Goal: Task Accomplishment & Management: Use online tool/utility

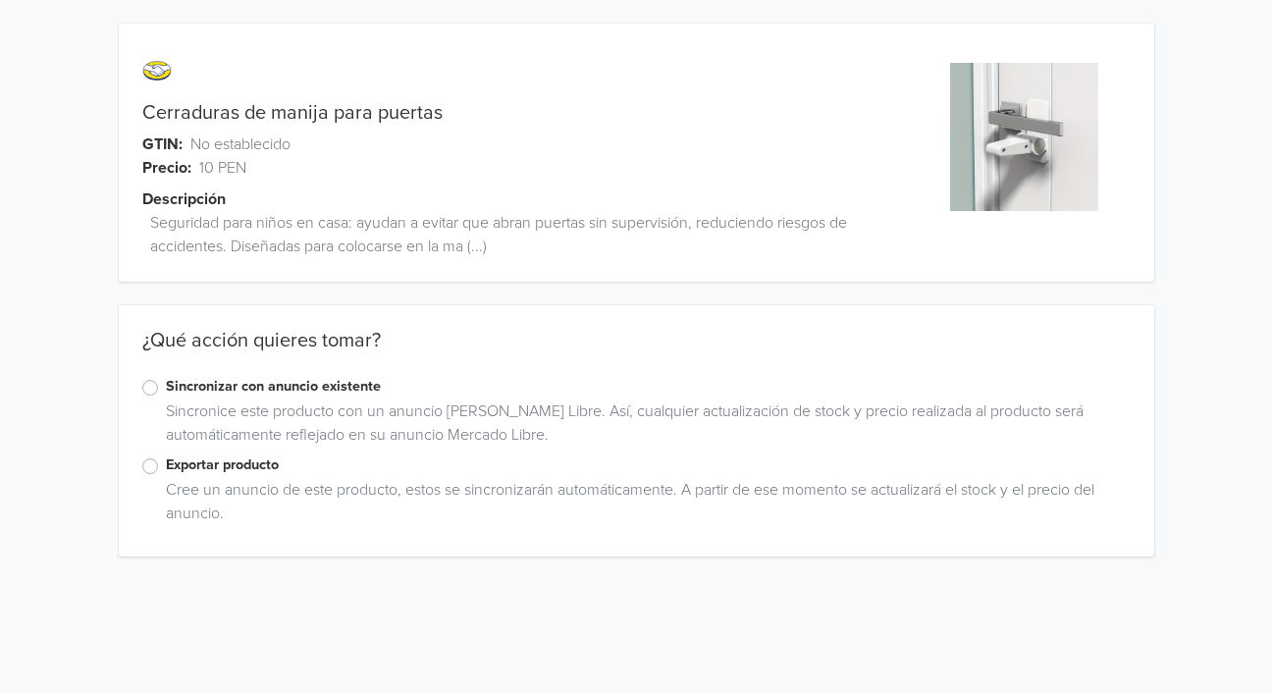
click at [166, 467] on label "Exportar producto" at bounding box center [648, 465] width 964 height 22
click at [0, 0] on input "Exportar producto" at bounding box center [0, 0] width 0 height 0
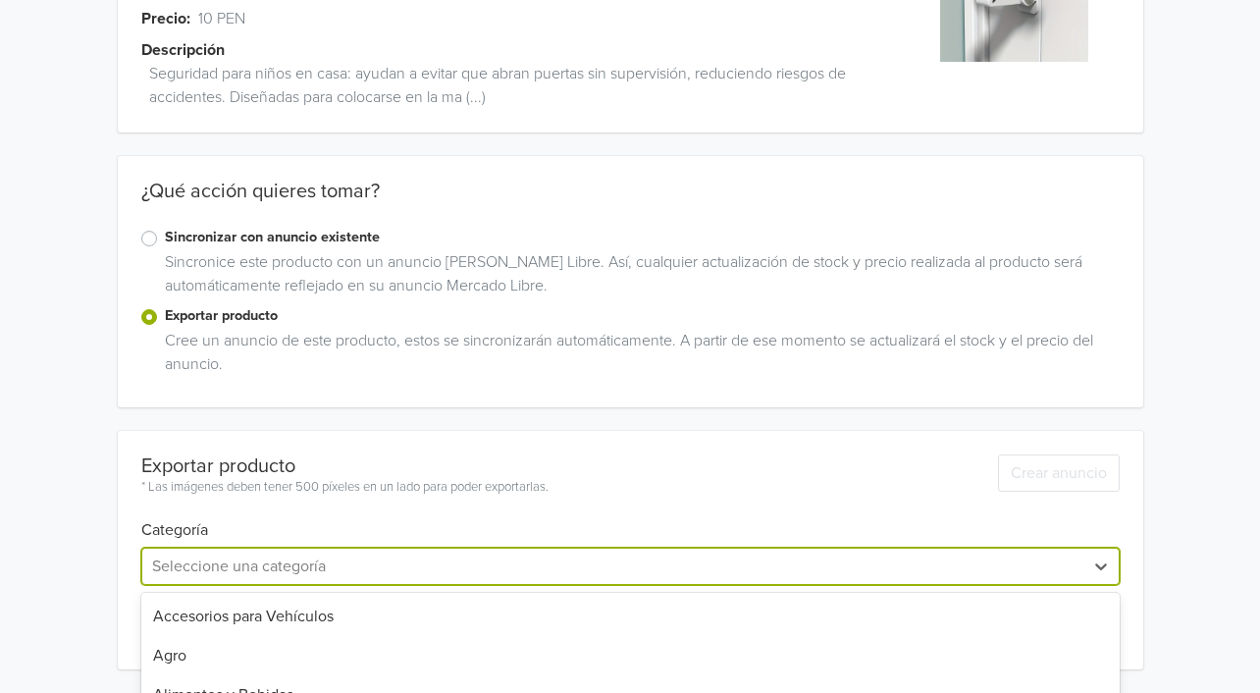
scroll to position [343, 0]
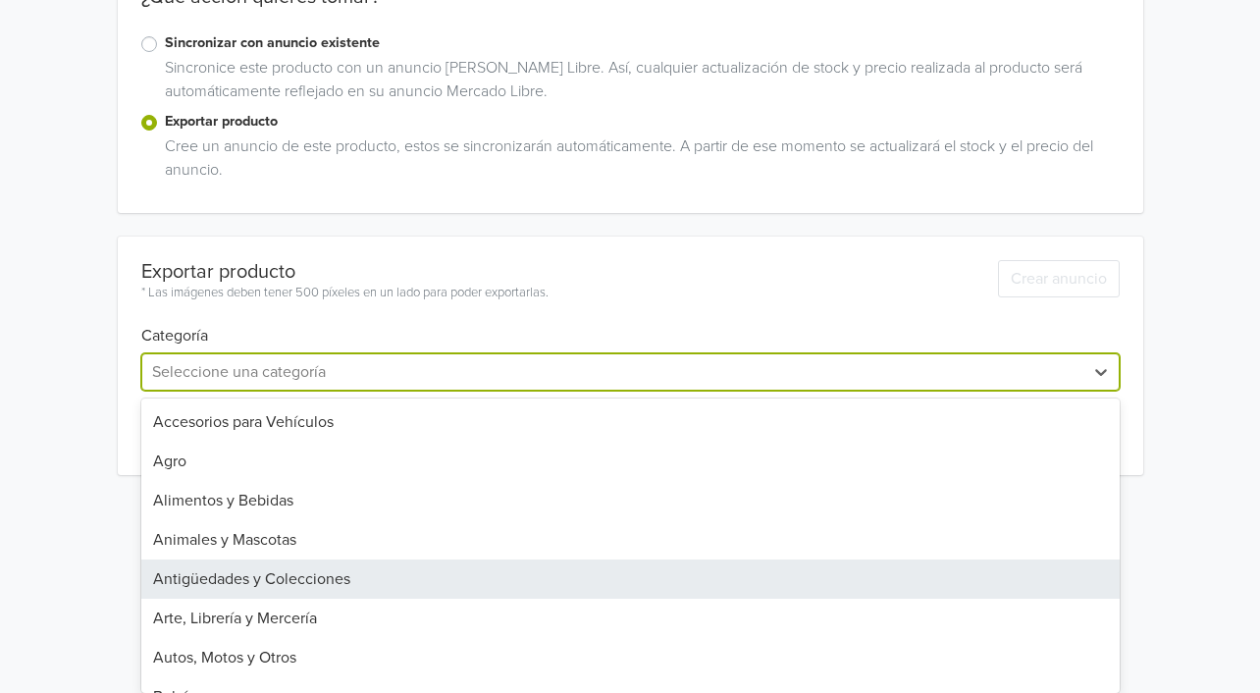
click at [200, 391] on div "31 results available. Use Up and Down to choose options, press Enter to select …" at bounding box center [630, 371] width 978 height 37
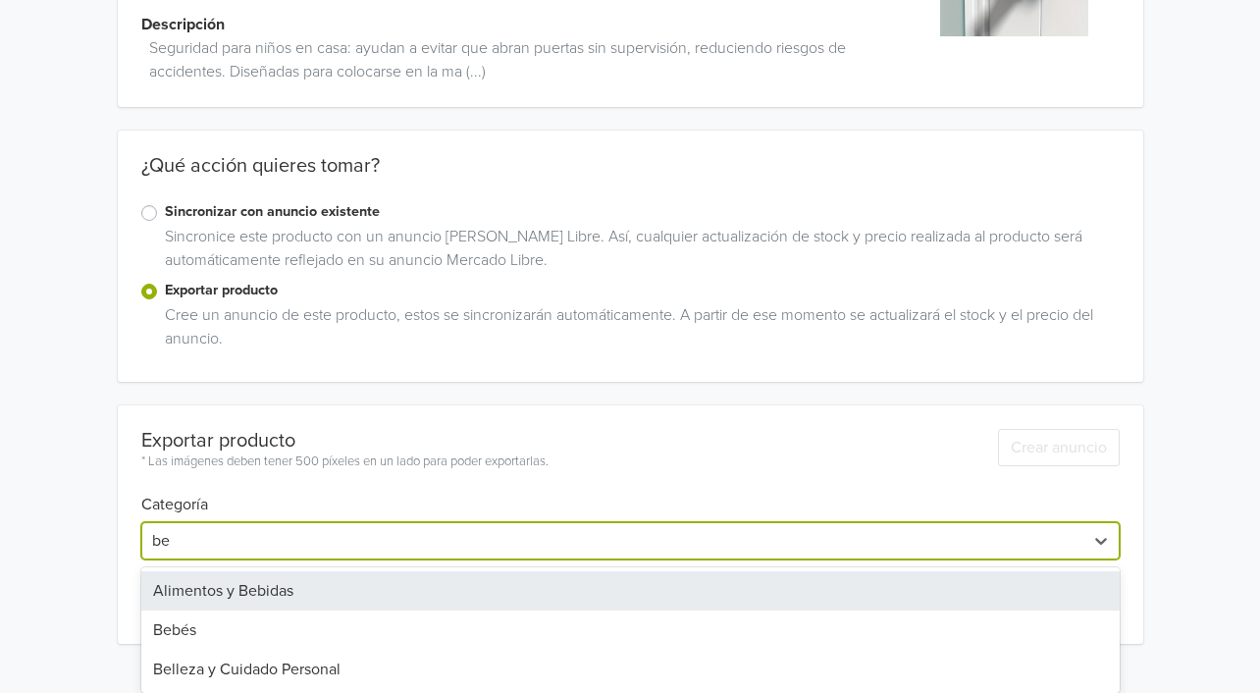
type input "beb"
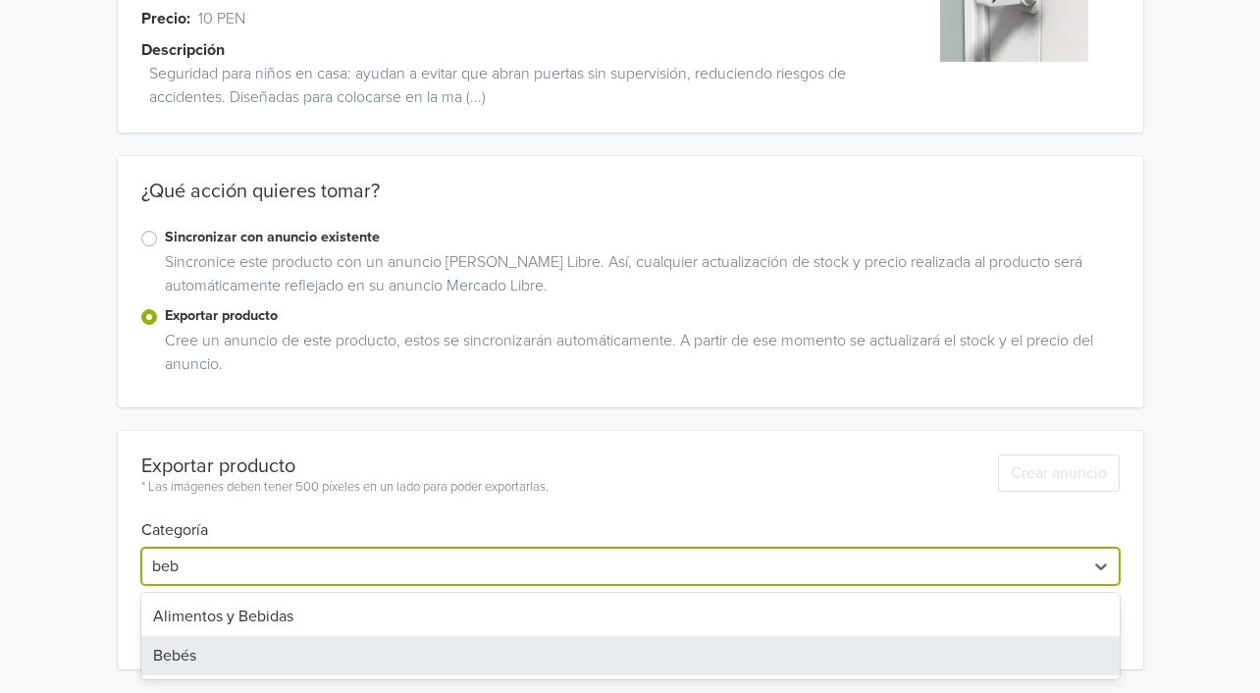
click at [209, 648] on div "Bebés" at bounding box center [630, 655] width 978 height 39
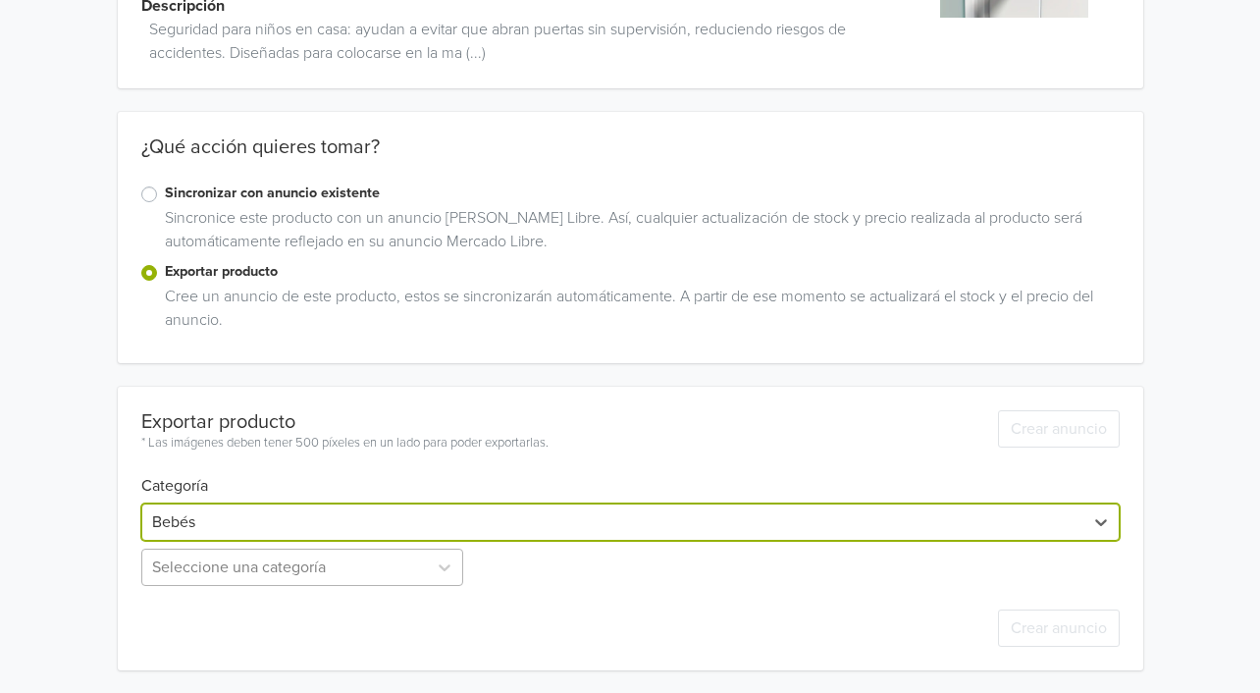
click at [307, 572] on div "Seleccione una categoría" at bounding box center [304, 566] width 326 height 37
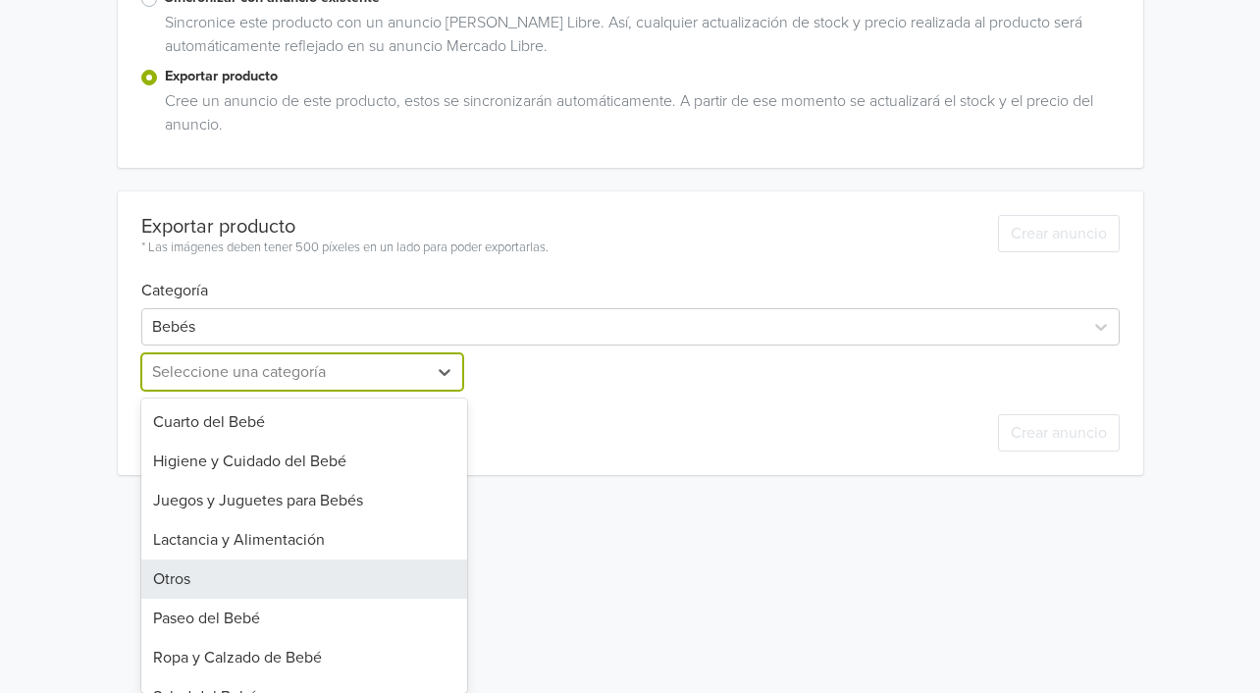
scroll to position [302, 0]
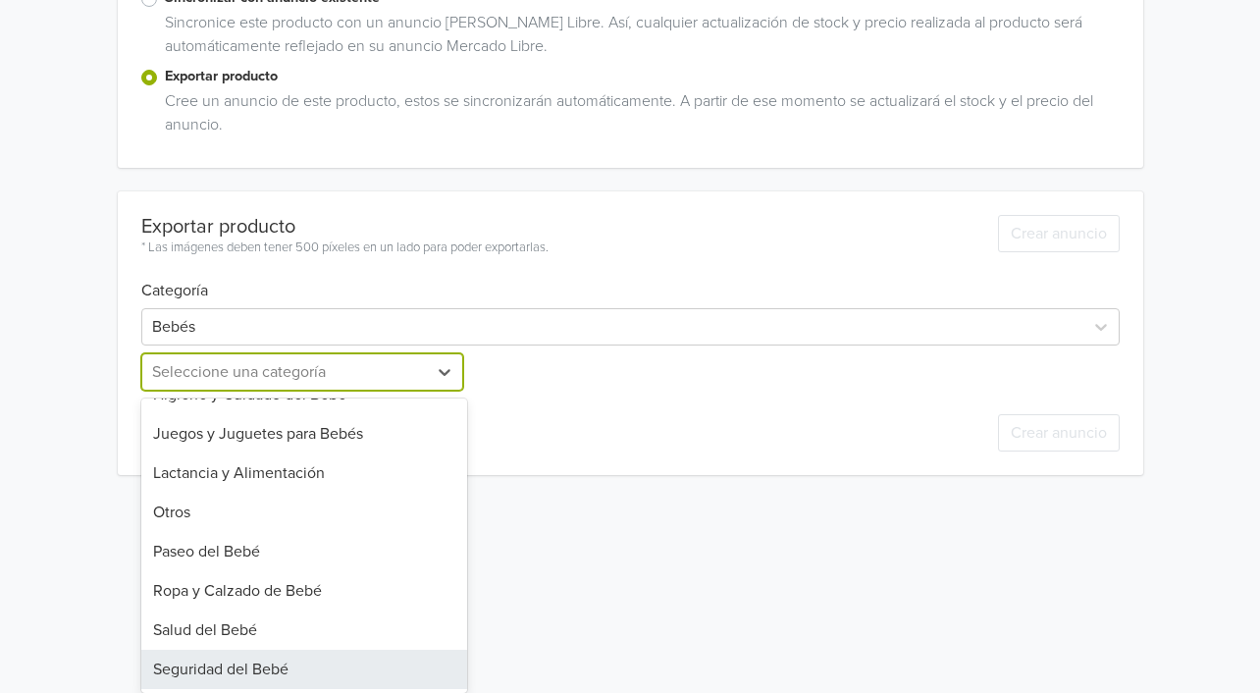
click at [253, 675] on div "Seguridad del Bebé" at bounding box center [304, 669] width 326 height 39
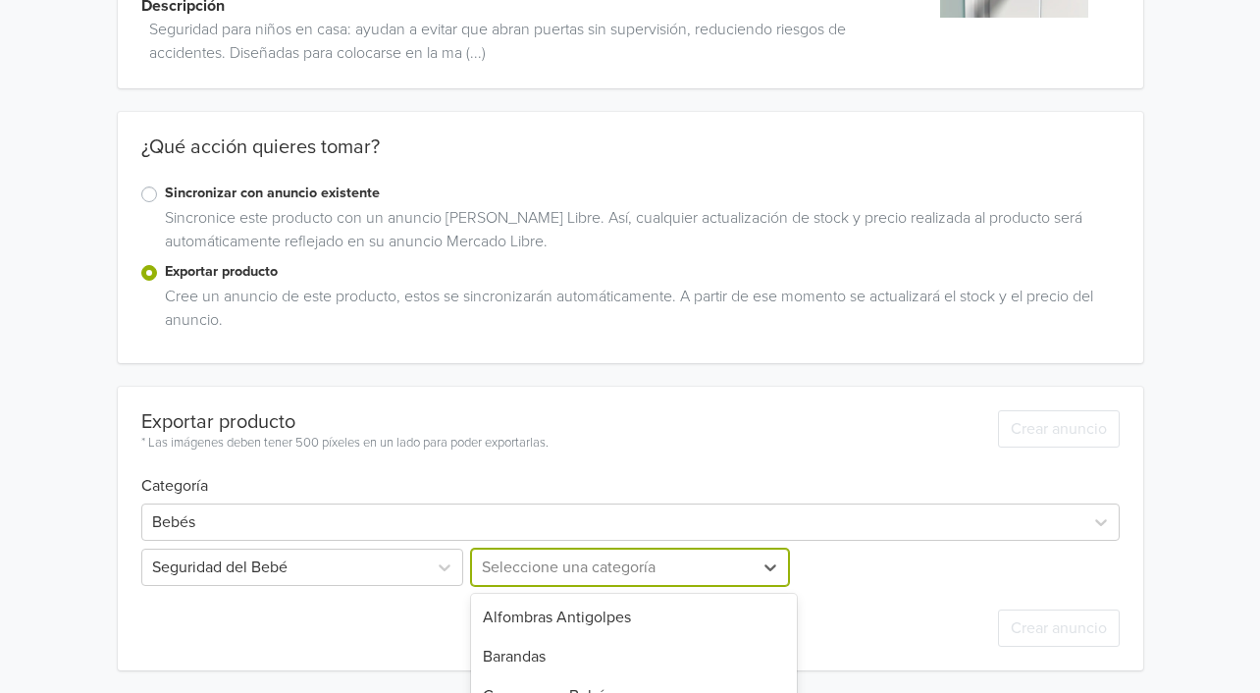
click at [609, 565] on div "13 results available. Use Up and Down to choose options, press Enter to select …" at bounding box center [630, 566] width 326 height 37
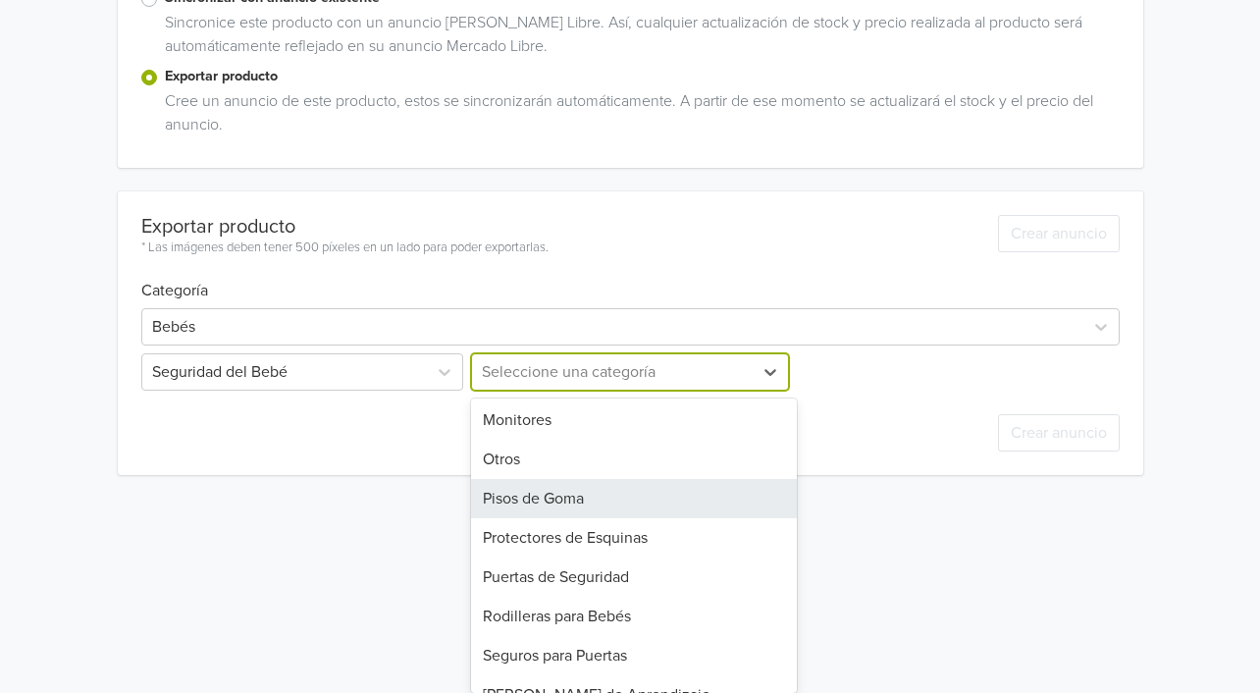
scroll to position [224, 0]
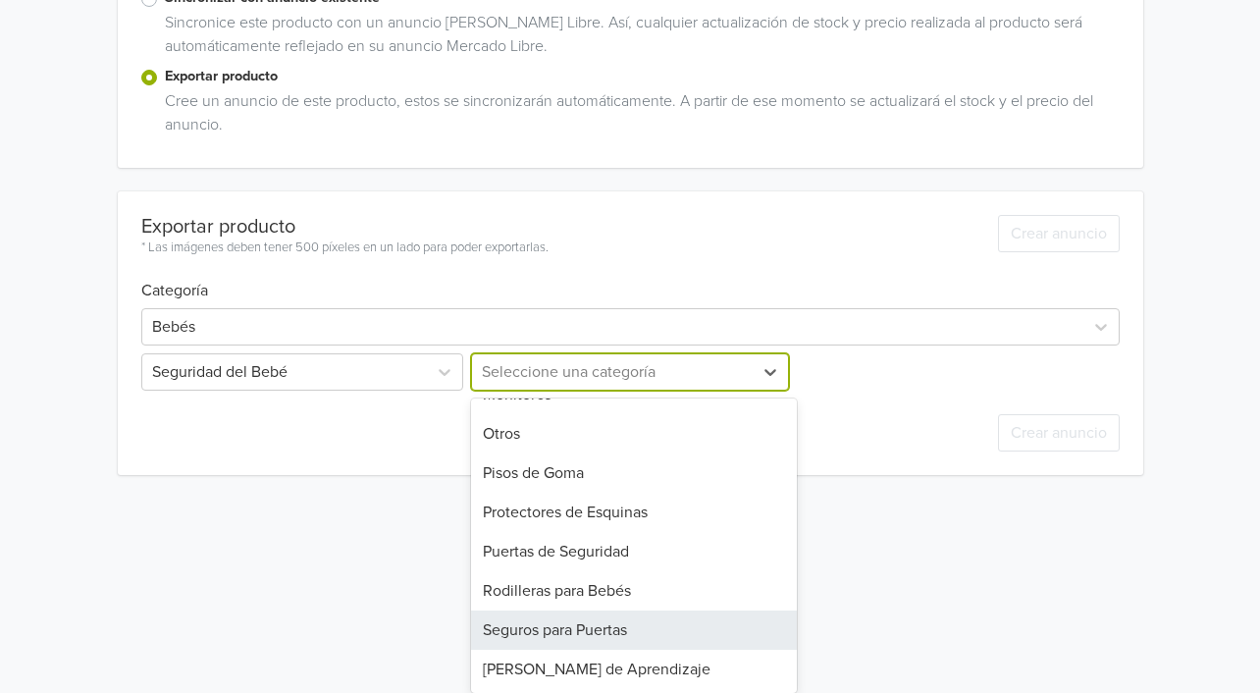
click at [570, 638] on div "Seguros para Puertas" at bounding box center [634, 629] width 326 height 39
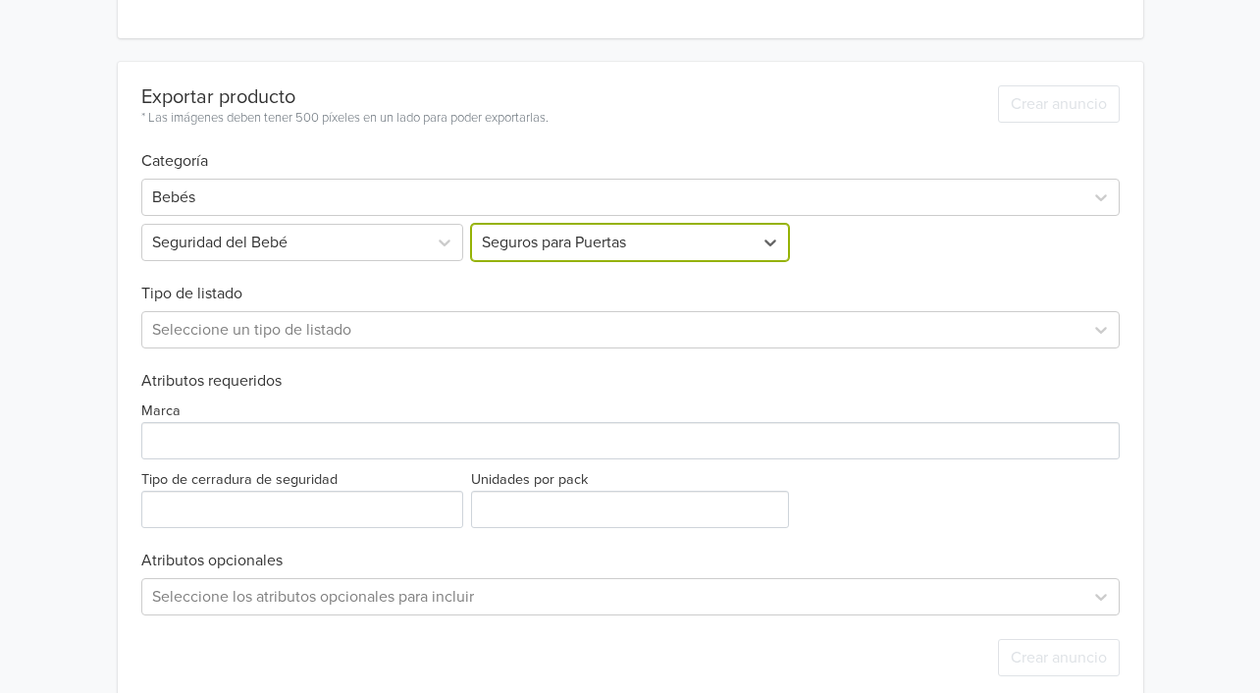
scroll to position [548, 0]
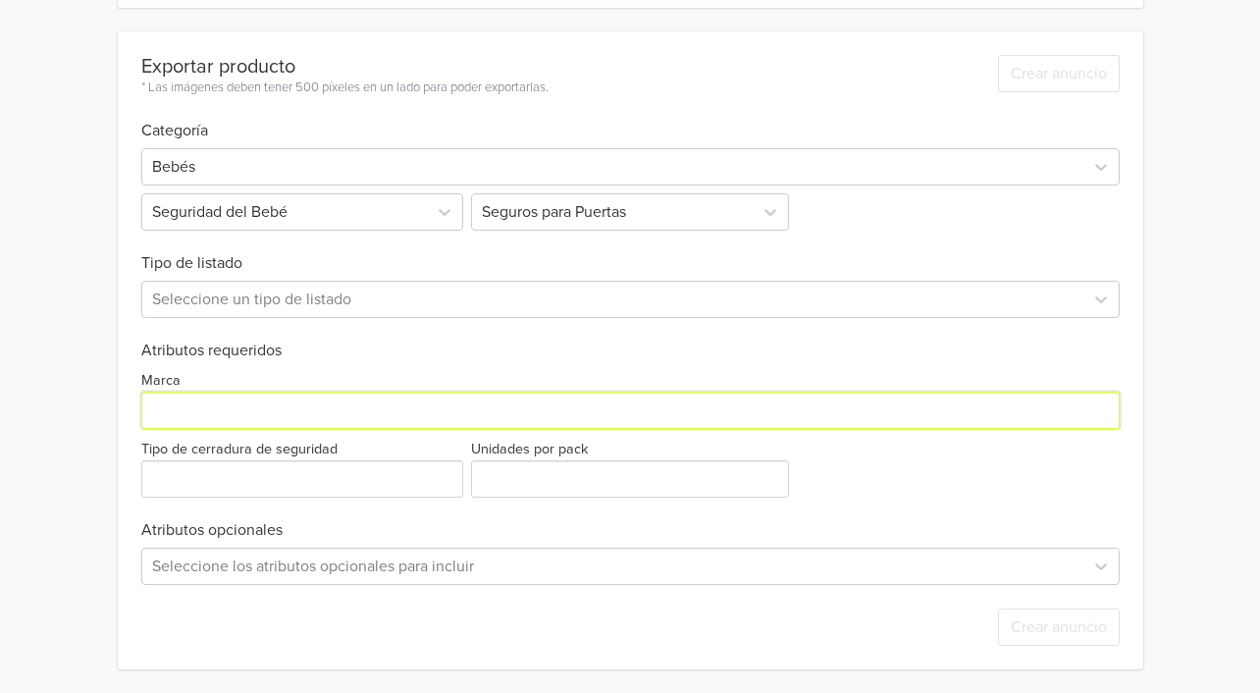
click at [188, 411] on input "Marca" at bounding box center [630, 409] width 978 height 37
type input "Generico"
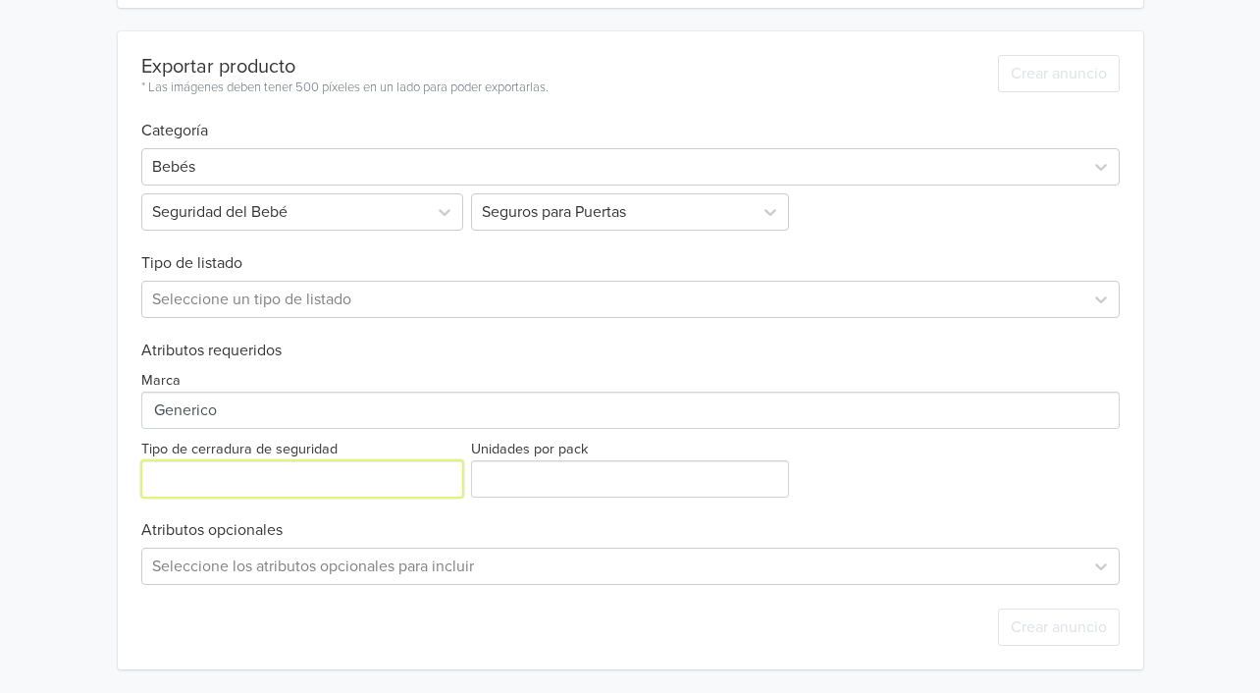
click at [221, 468] on input "Tipo de cerradura de seguridad" at bounding box center [302, 478] width 322 height 37
click at [221, 474] on input "Tipo de cerradura de seguridad" at bounding box center [302, 478] width 322 height 37
type input "Plastico"
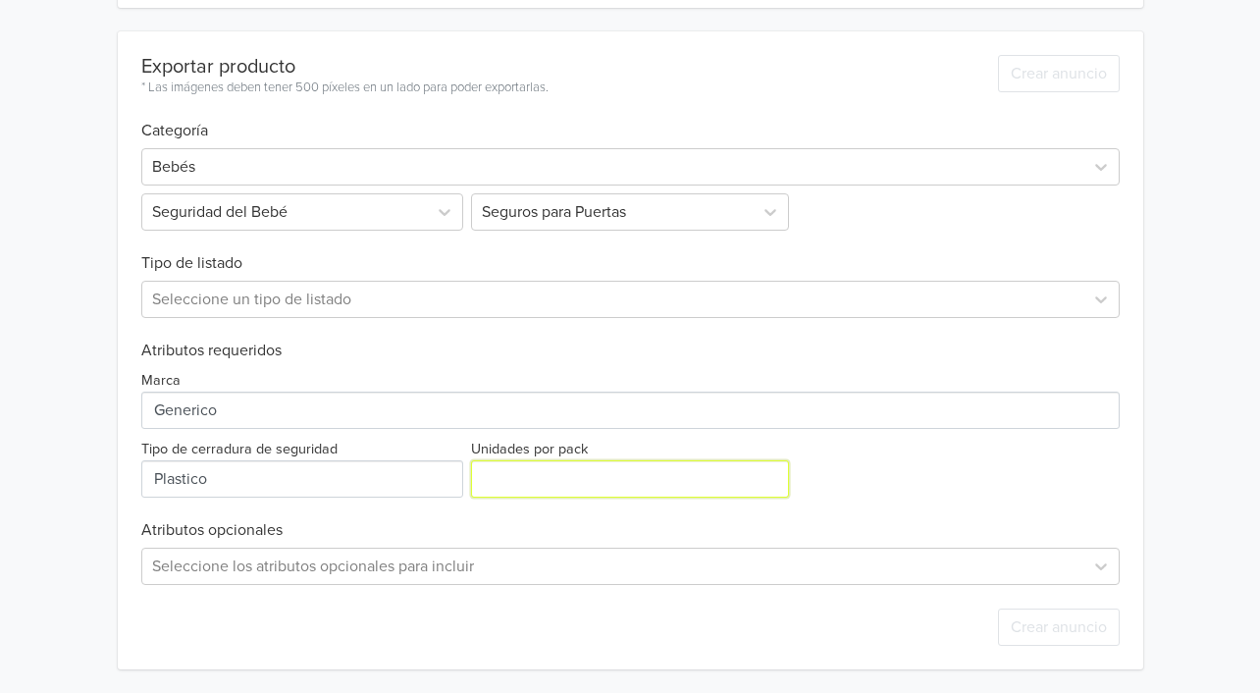
click at [514, 484] on input "Unidades por pack" at bounding box center [630, 478] width 318 height 37
type input "1"
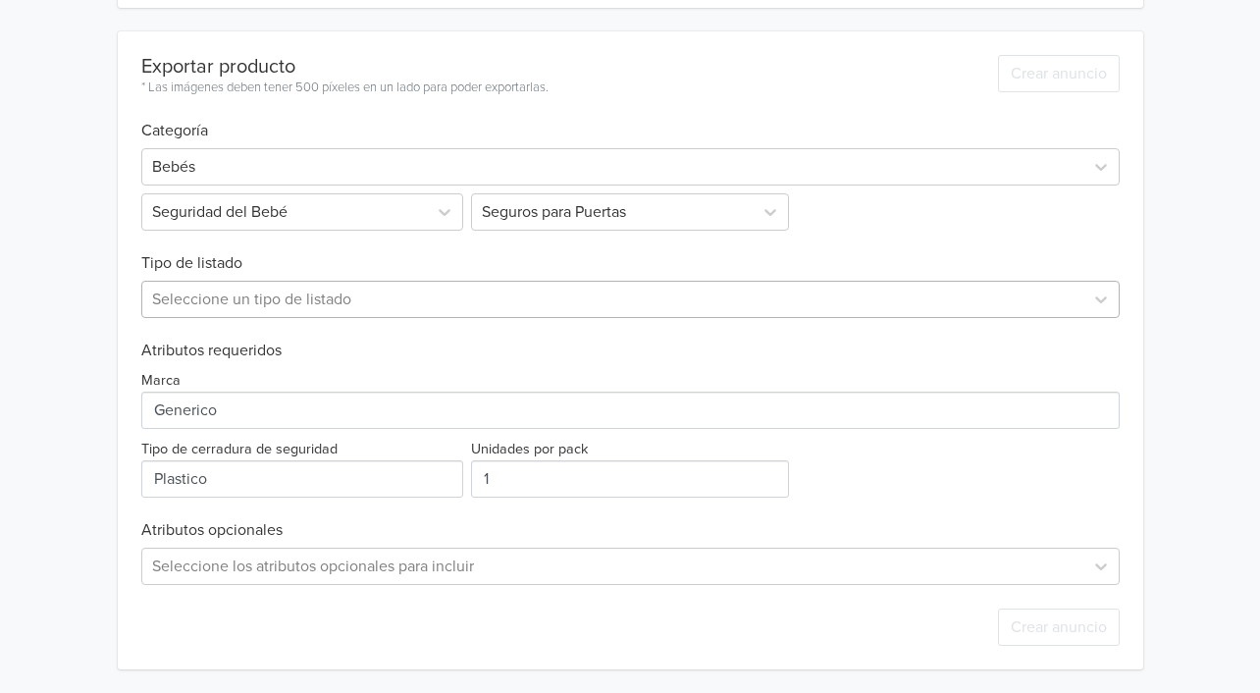
click at [348, 297] on div at bounding box center [612, 299] width 921 height 27
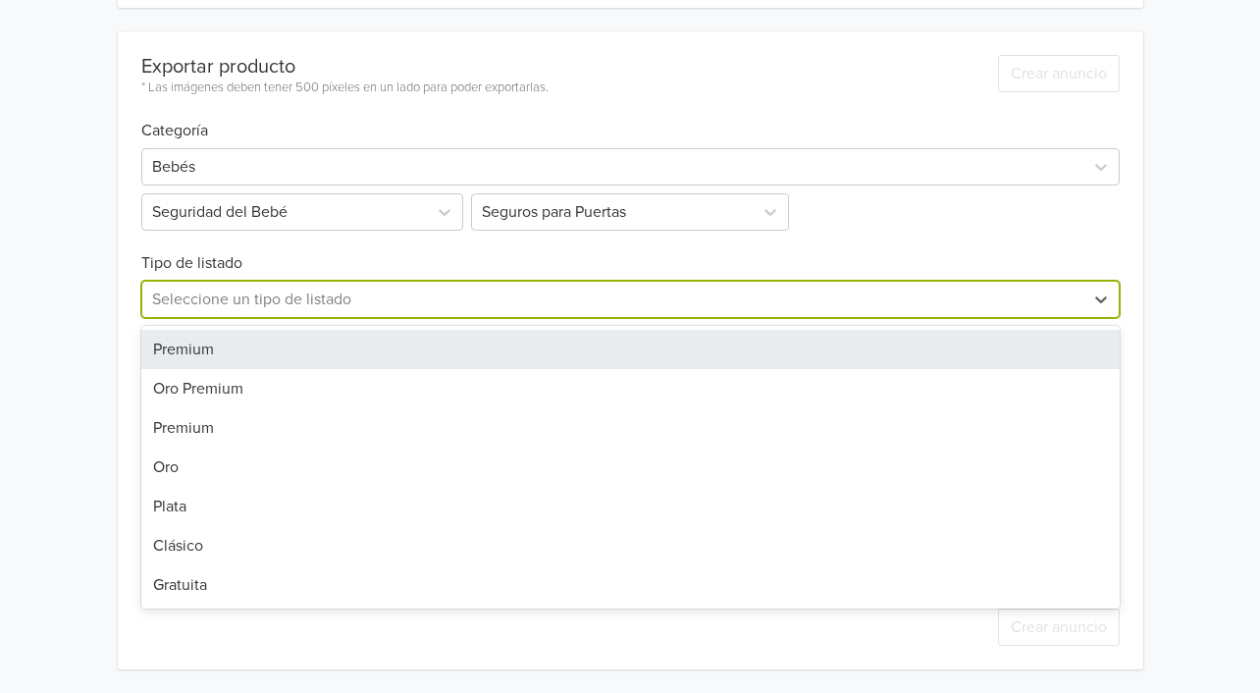
click at [285, 338] on div "Premium" at bounding box center [630, 349] width 978 height 39
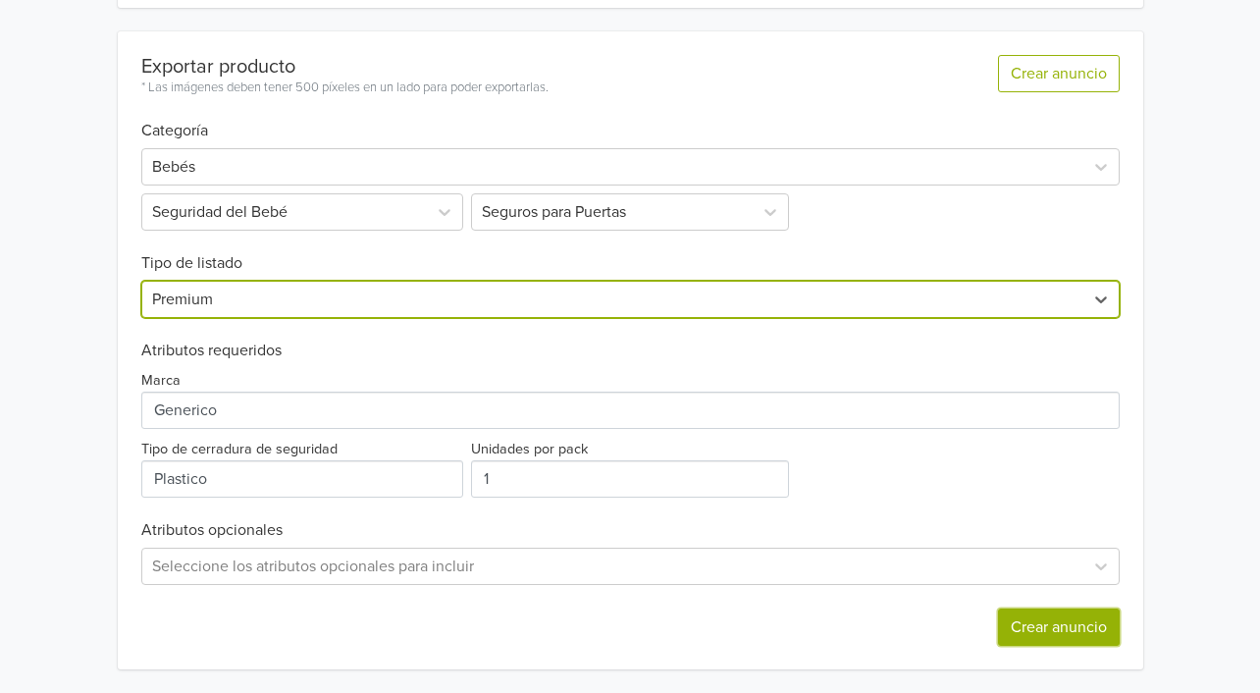
click at [1055, 617] on button "Crear anuncio" at bounding box center [1059, 626] width 122 height 37
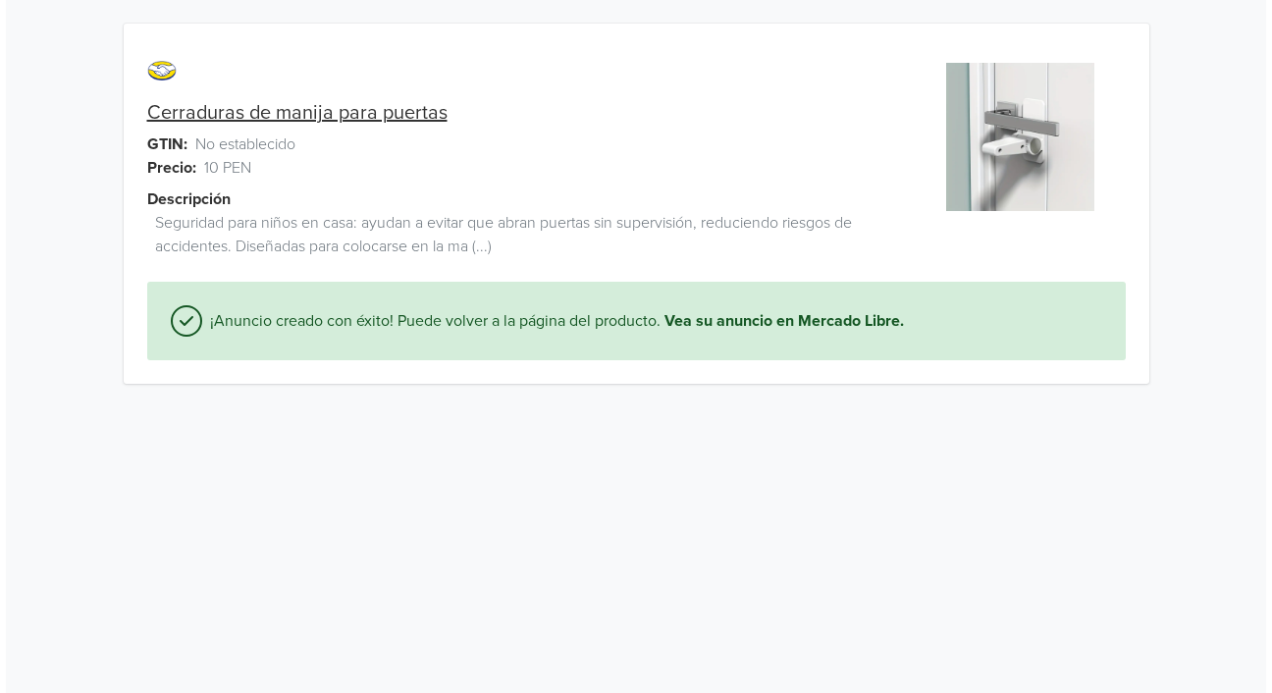
scroll to position [0, 0]
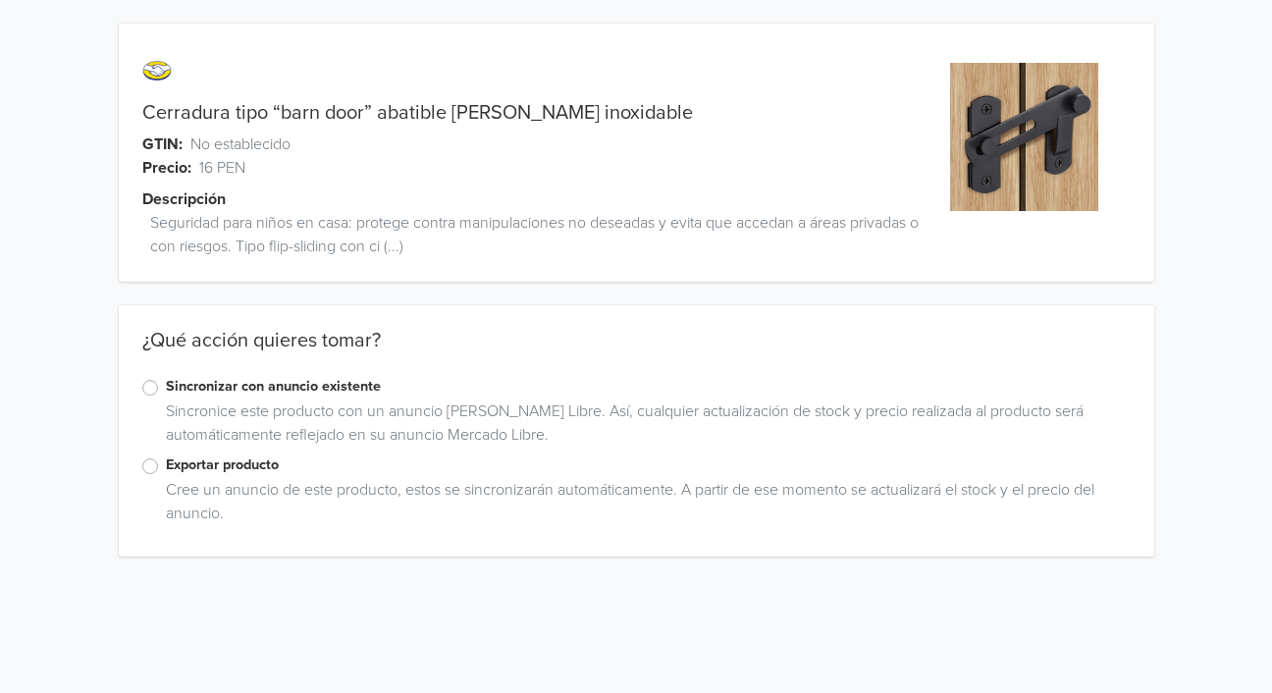
click at [166, 464] on label "Exportar producto" at bounding box center [648, 465] width 964 height 22
click at [0, 0] on input "Exportar producto" at bounding box center [0, 0] width 0 height 0
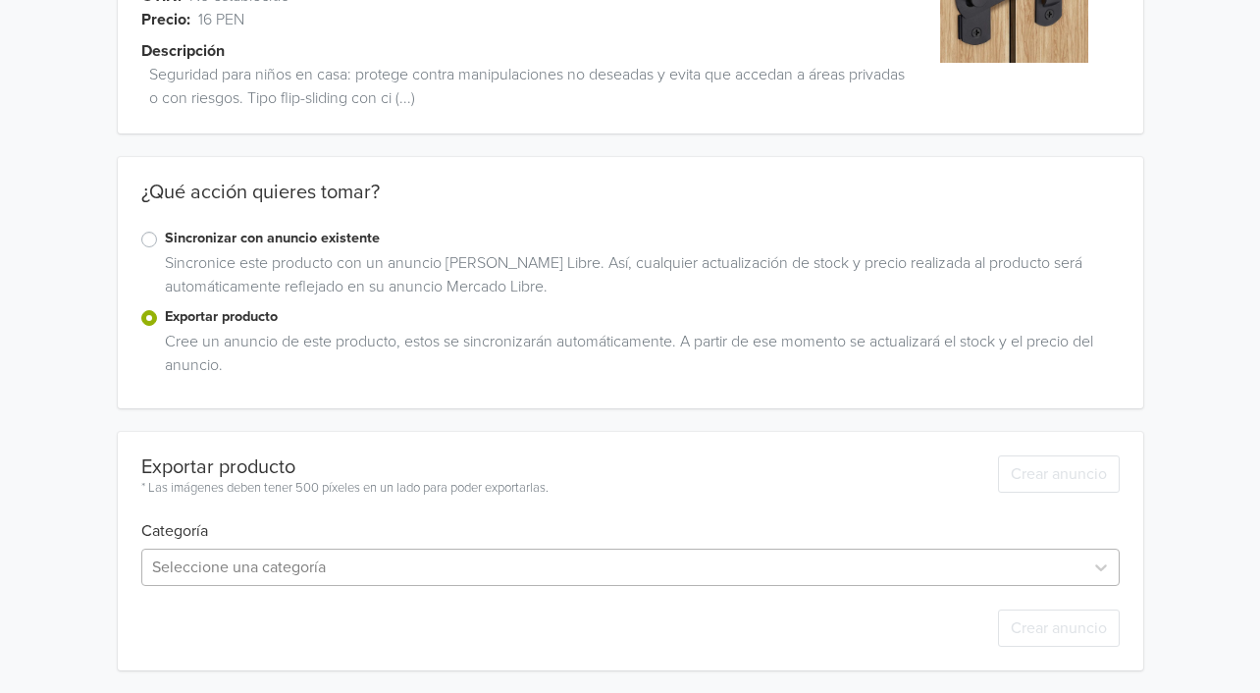
scroll to position [342, 0]
click at [208, 563] on div "Seleccione una categoría" at bounding box center [630, 565] width 978 height 37
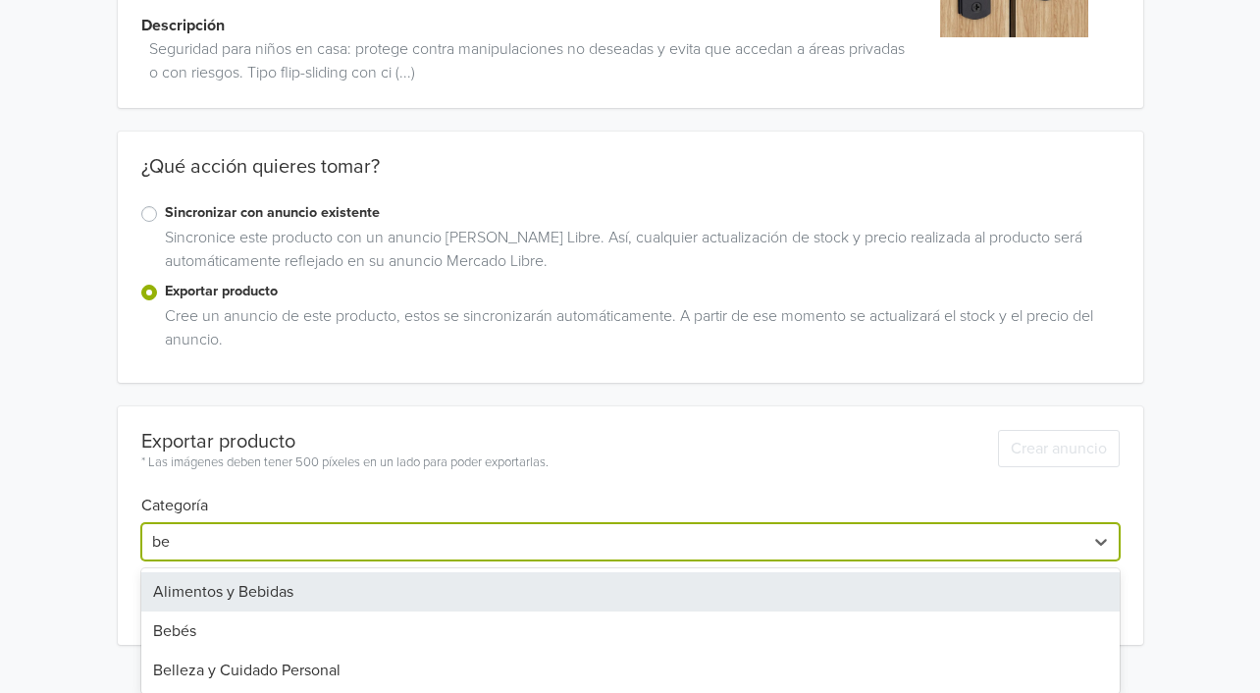
type input "beb"
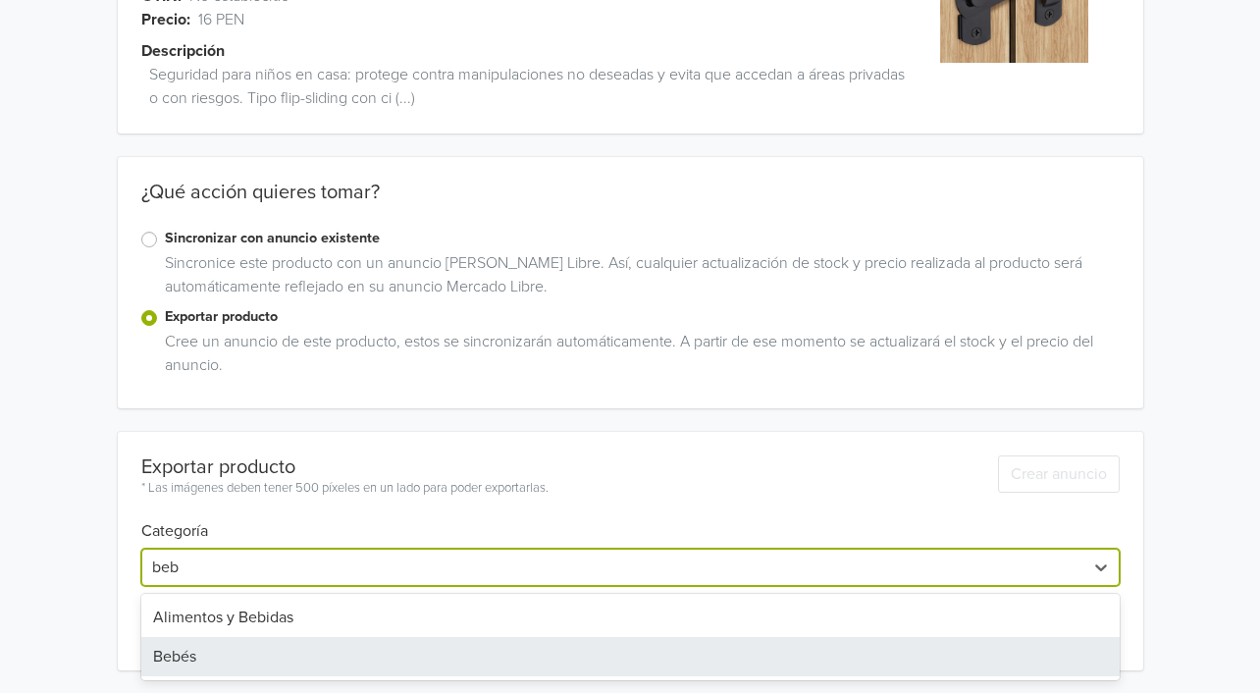
click at [223, 660] on div "Bebés" at bounding box center [630, 656] width 978 height 39
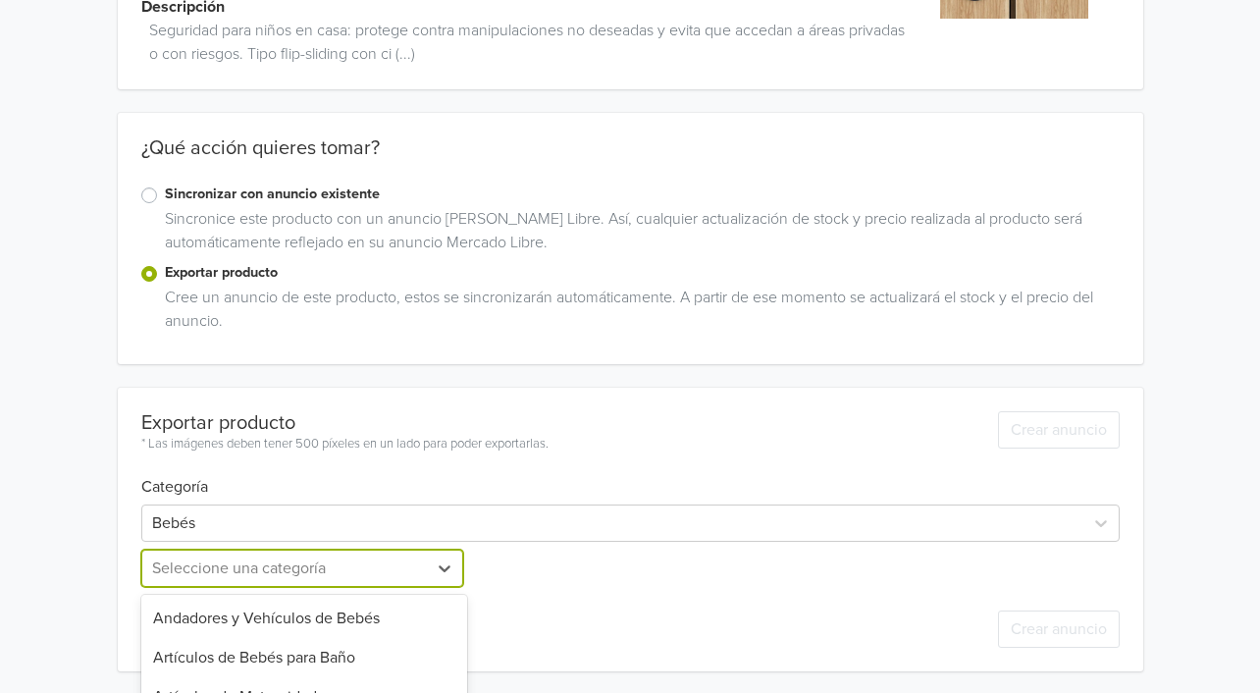
scroll to position [388, 0]
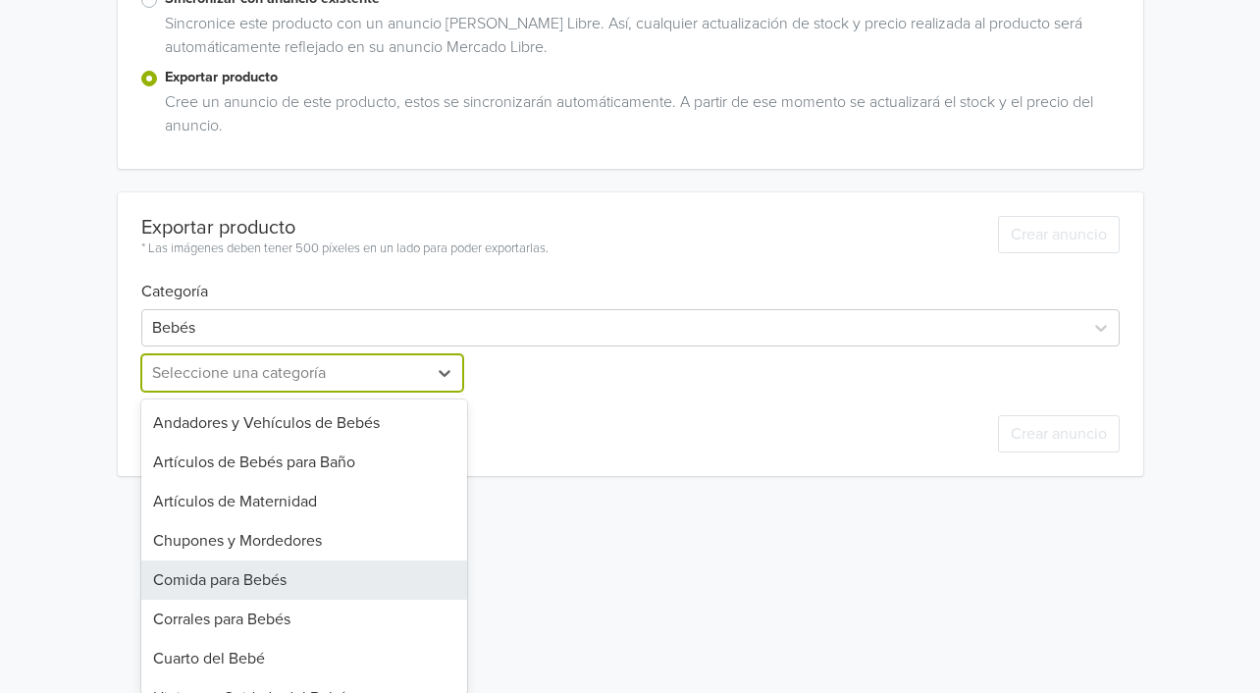
click at [303, 391] on div "15 results available. Use Up and Down to choose options, press Enter to select …" at bounding box center [304, 372] width 326 height 37
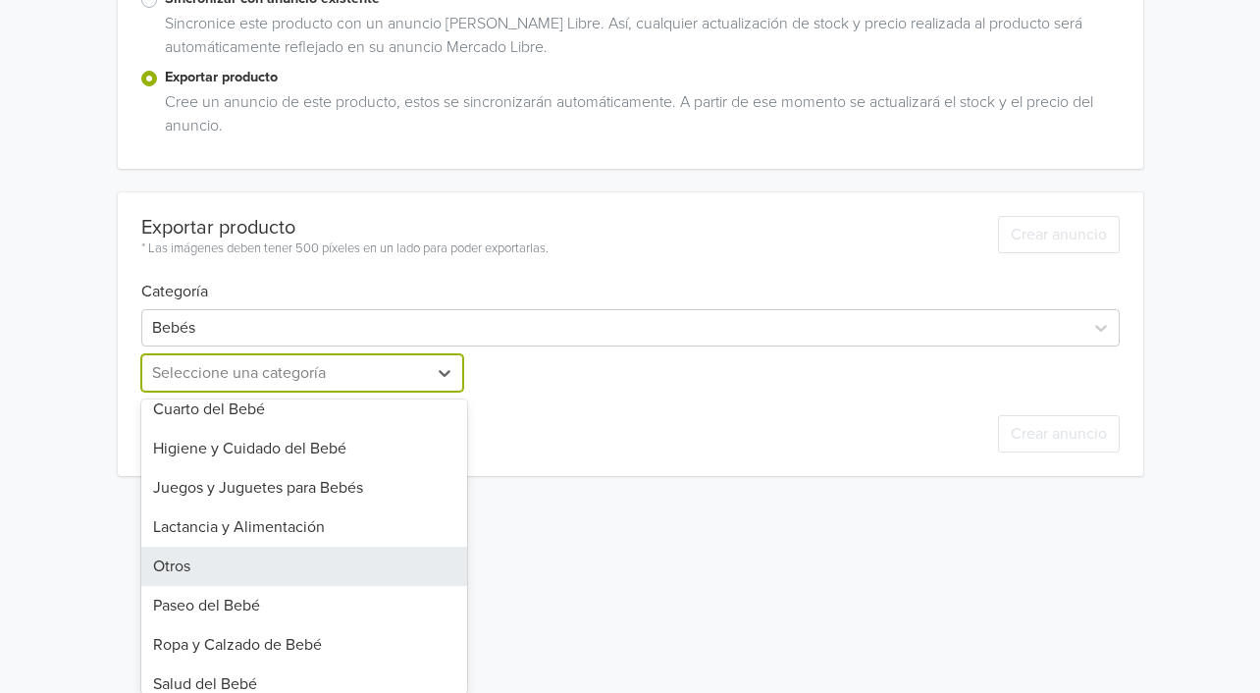
scroll to position [302, 0]
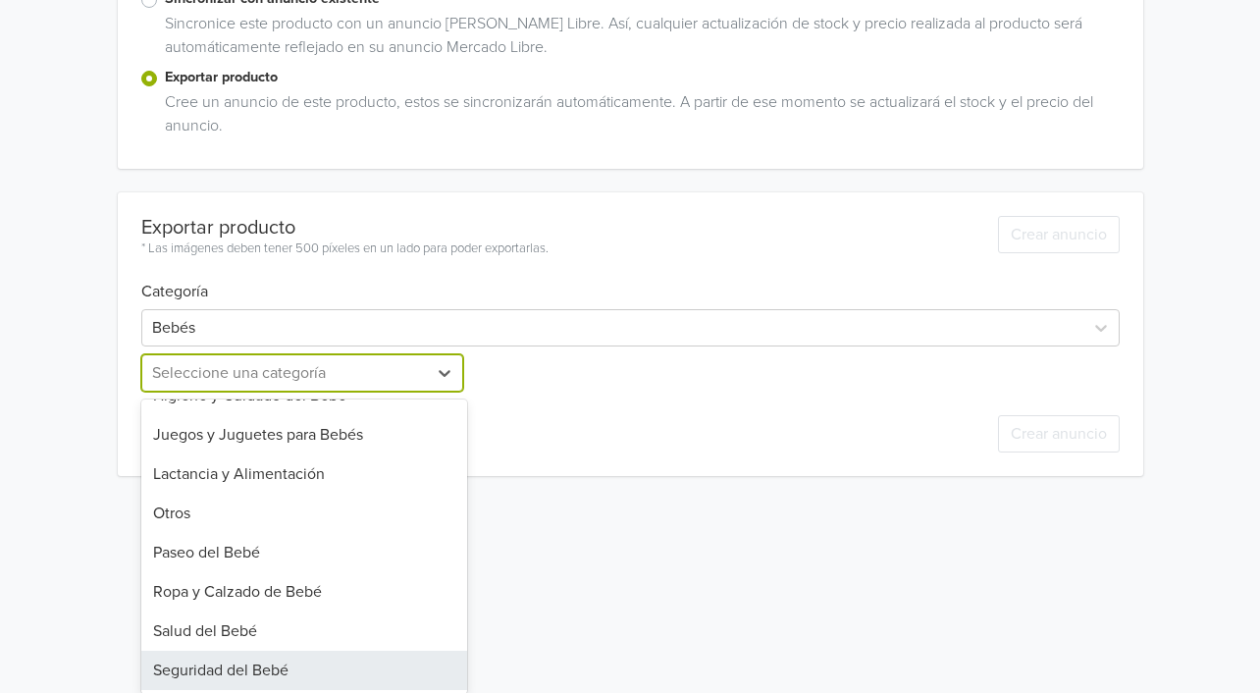
click at [251, 668] on div "Seguridad del Bebé" at bounding box center [304, 670] width 326 height 39
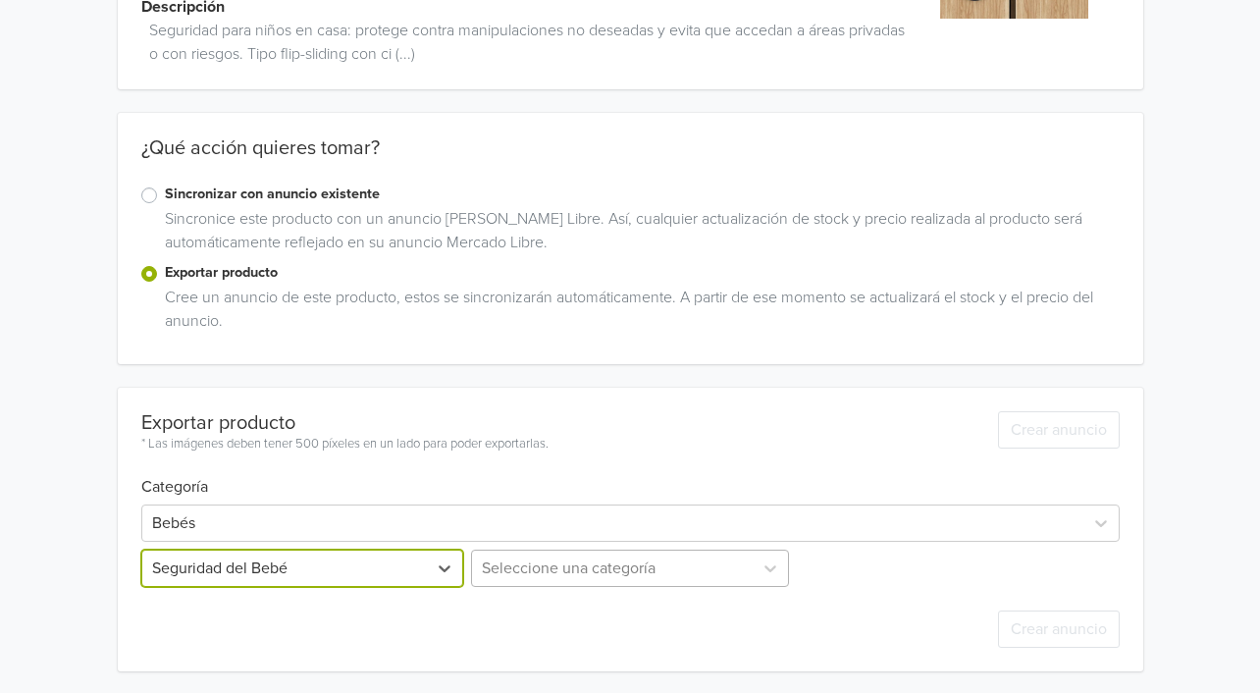
click at [569, 577] on div "Seleccione una categoría" at bounding box center [630, 567] width 326 height 37
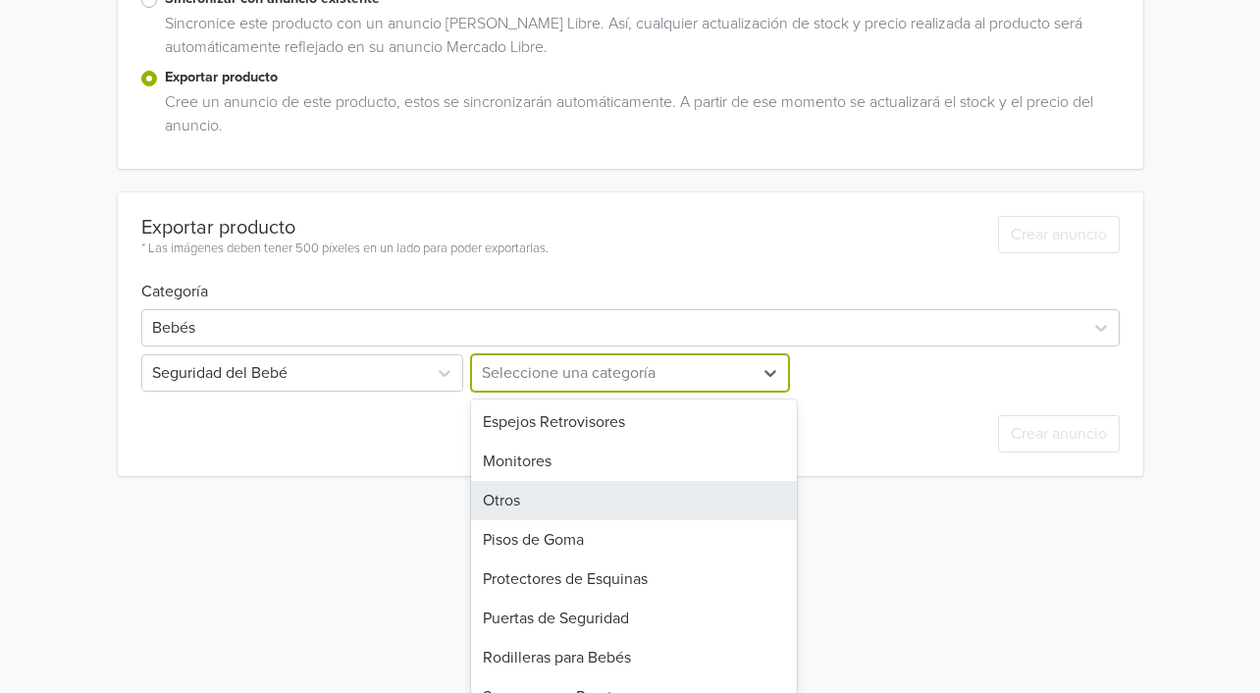
scroll to position [224, 0]
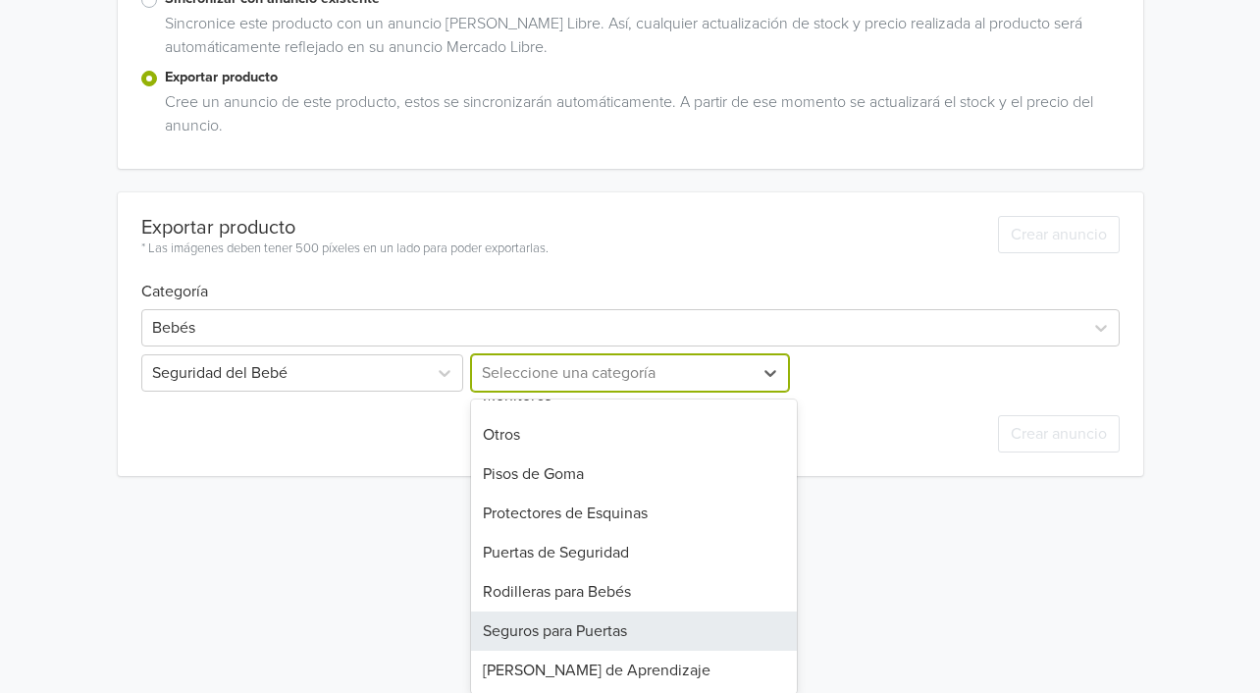
click at [597, 627] on div "Seguros para Puertas" at bounding box center [634, 630] width 326 height 39
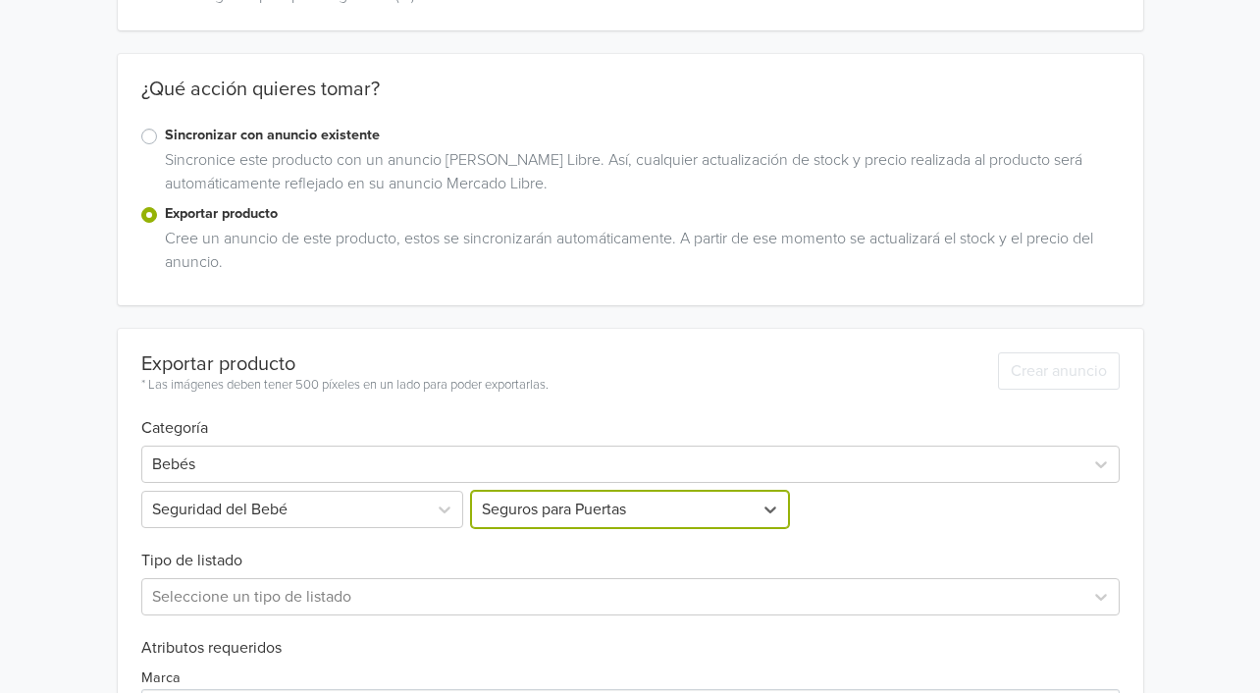
scroll to position [547, 0]
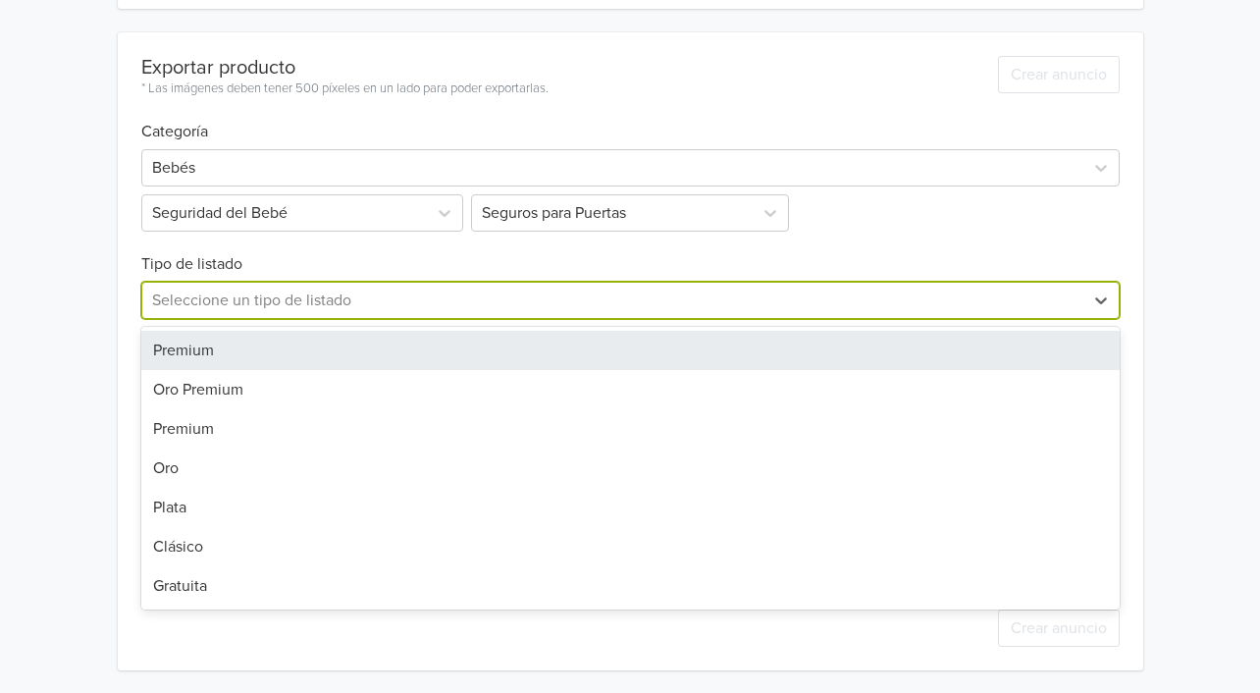
click at [184, 303] on div at bounding box center [612, 300] width 921 height 27
click at [201, 352] on div "Premium" at bounding box center [630, 350] width 978 height 39
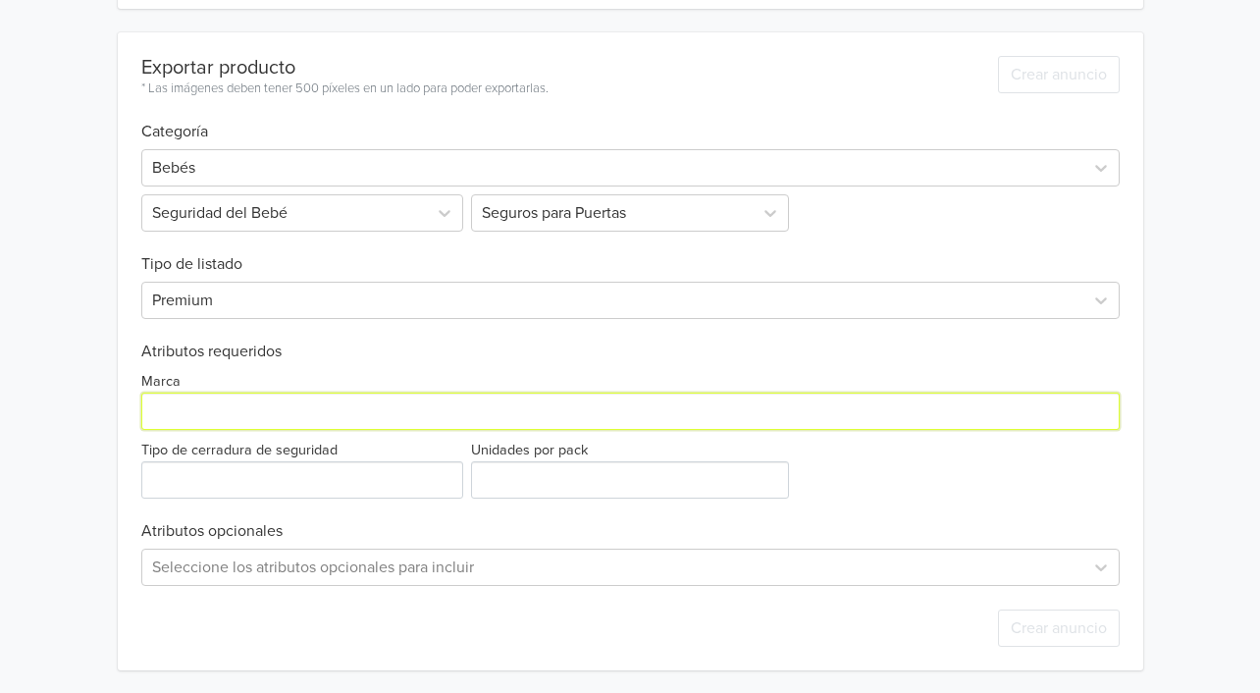
click at [195, 415] on input "Marca" at bounding box center [630, 410] width 978 height 37
type input "Generico"
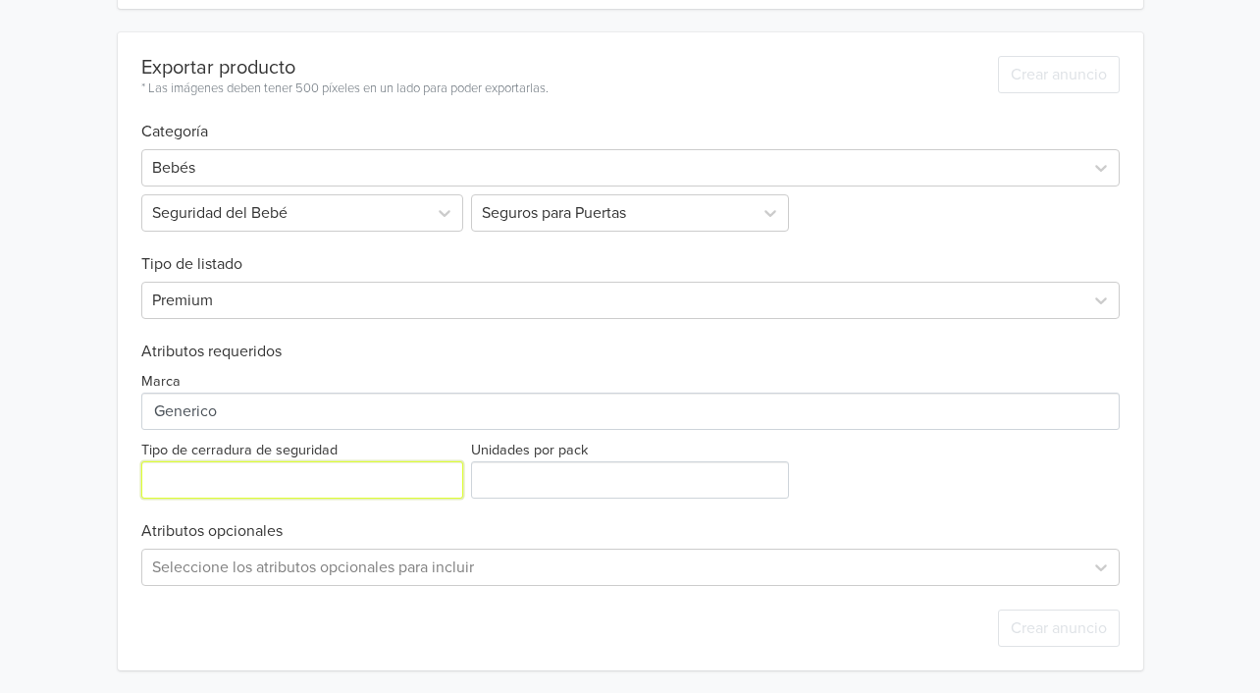
click at [236, 486] on input "Tipo de cerradura de seguridad" at bounding box center [302, 479] width 322 height 37
type input "acero"
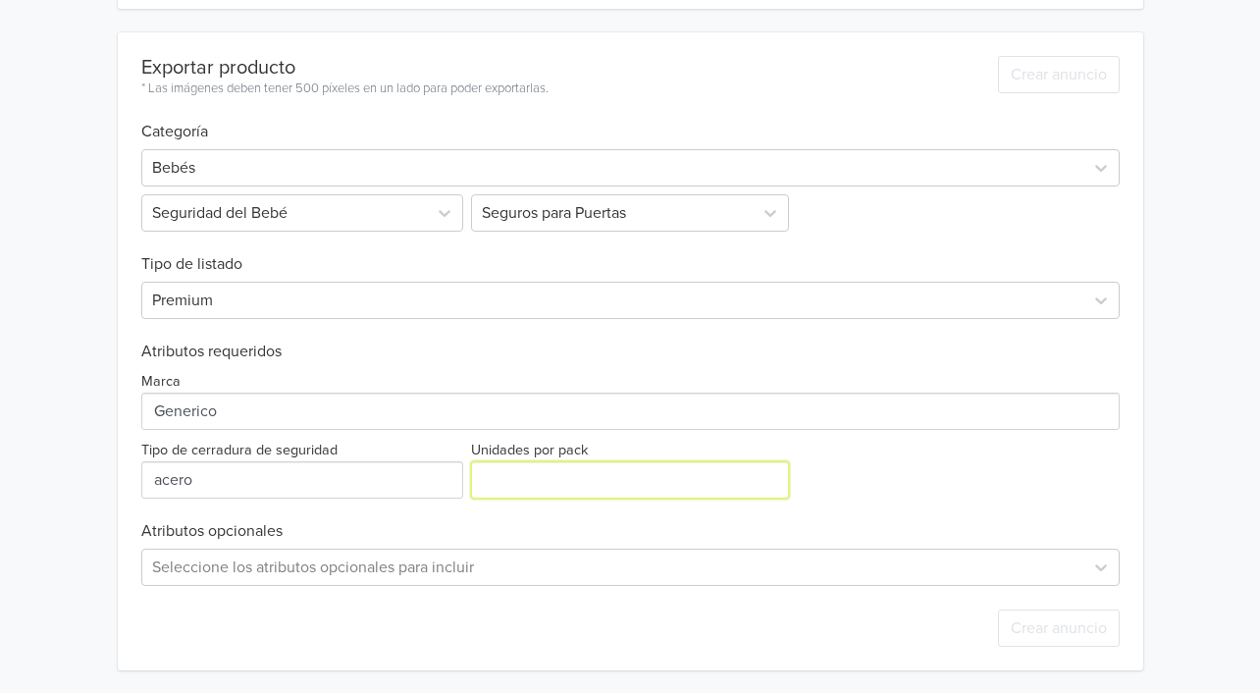
click at [557, 495] on input "Unidades por pack" at bounding box center [630, 479] width 318 height 37
type input "1"
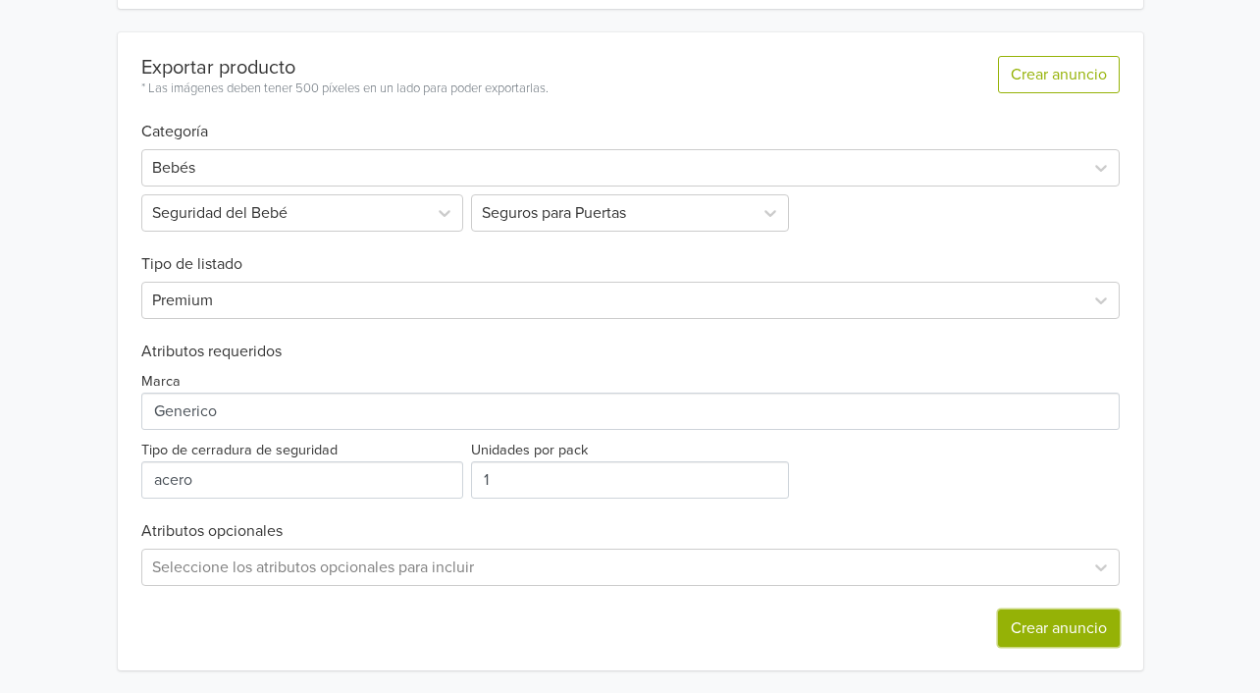
click at [1029, 625] on button "Crear anuncio" at bounding box center [1059, 627] width 122 height 37
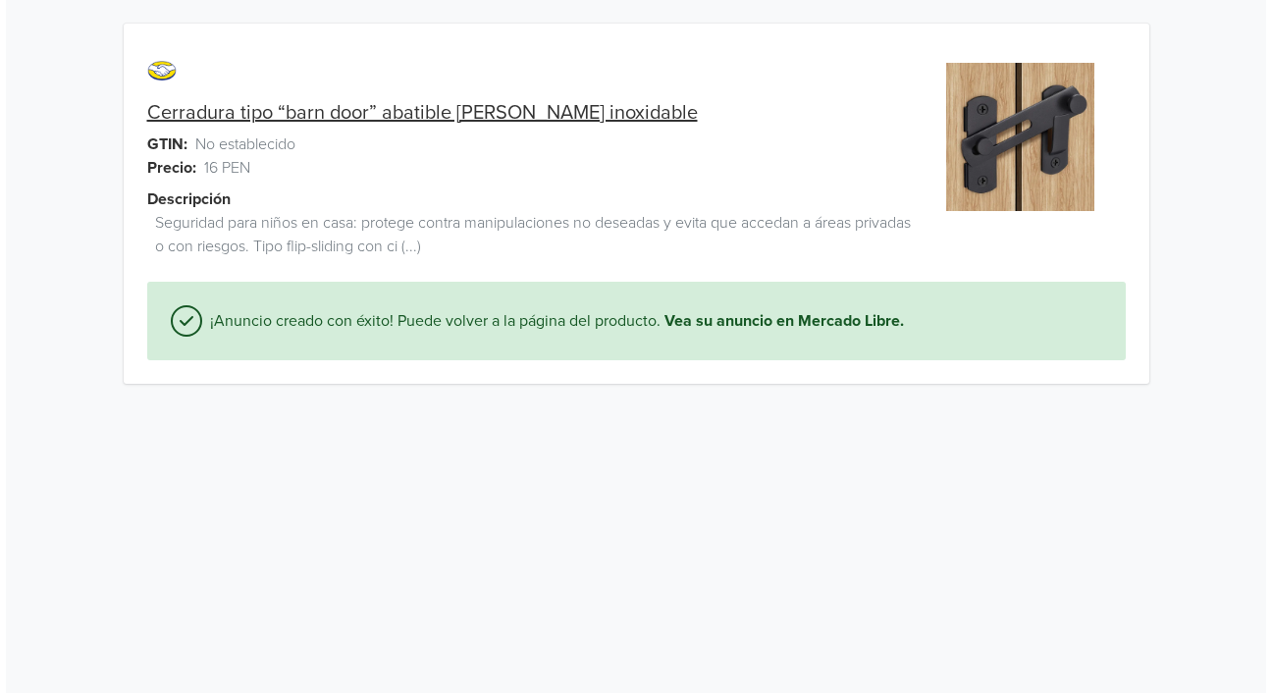
scroll to position [0, 0]
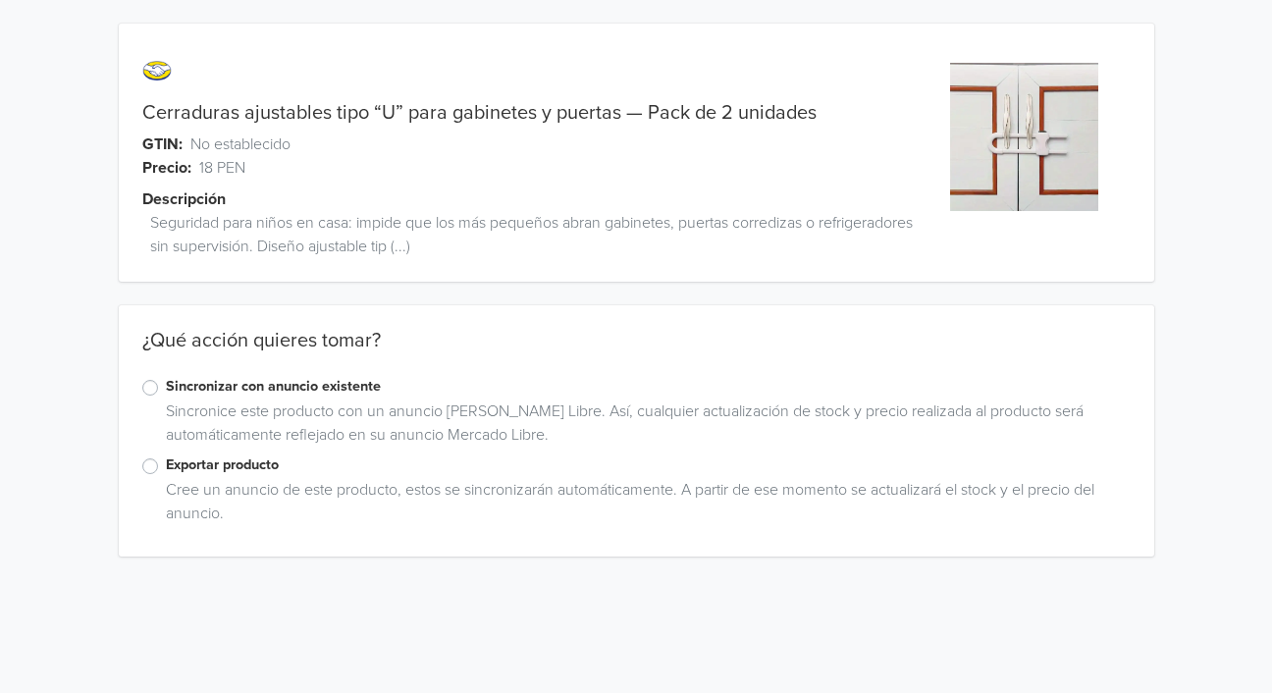
click at [166, 469] on label "Exportar producto" at bounding box center [648, 465] width 964 height 22
click at [0, 0] on input "Exportar producto" at bounding box center [0, 0] width 0 height 0
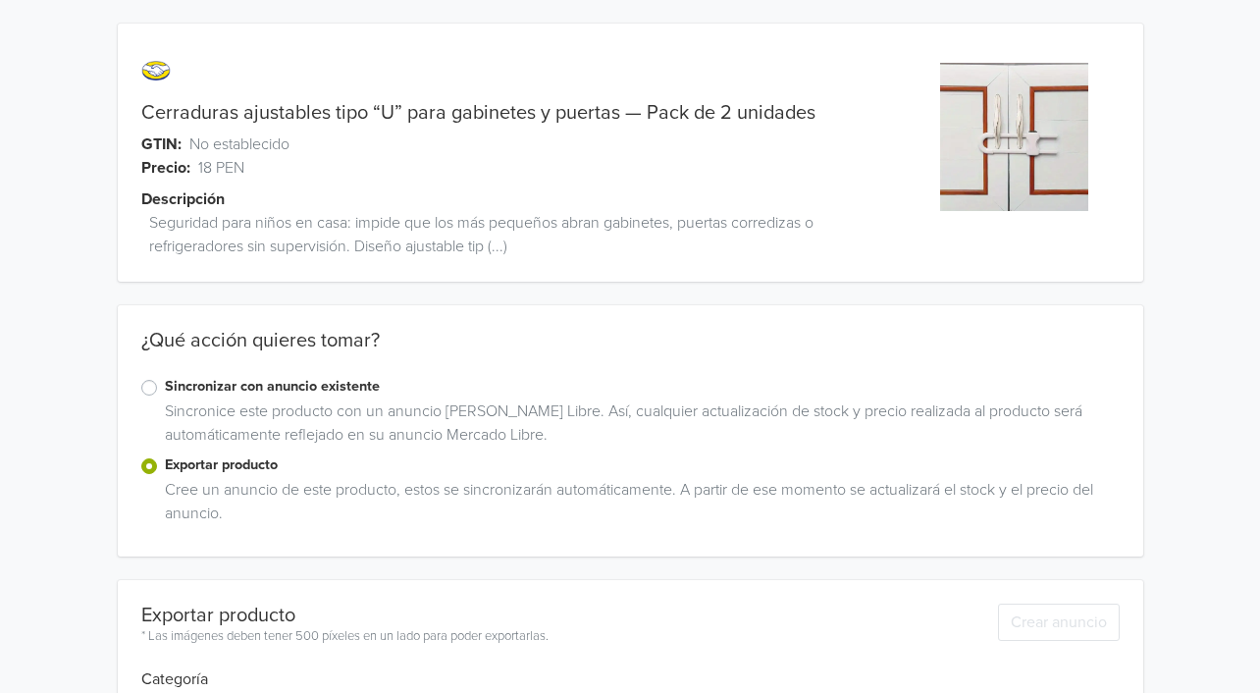
scroll to position [149, 0]
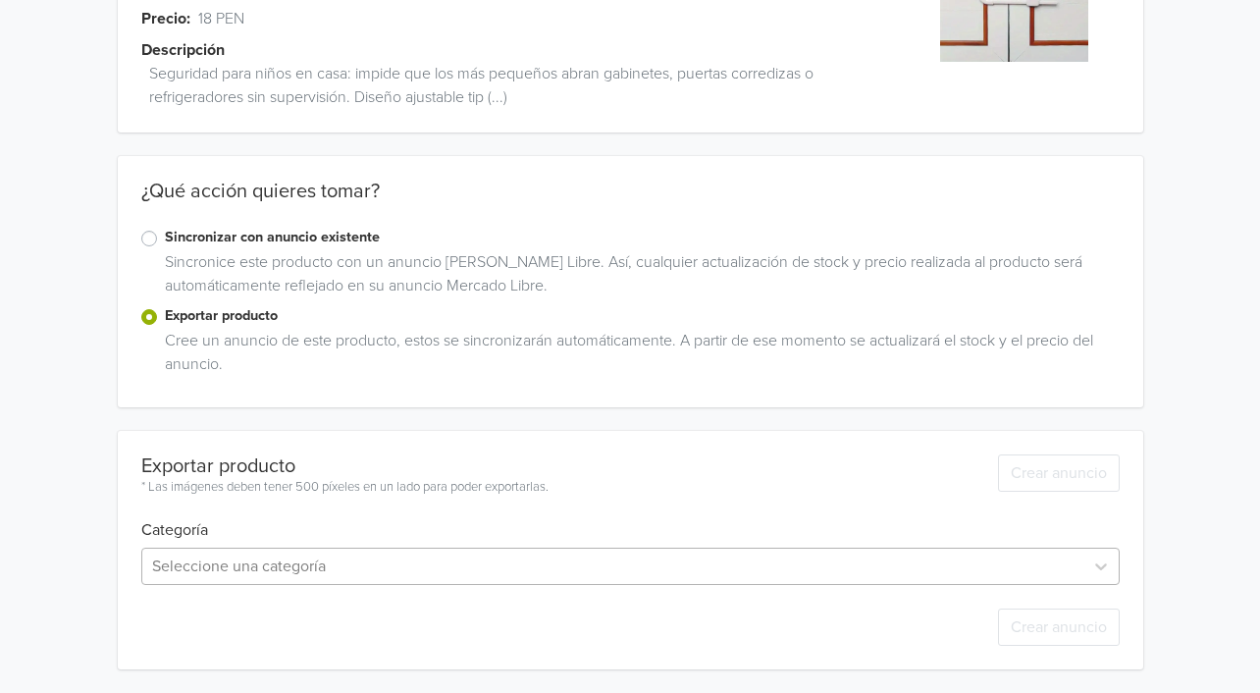
click at [184, 568] on div "Seleccione una categoría" at bounding box center [630, 565] width 978 height 37
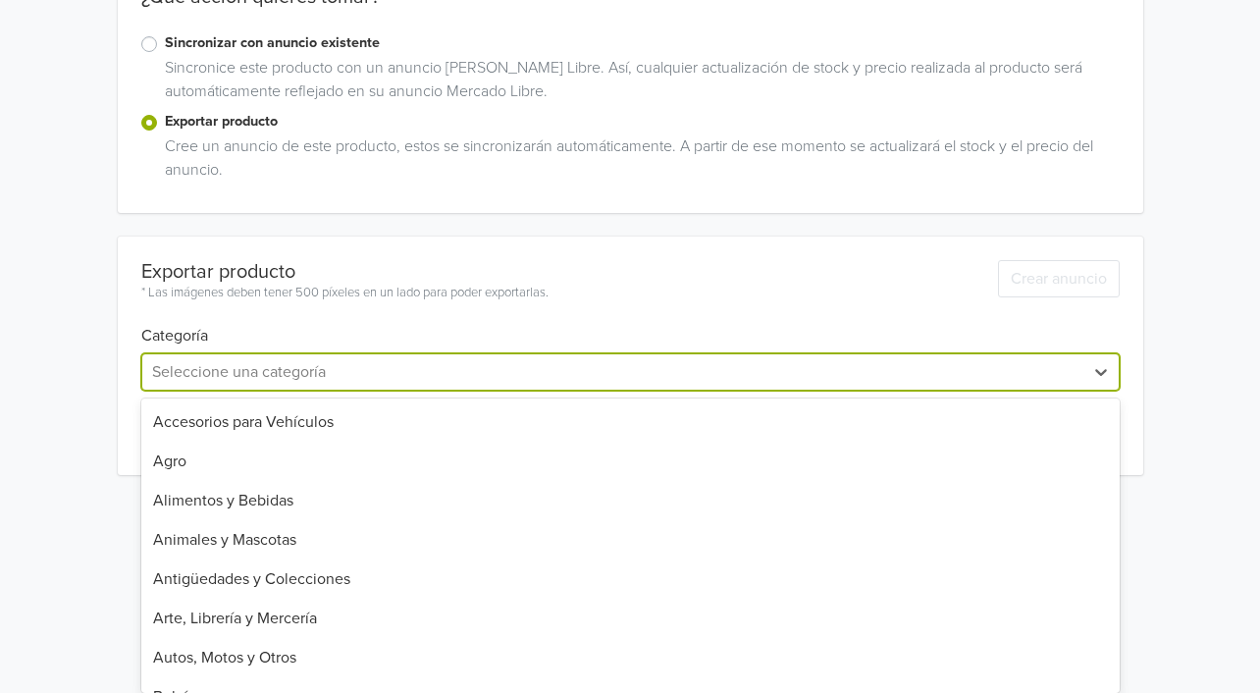
scroll to position [471, 0]
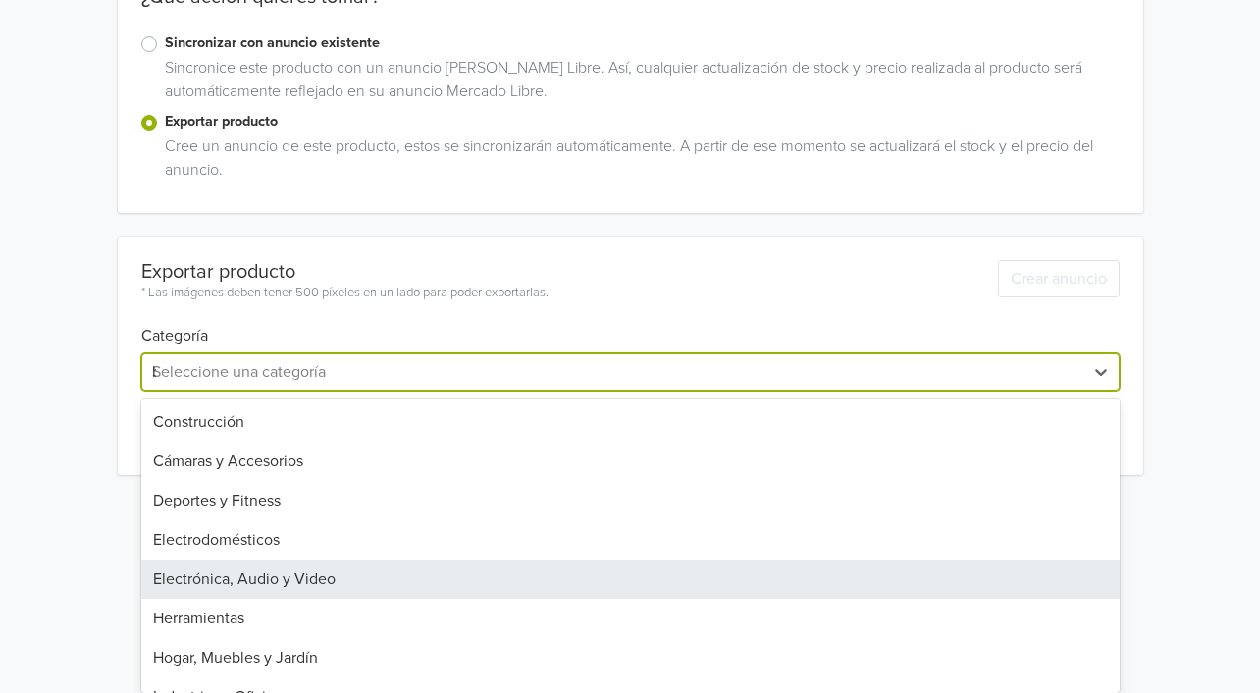
type input "be"
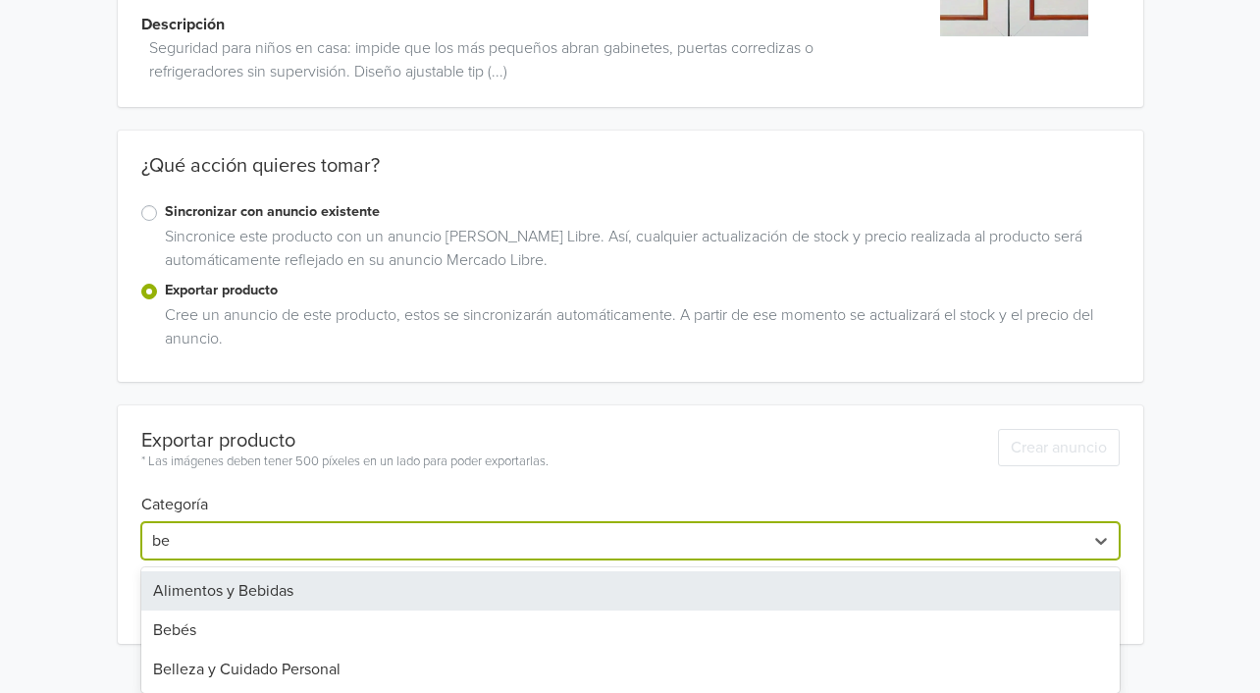
scroll to position [0, 0]
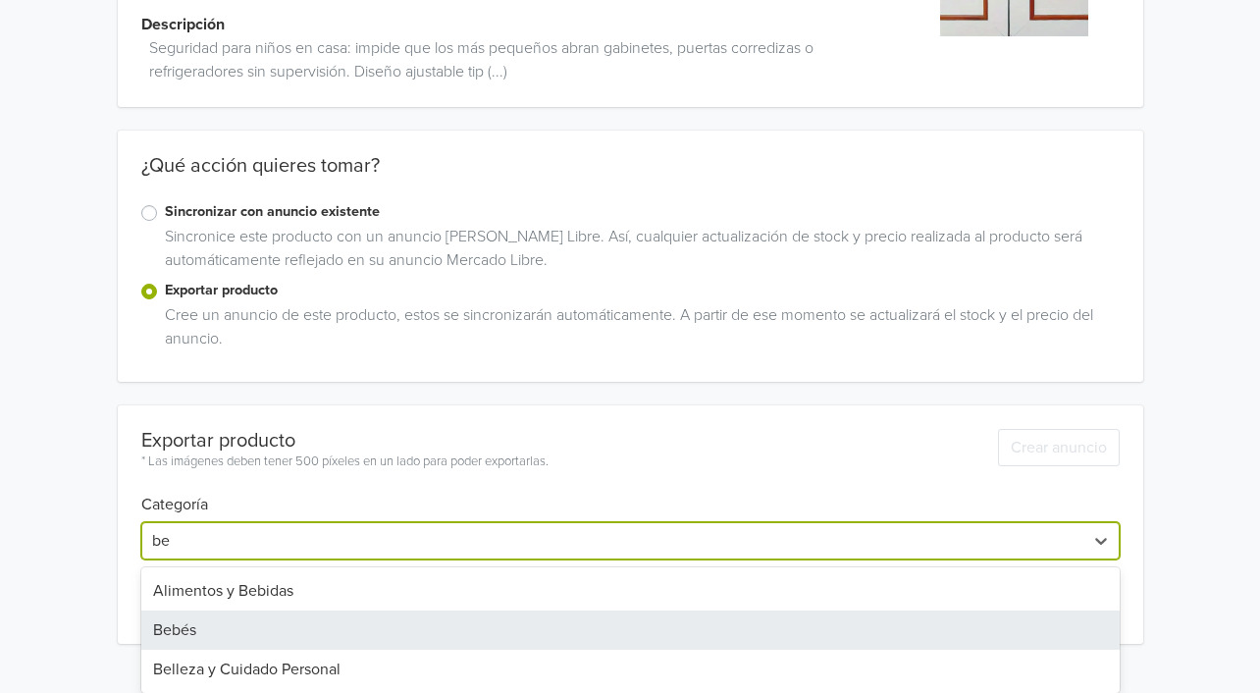
click at [224, 631] on div "Bebés" at bounding box center [630, 629] width 978 height 39
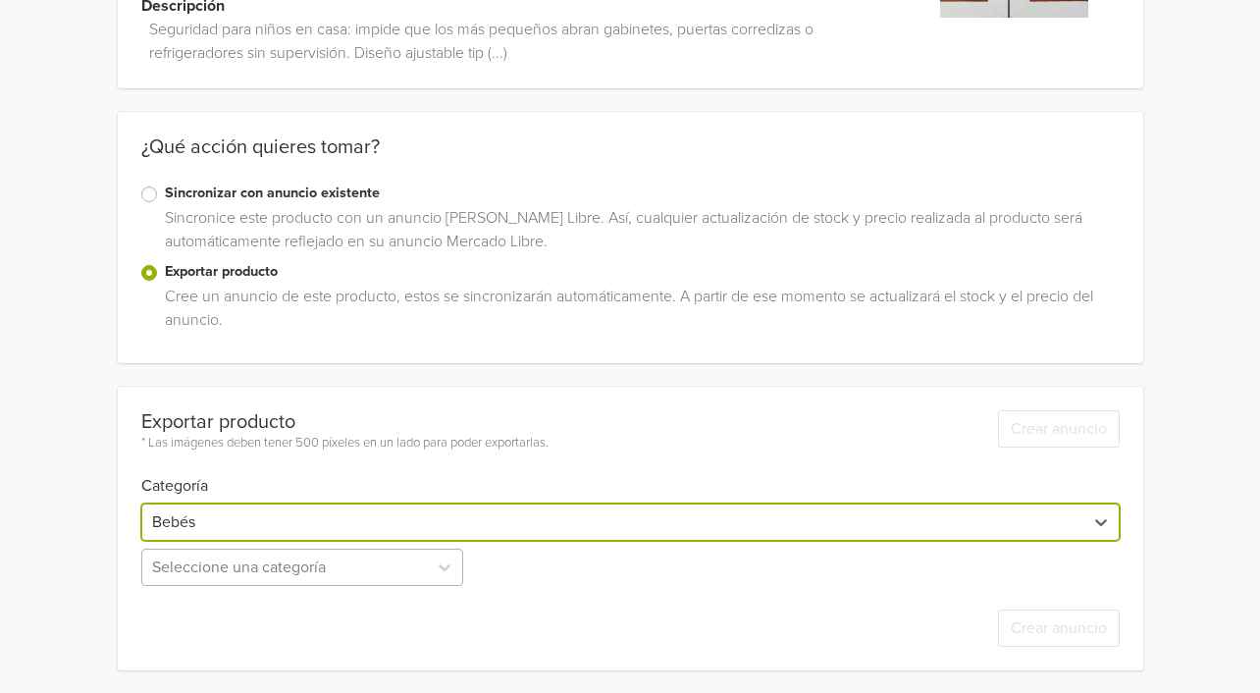
click at [267, 572] on div "Seleccione una categoría" at bounding box center [304, 566] width 326 height 37
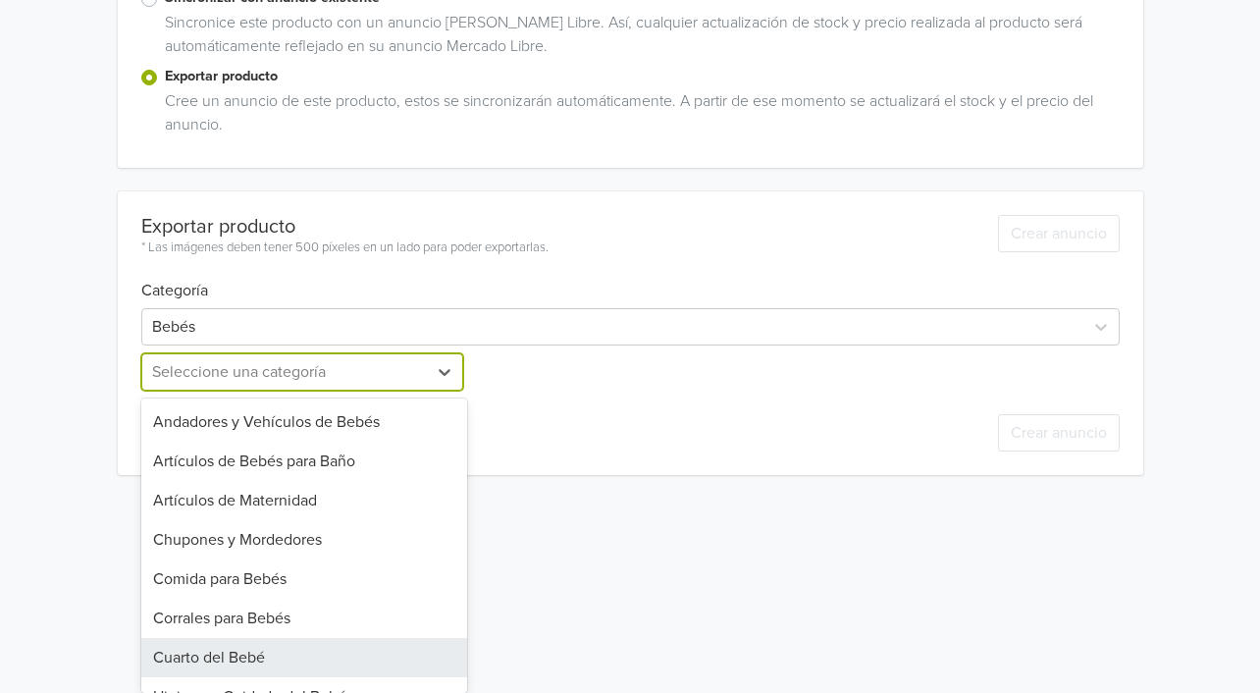
scroll to position [302, 0]
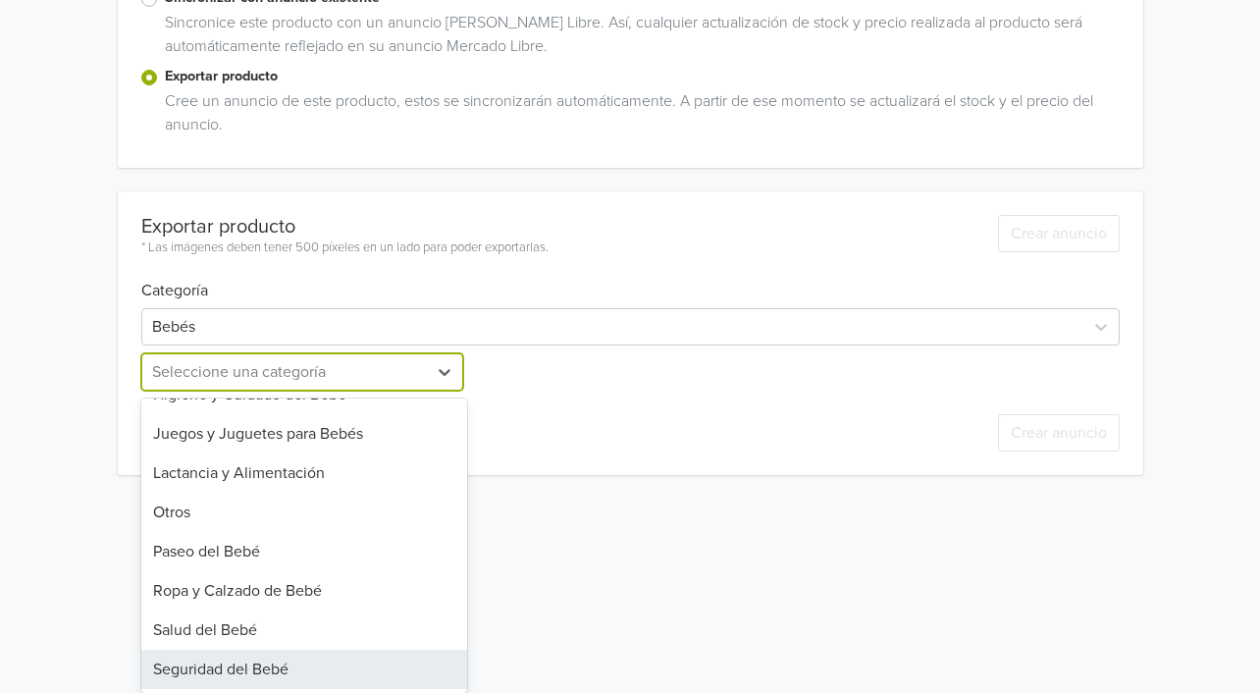
click at [252, 670] on div "Seguridad del Bebé" at bounding box center [304, 669] width 326 height 39
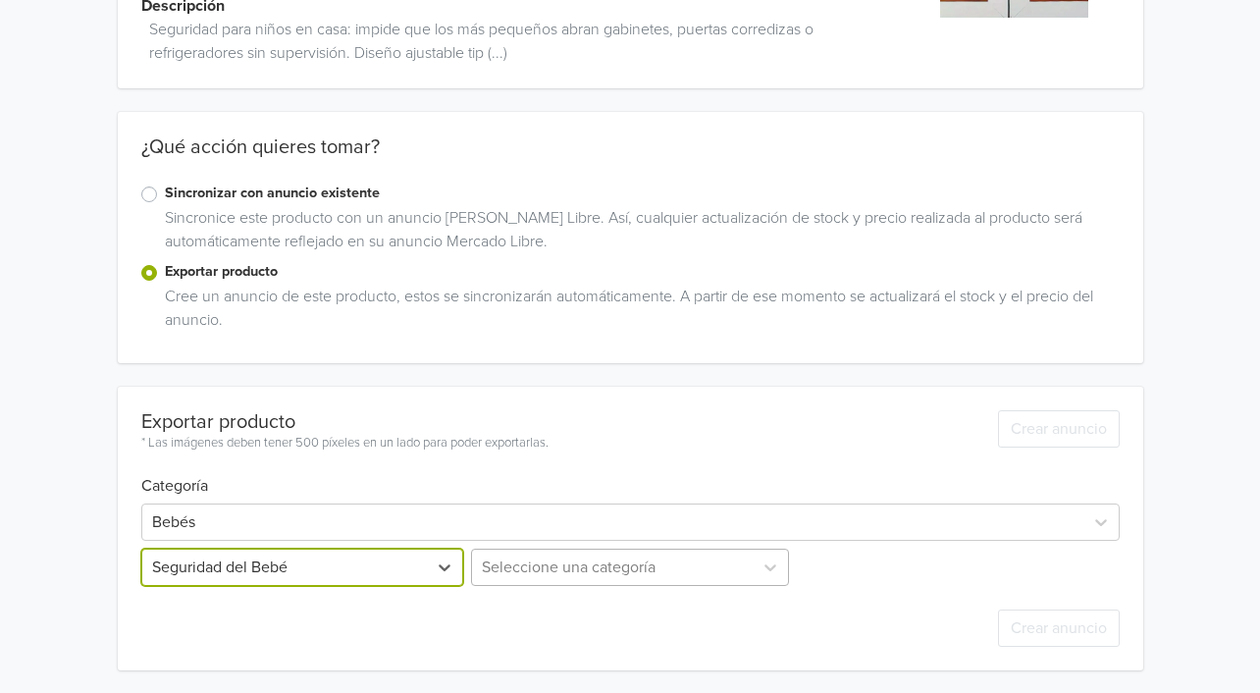
click at [535, 565] on div "Seleccione una categoría" at bounding box center [630, 566] width 326 height 37
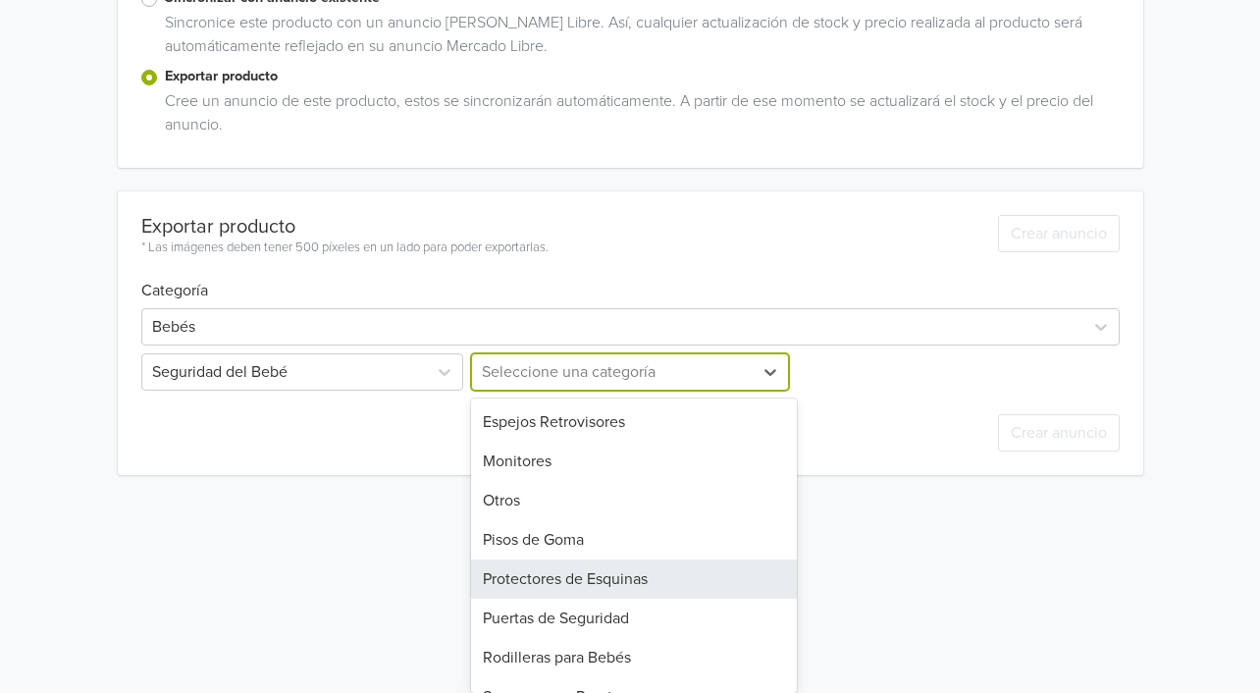
scroll to position [224, 0]
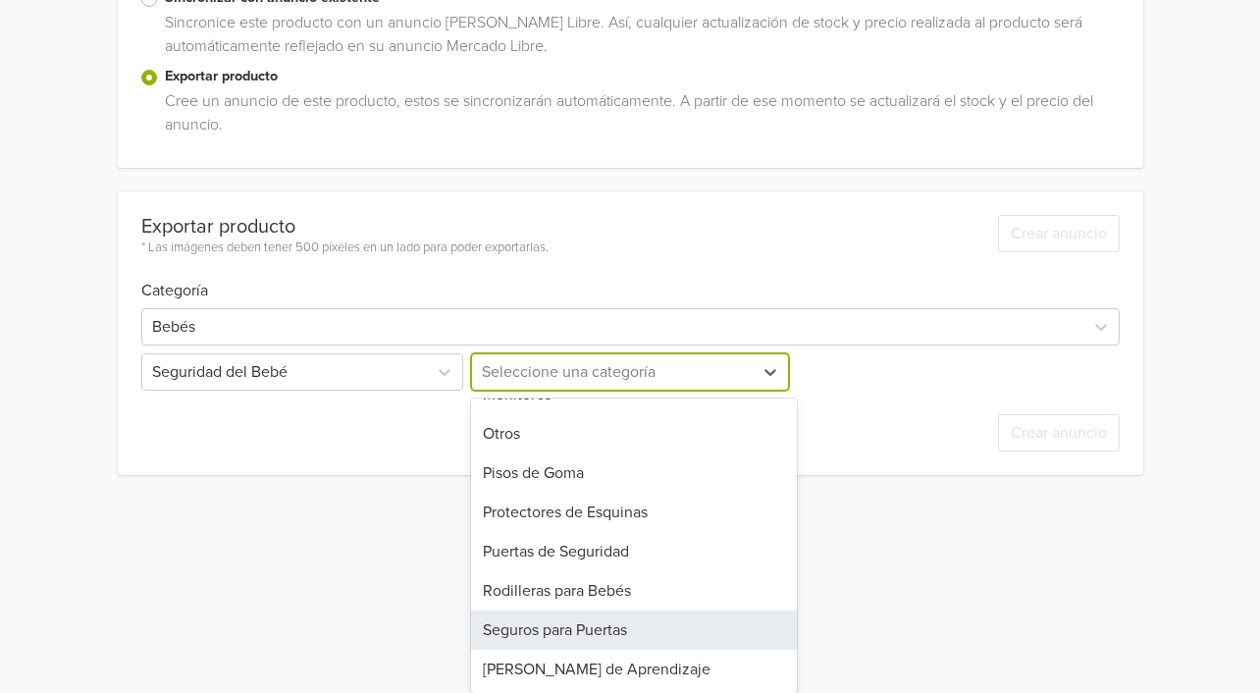
click at [568, 635] on div "Seguros para Puertas" at bounding box center [634, 629] width 326 height 39
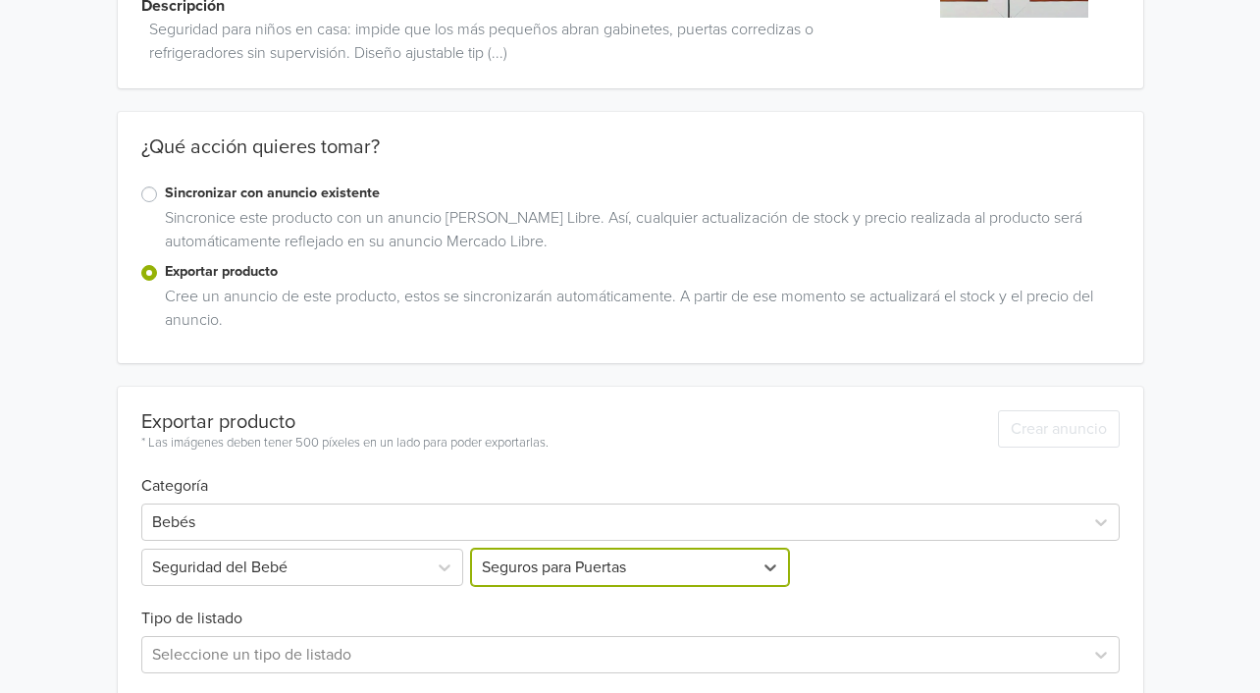
scroll to position [548, 0]
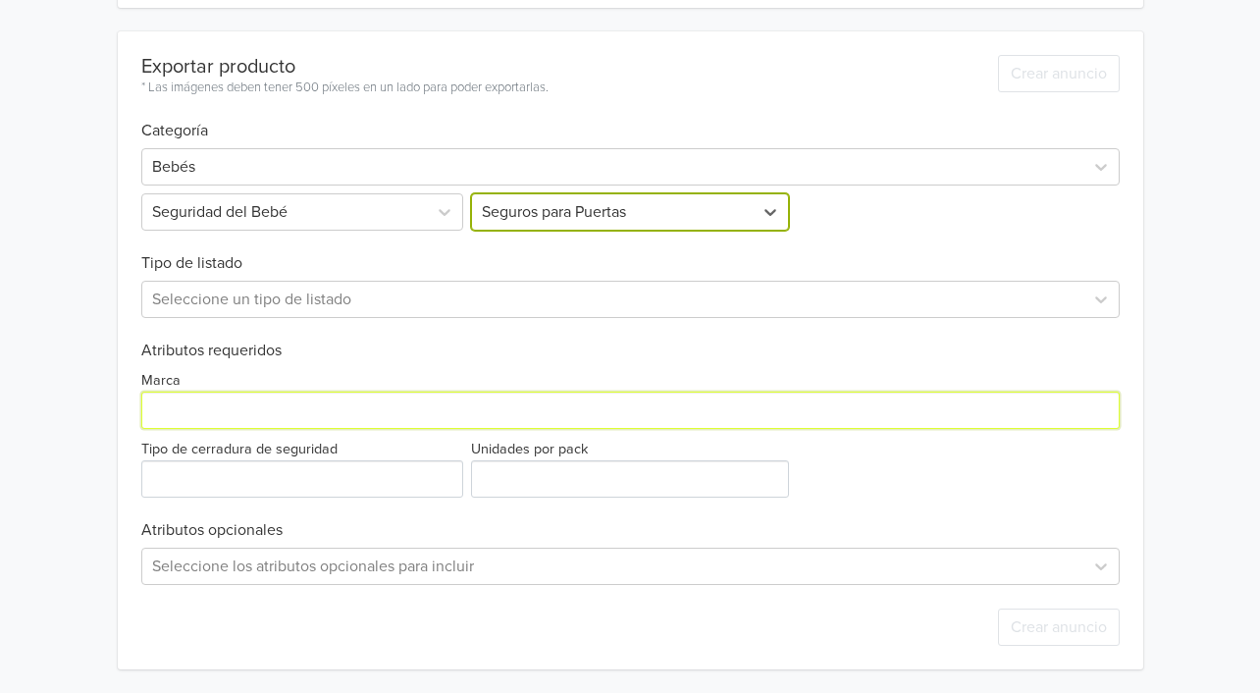
click at [186, 406] on input "Marca" at bounding box center [630, 409] width 978 height 37
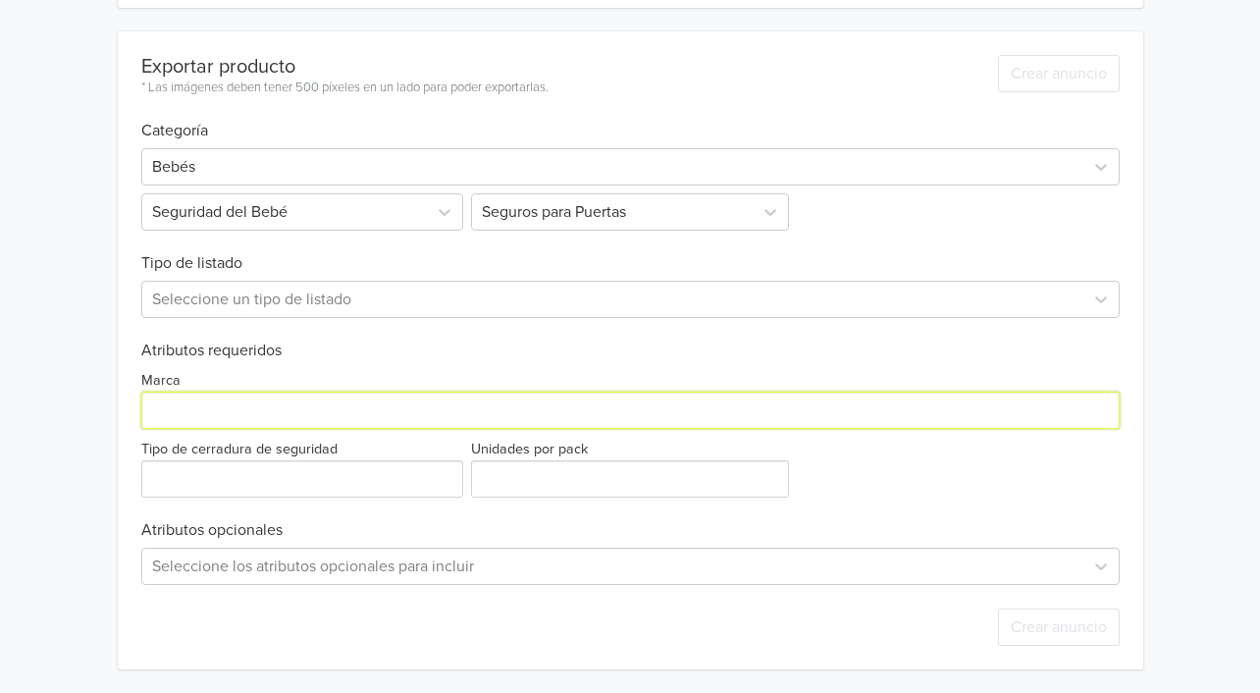
type input "Generico"
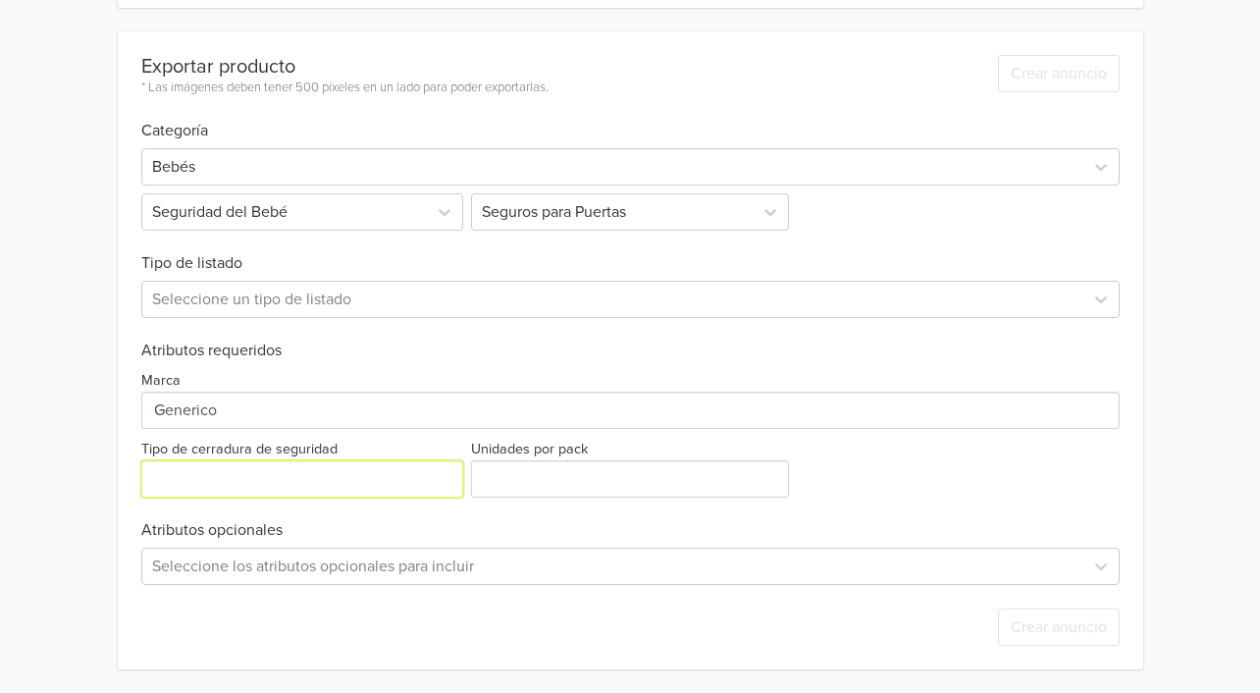
click at [211, 466] on input "Tipo de cerradura de seguridad" at bounding box center [302, 478] width 322 height 37
type input "Plastico"
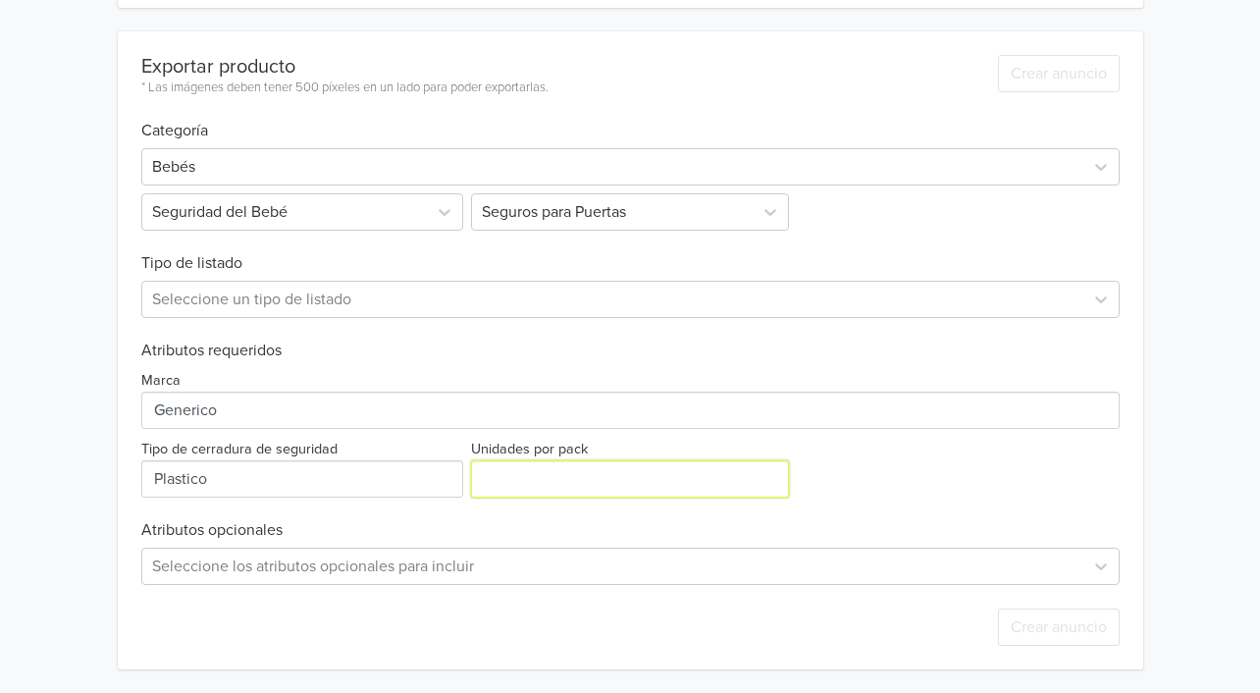
click at [576, 490] on input "Unidades por pack" at bounding box center [630, 478] width 318 height 37
type input "2"
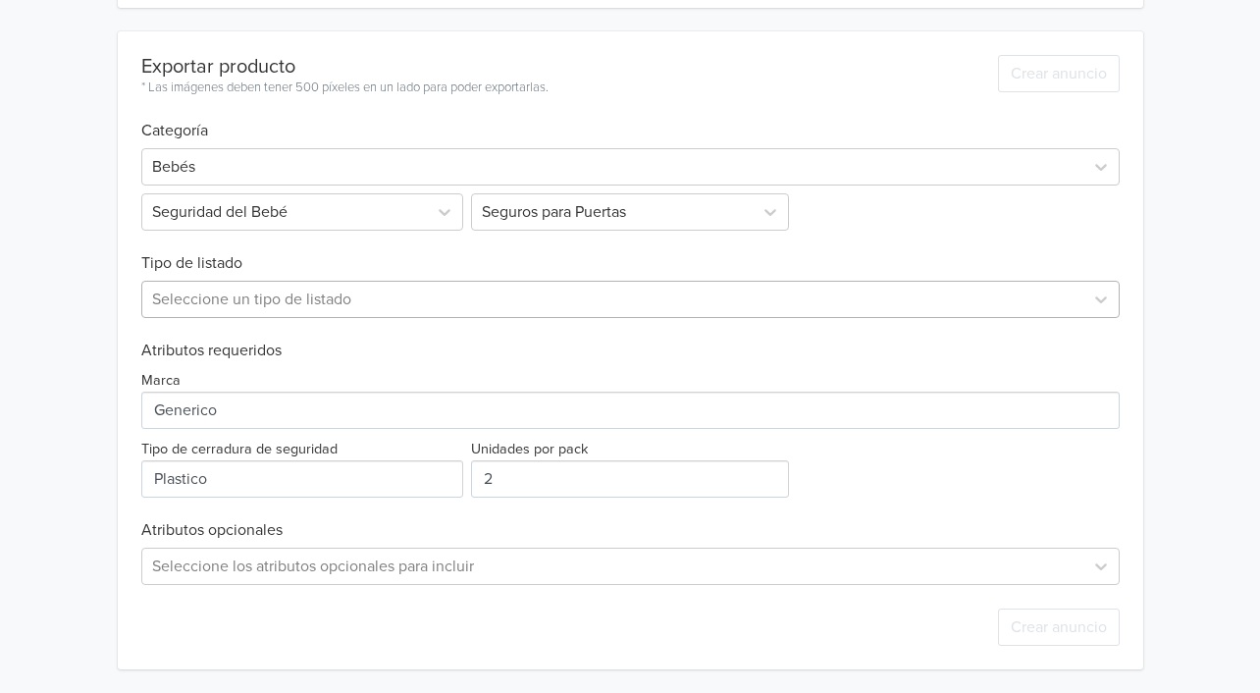
click at [363, 286] on div at bounding box center [612, 299] width 921 height 27
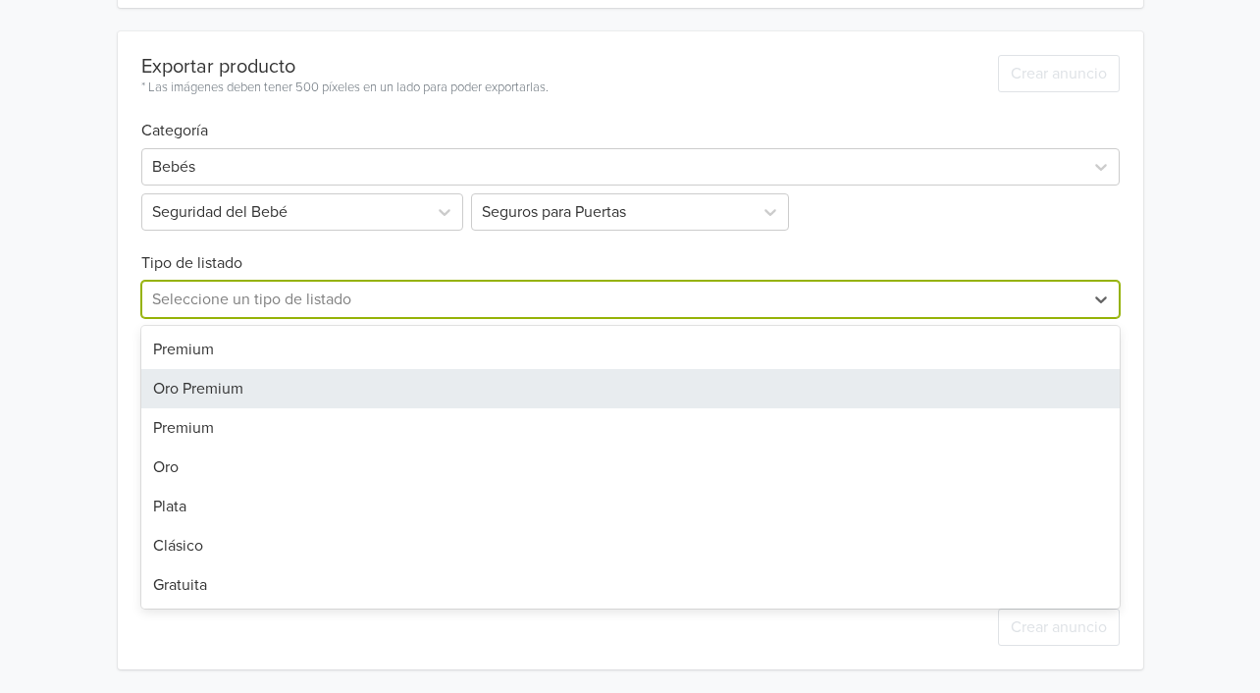
click at [242, 356] on div "Premium" at bounding box center [630, 349] width 978 height 39
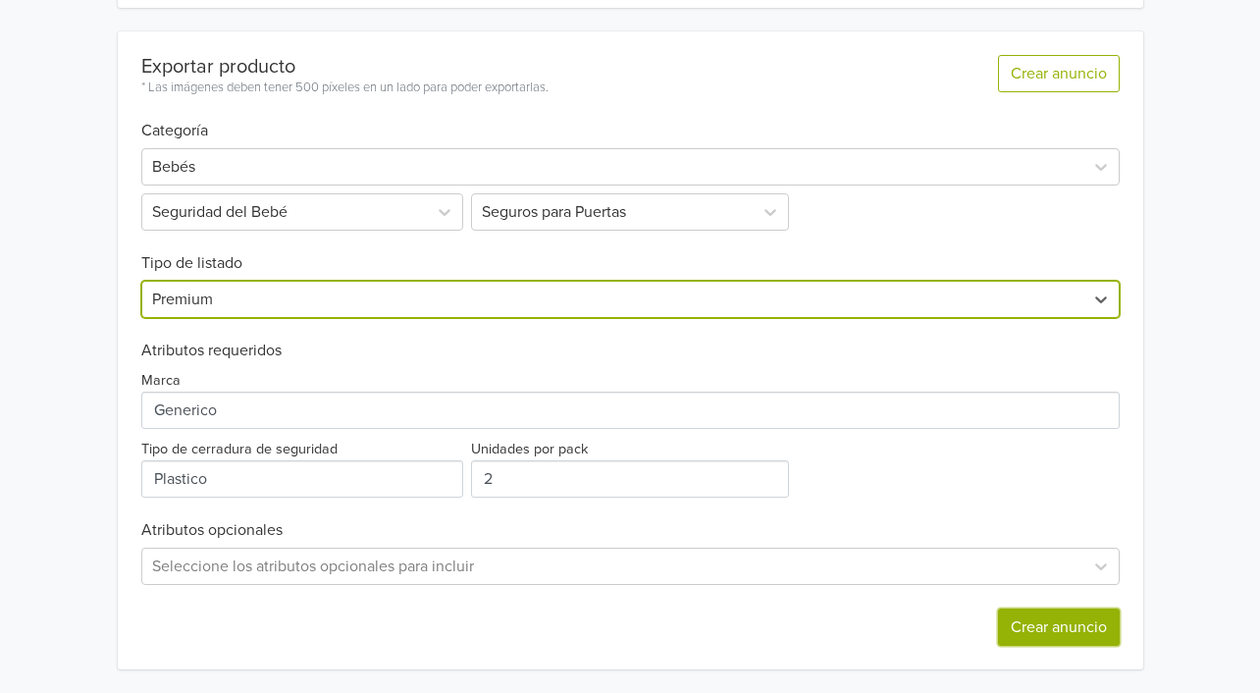
click at [1089, 618] on button "Crear anuncio" at bounding box center [1059, 626] width 122 height 37
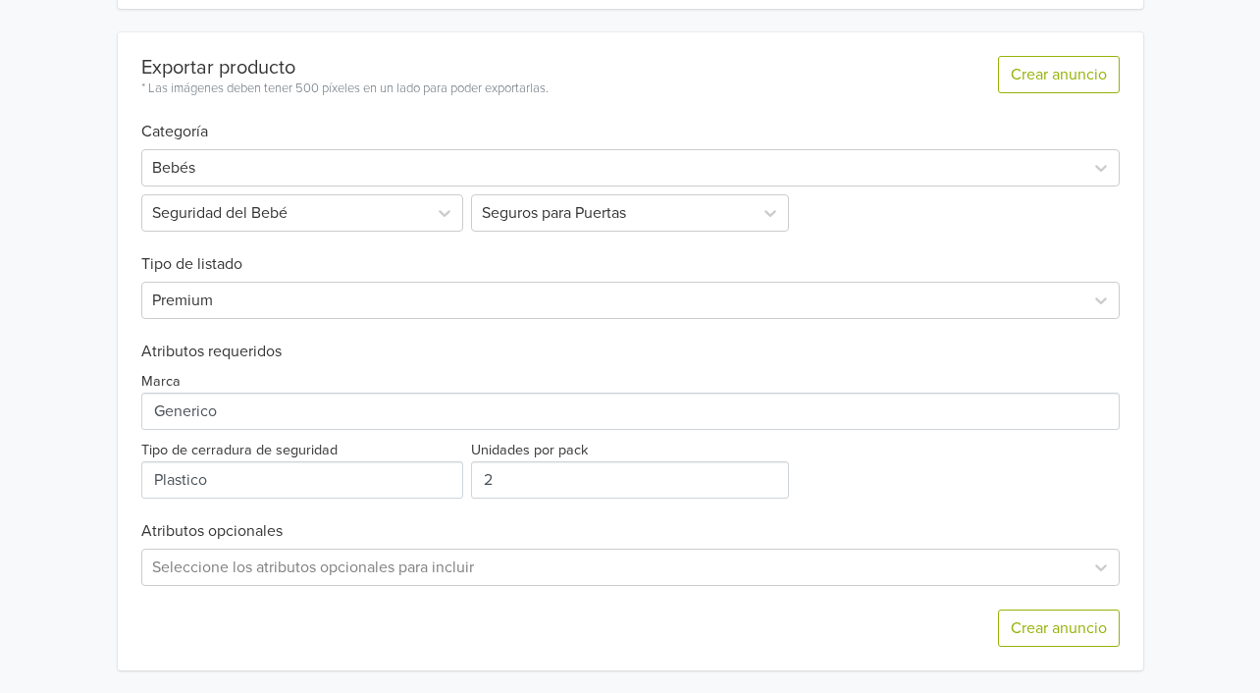
scroll to position [0, 0]
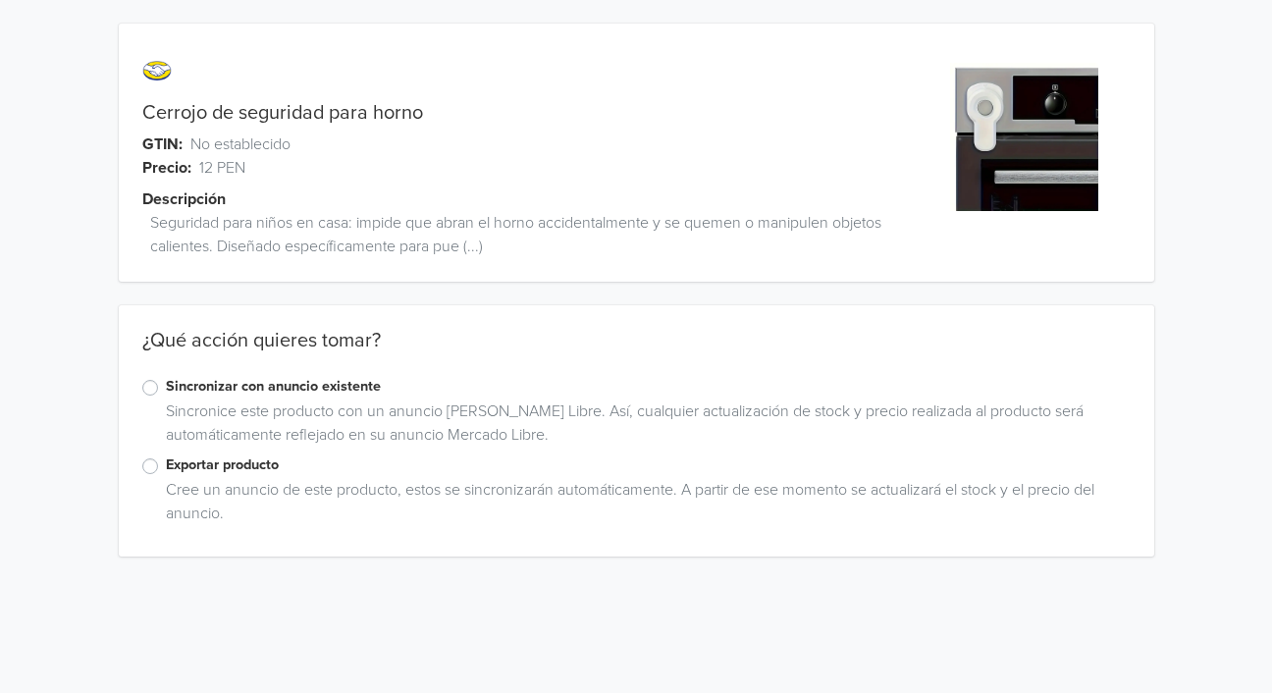
click at [166, 464] on label "Exportar producto" at bounding box center [648, 465] width 964 height 22
click at [0, 0] on input "Exportar producto" at bounding box center [0, 0] width 0 height 0
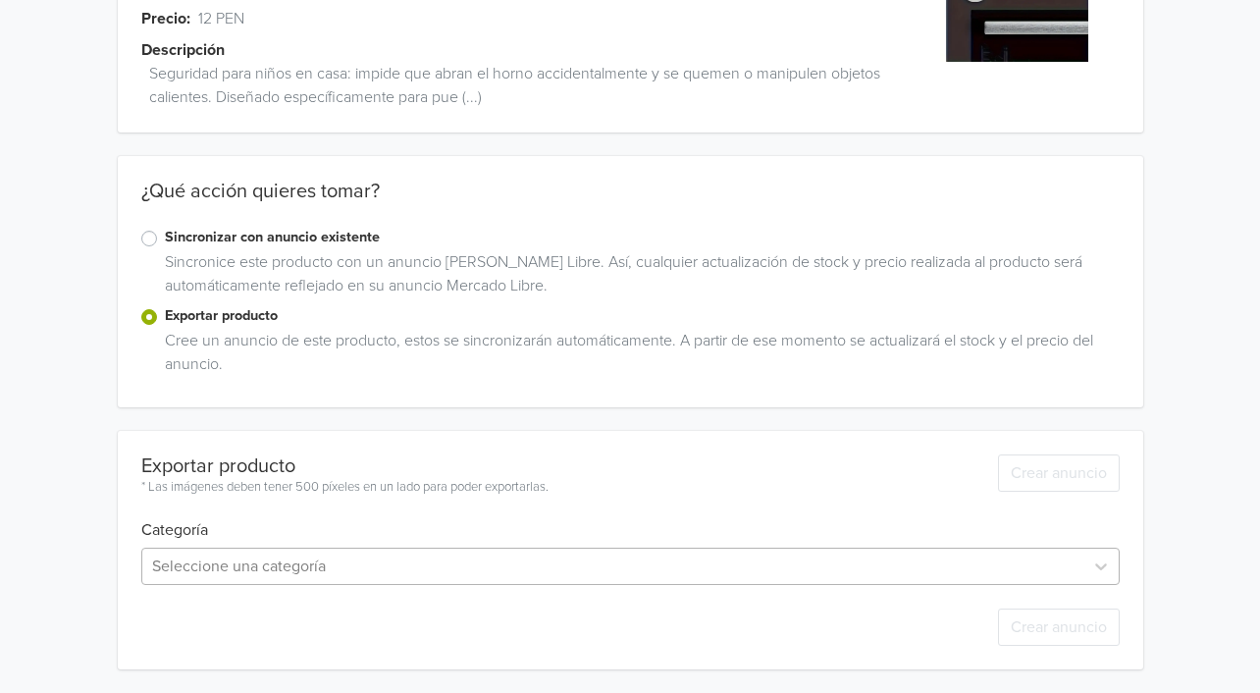
click at [219, 564] on div "Seleccione una categoría" at bounding box center [630, 565] width 978 height 37
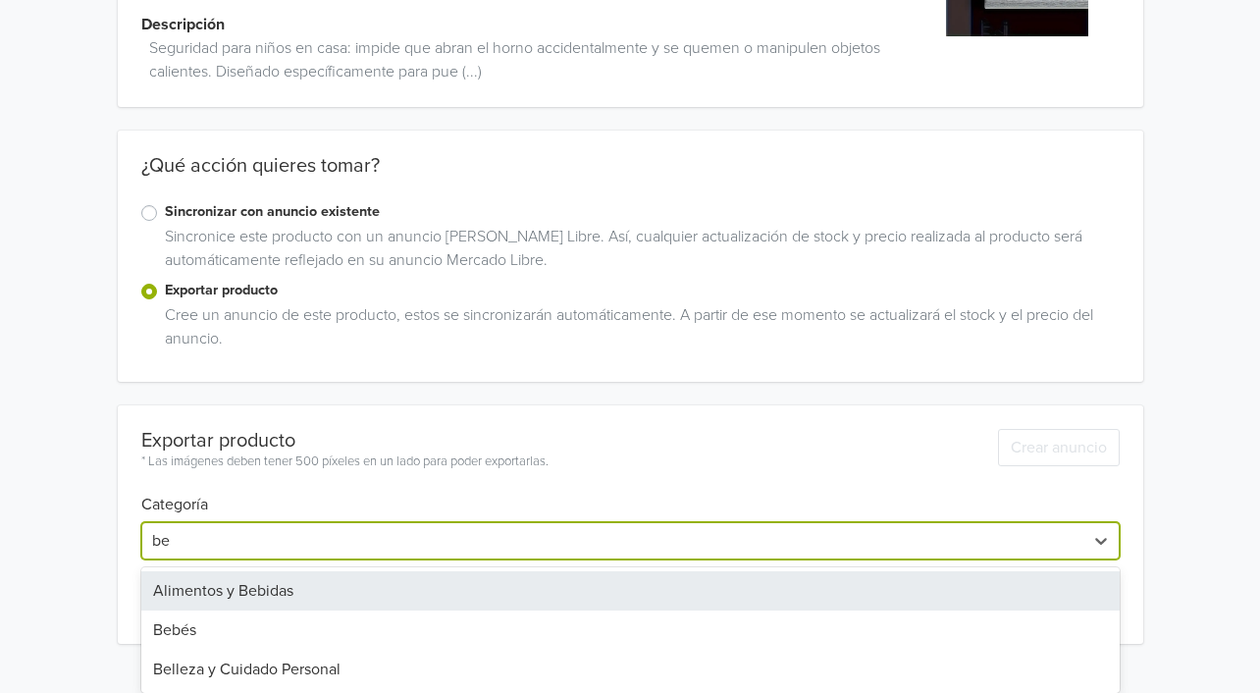
type input "beb"
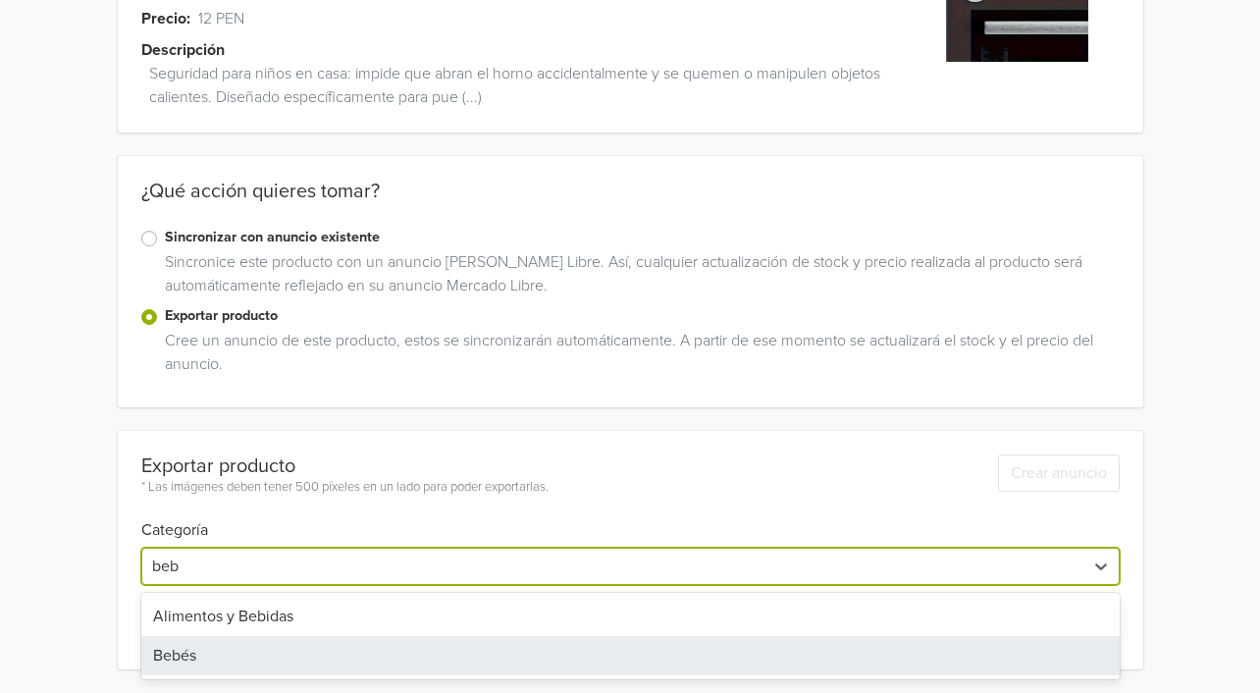
click at [231, 656] on div "Bebés" at bounding box center [630, 655] width 978 height 39
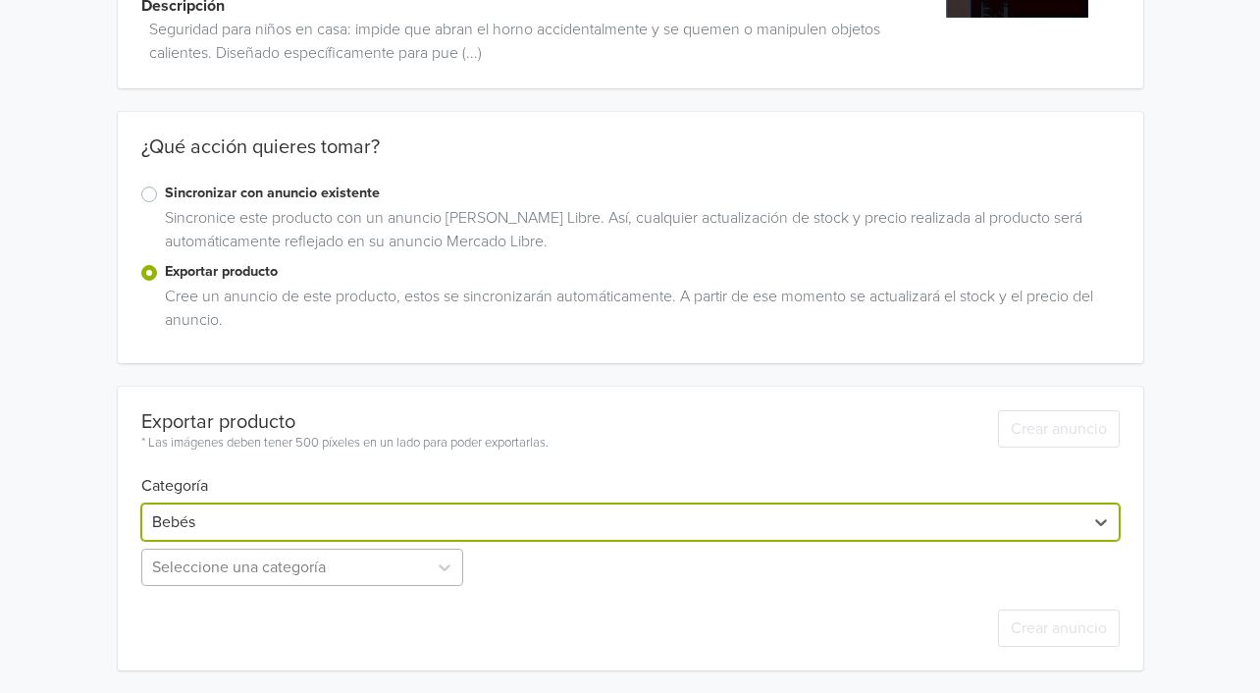
click at [220, 580] on div "Seleccione una categoría" at bounding box center [304, 566] width 326 height 37
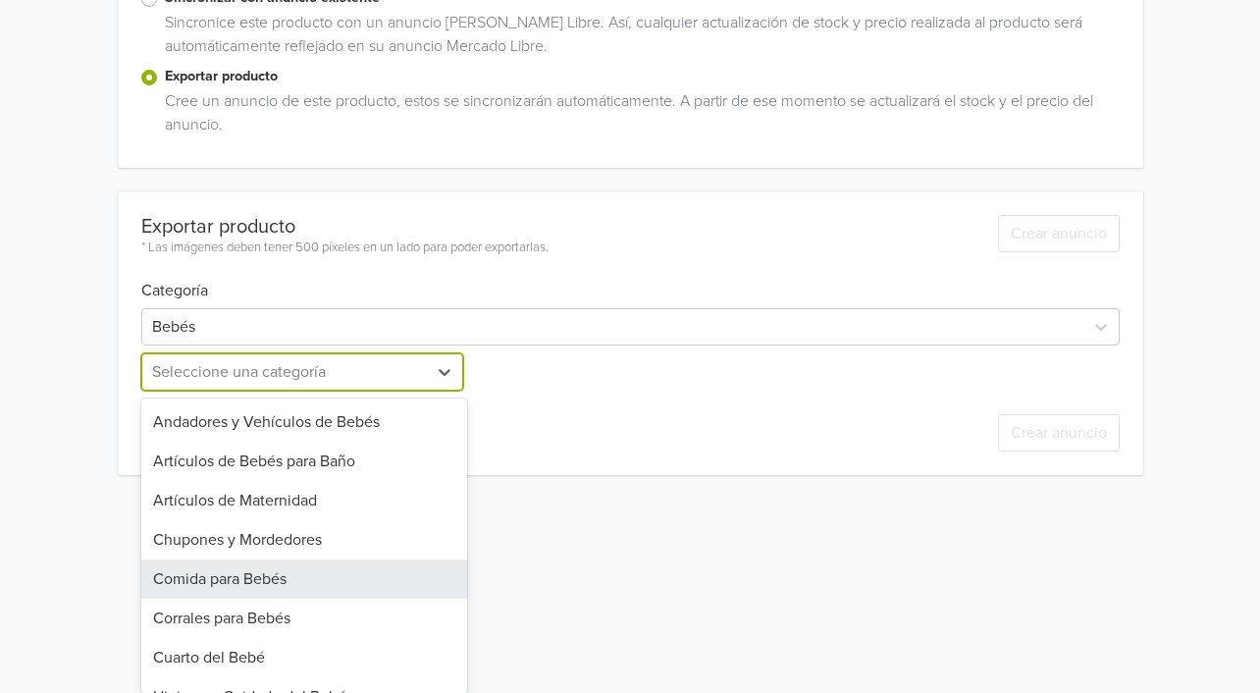
scroll to position [302, 0]
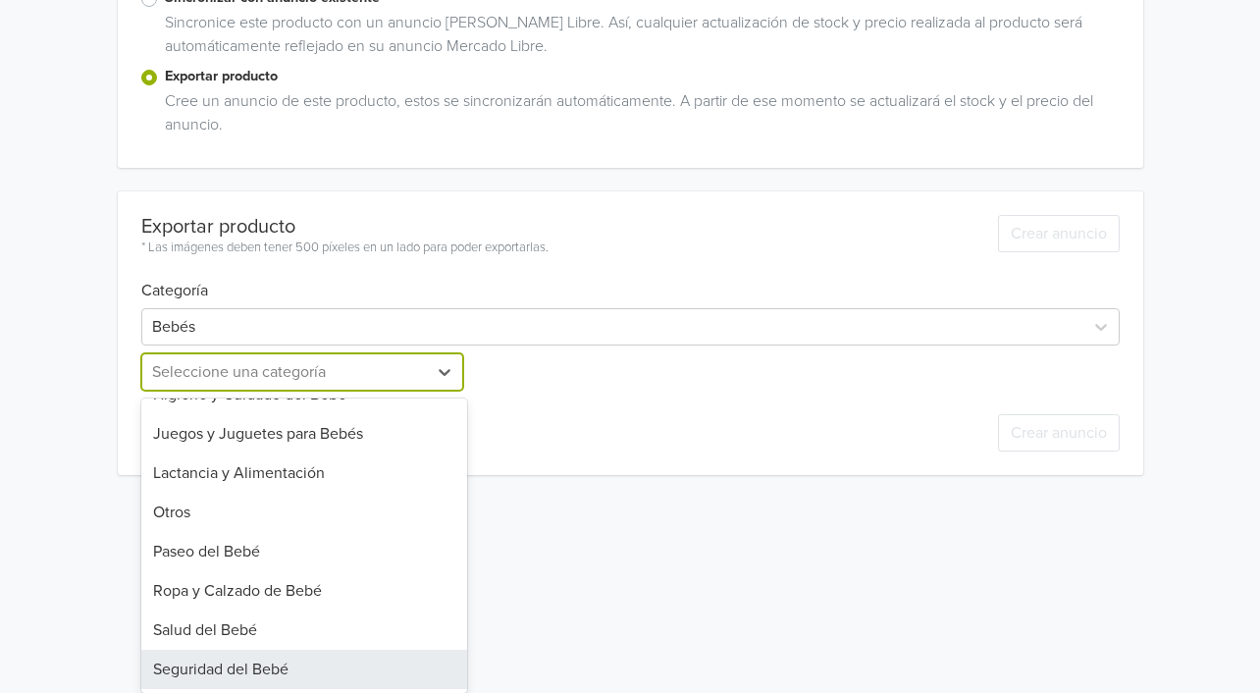
click at [236, 657] on div "Seguridad del Bebé" at bounding box center [304, 669] width 326 height 39
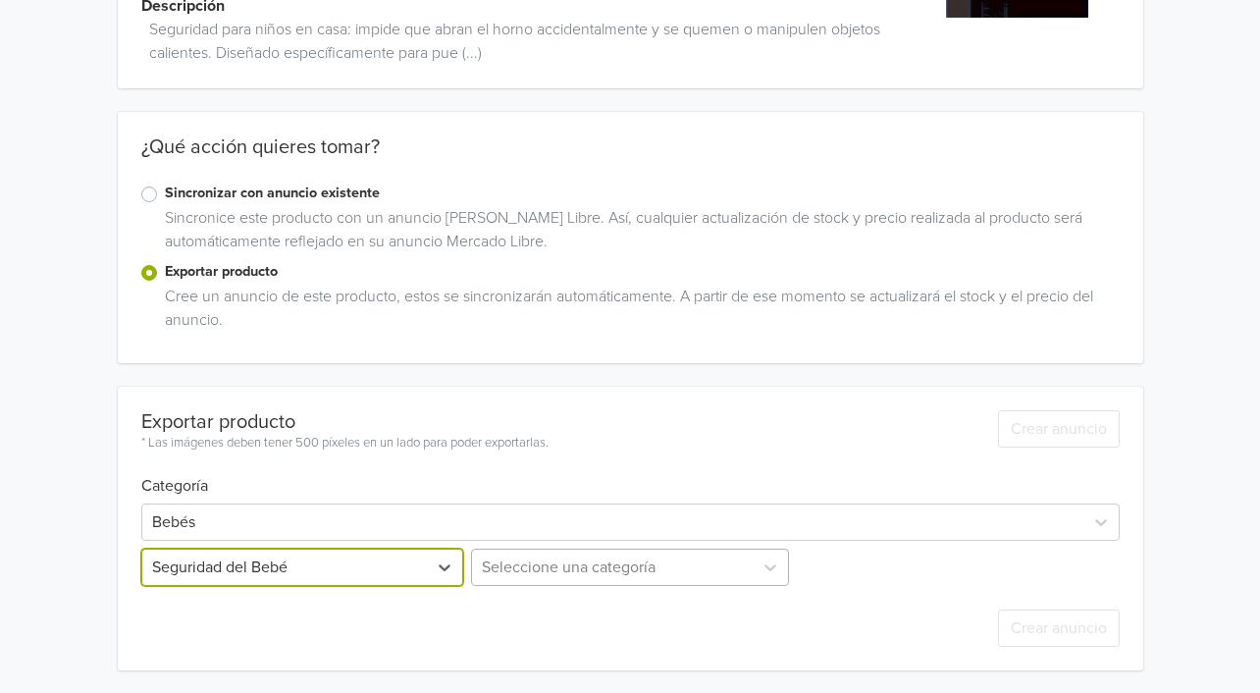
click at [515, 576] on div "Seleccione una categoría" at bounding box center [630, 566] width 326 height 37
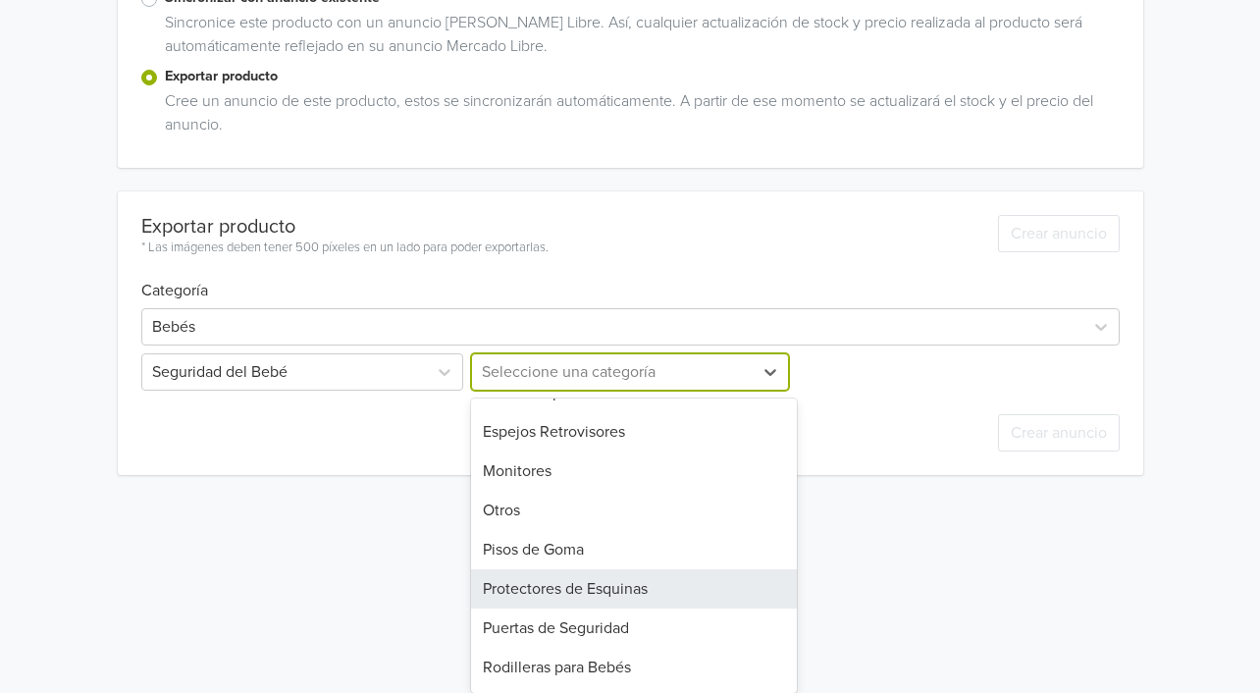
scroll to position [224, 0]
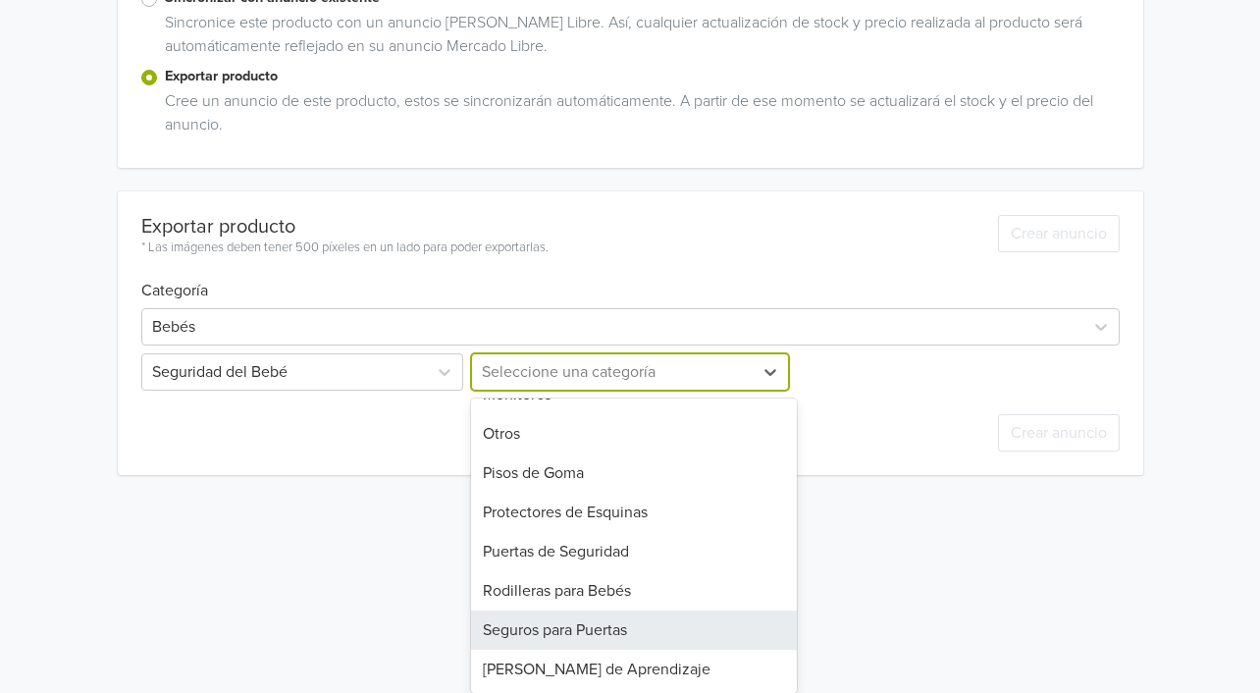
click at [555, 628] on div "Seguros para Puertas" at bounding box center [634, 629] width 326 height 39
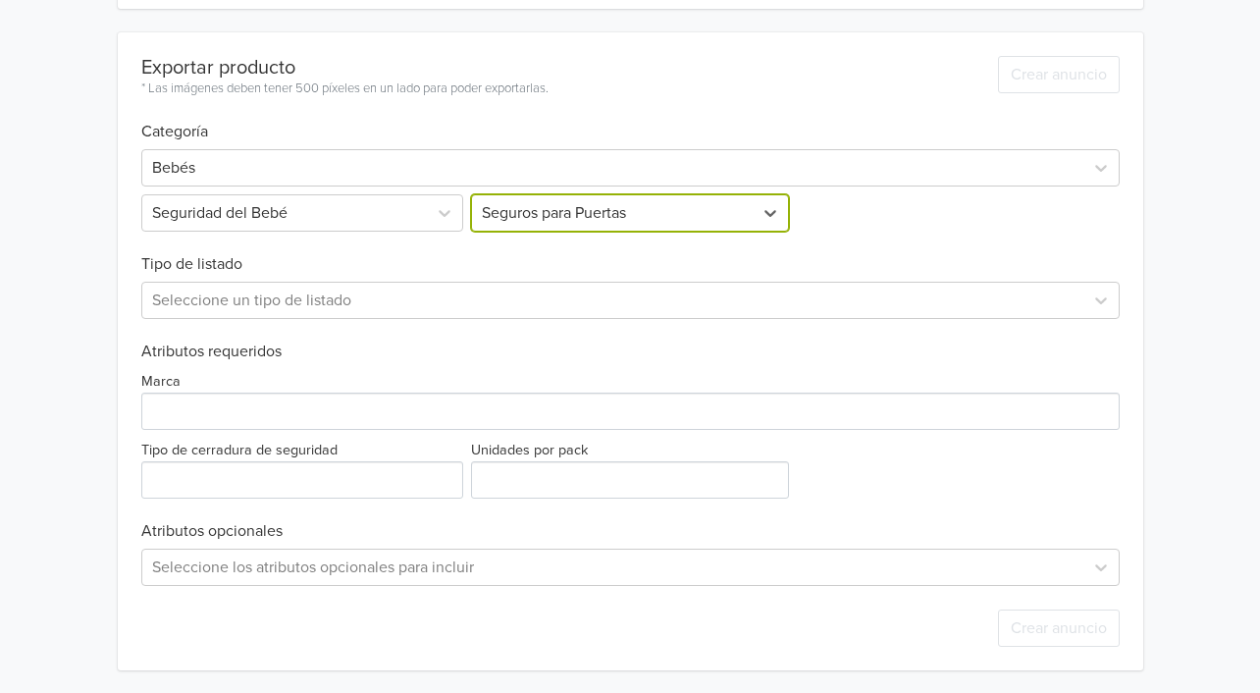
scroll to position [548, 0]
click at [196, 301] on div at bounding box center [612, 299] width 921 height 27
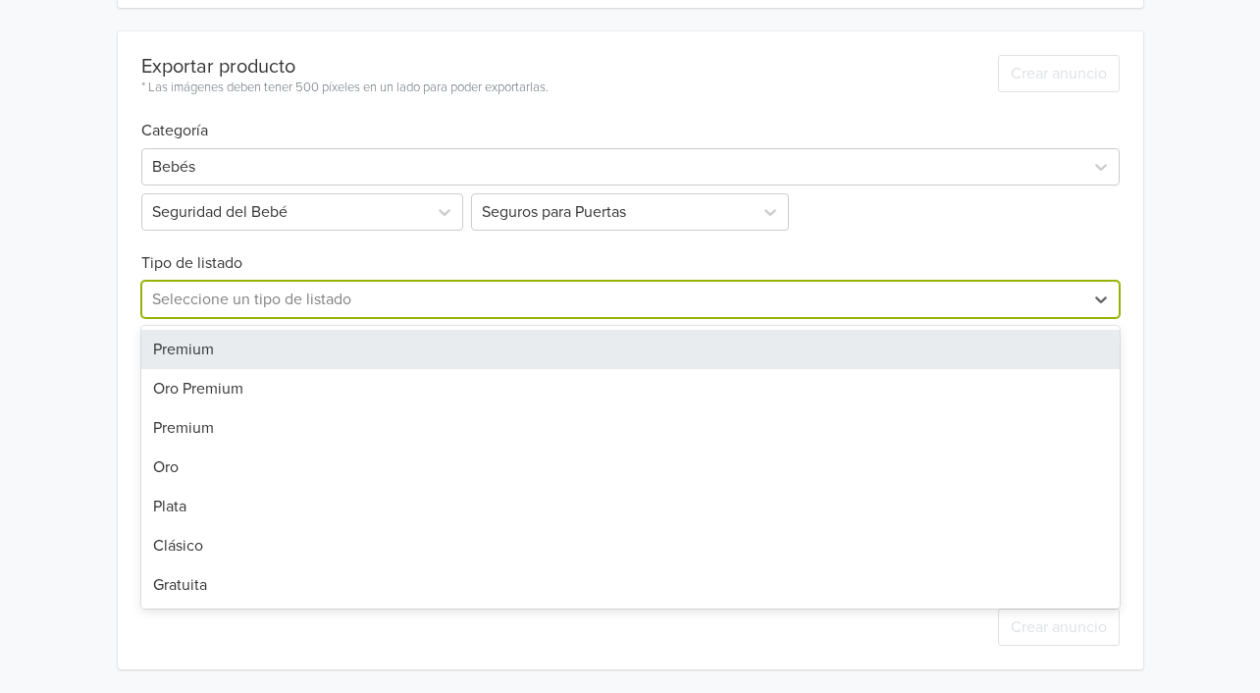
click at [201, 341] on div "Premium" at bounding box center [630, 349] width 978 height 39
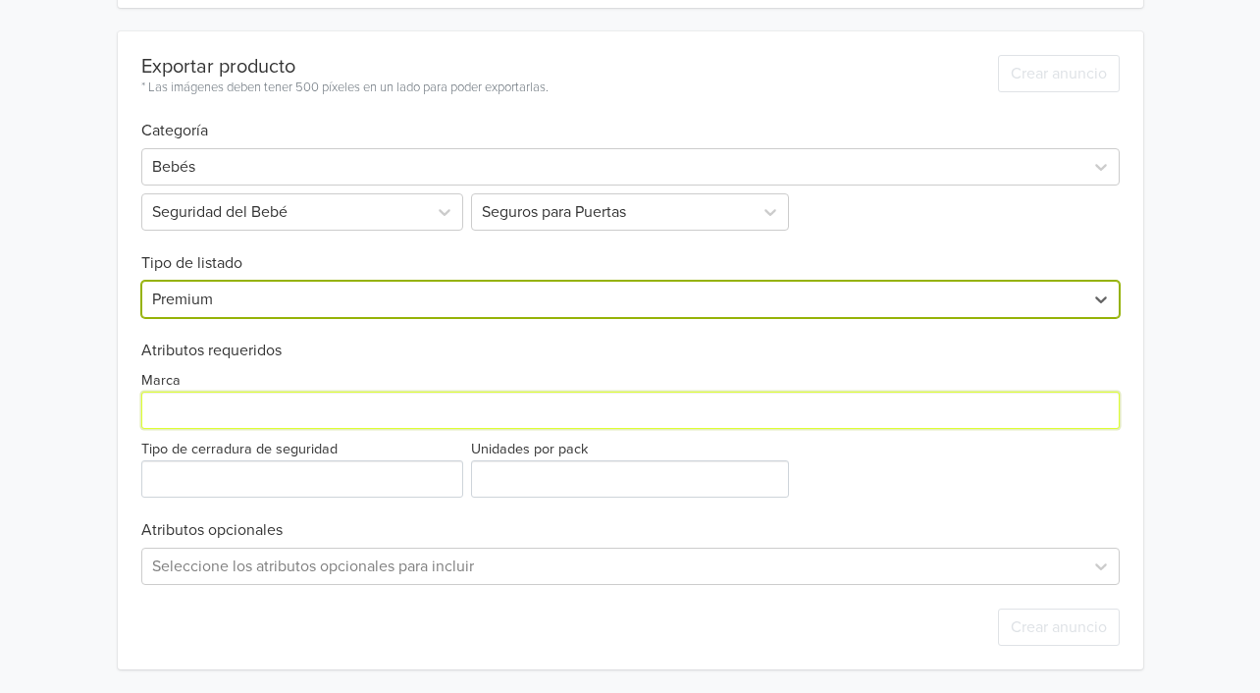
click at [204, 414] on input "Marca" at bounding box center [630, 409] width 978 height 37
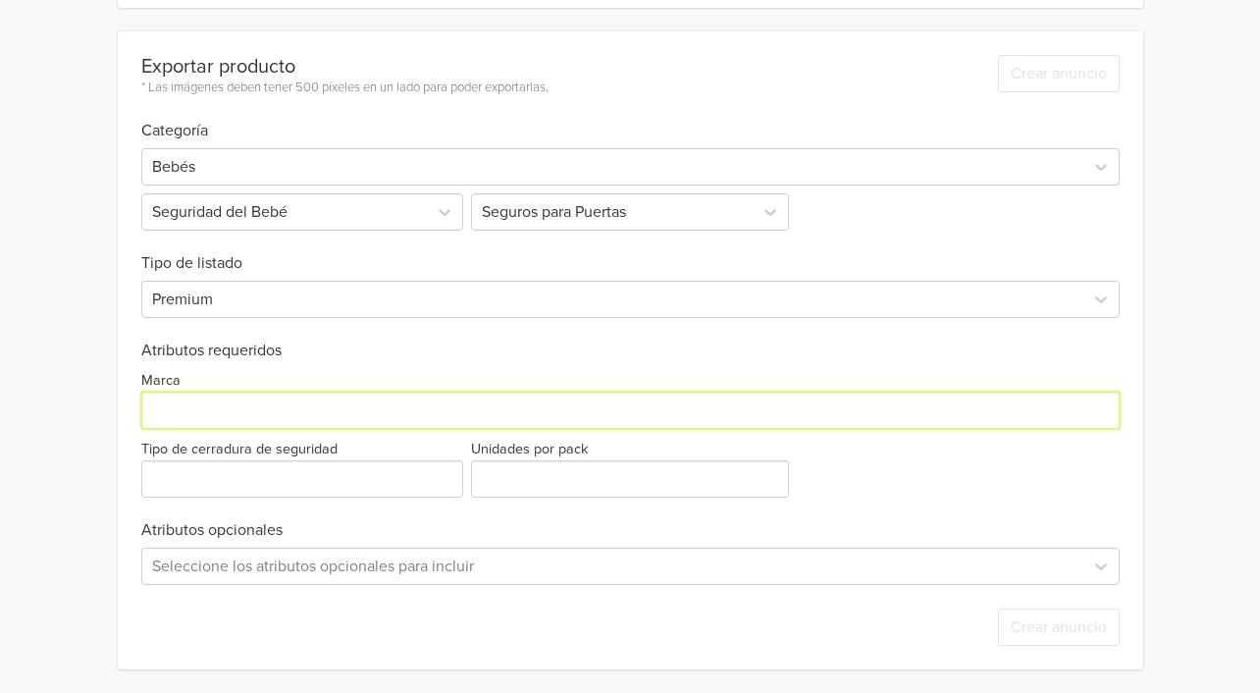
type input "Generico"
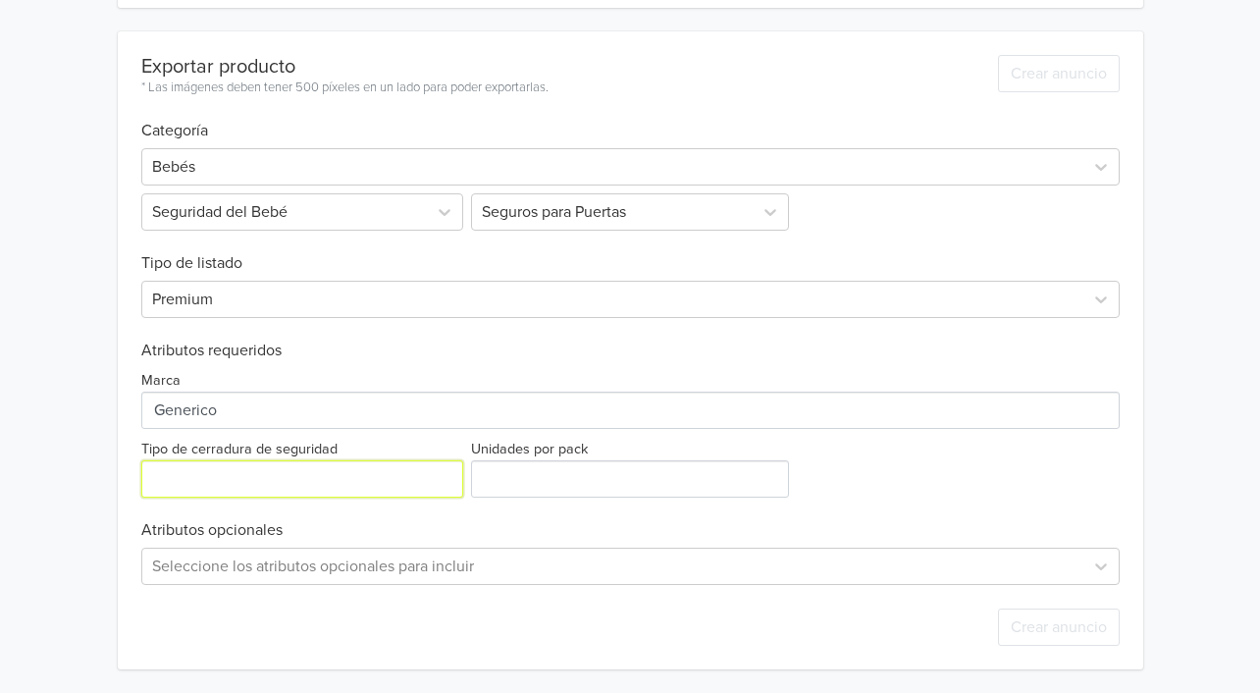
click at [240, 478] on input "Tipo de cerradura de seguridad" at bounding box center [302, 478] width 322 height 37
type input "Plastico"
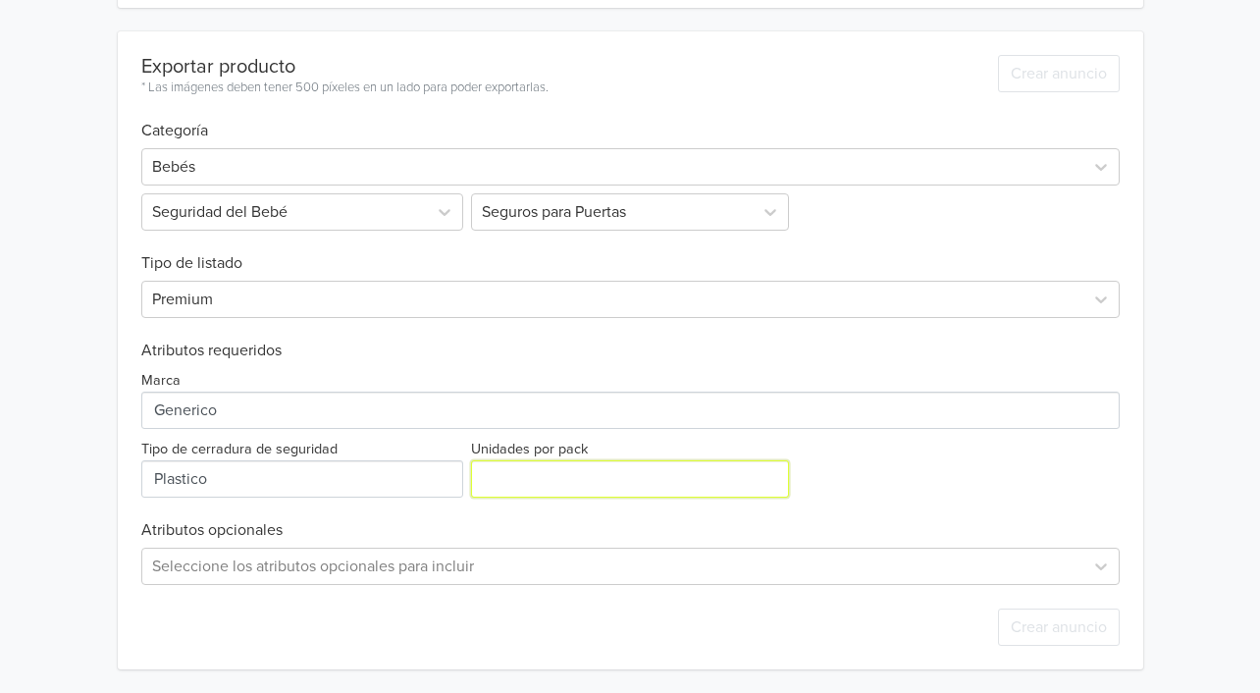
click at [543, 490] on input "Unidades por pack" at bounding box center [630, 478] width 318 height 37
type input "1"
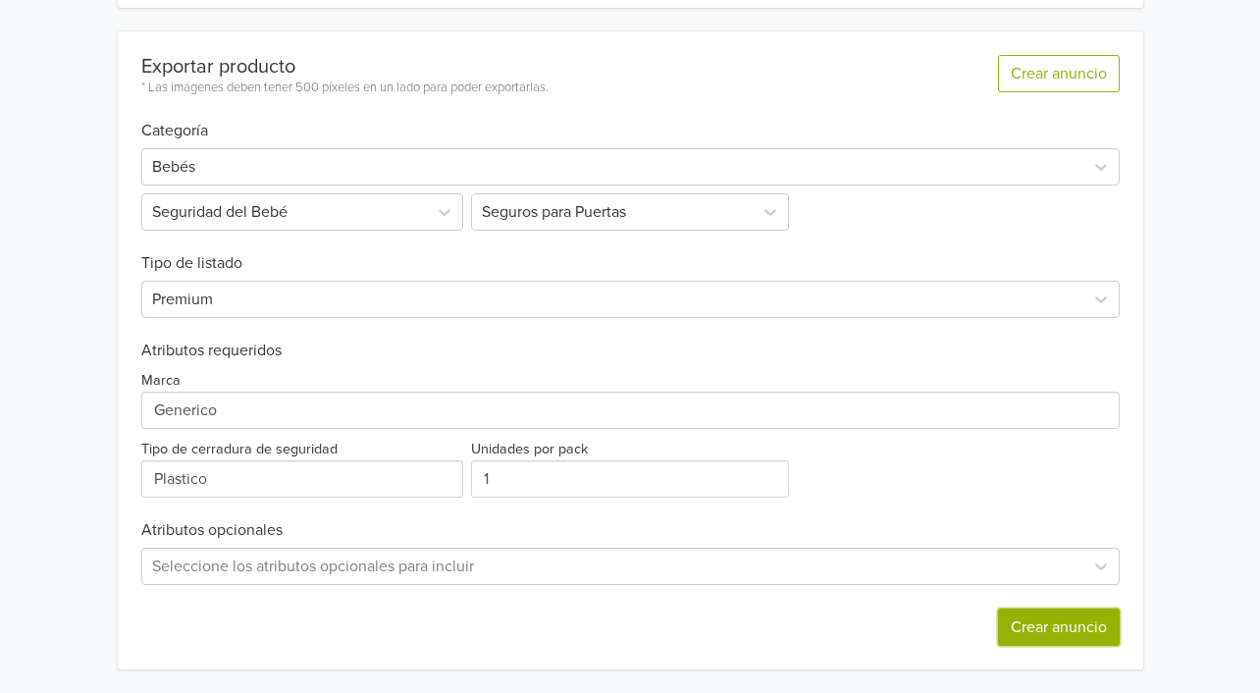
click at [1072, 618] on button "Crear anuncio" at bounding box center [1059, 626] width 122 height 37
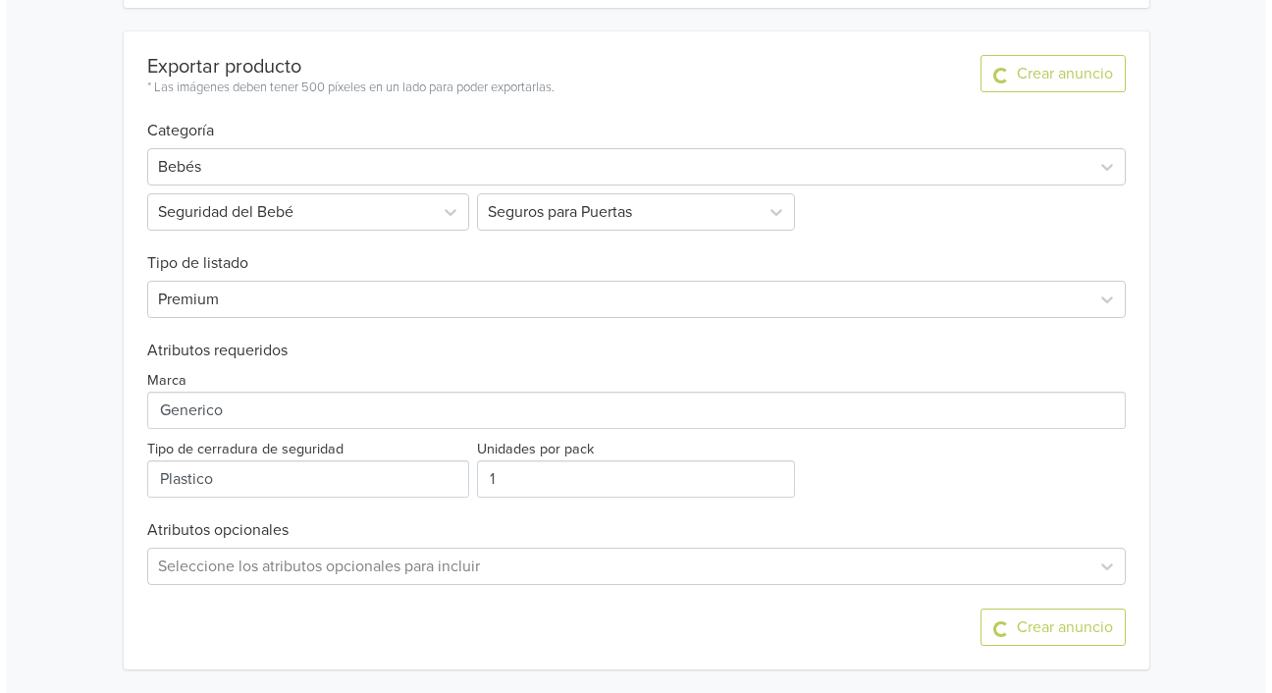
scroll to position [0, 0]
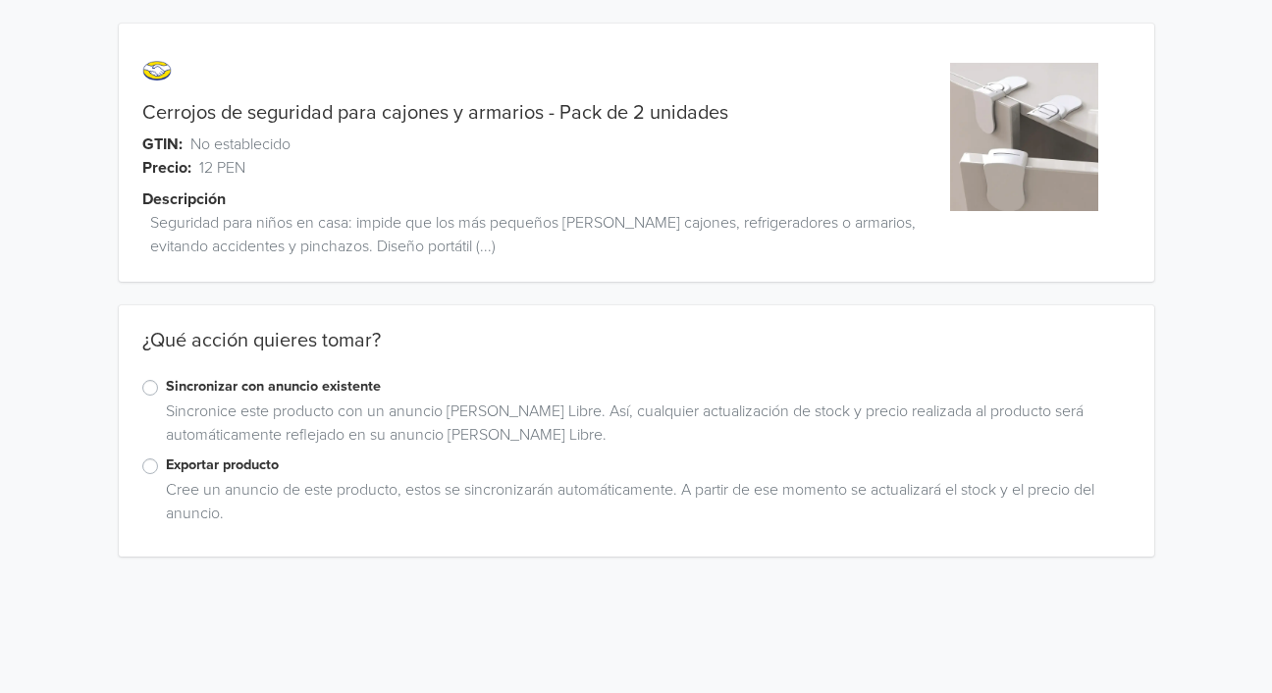
click at [166, 471] on label "Exportar producto" at bounding box center [648, 465] width 964 height 22
click at [0, 0] on input "Exportar producto" at bounding box center [0, 0] width 0 height 0
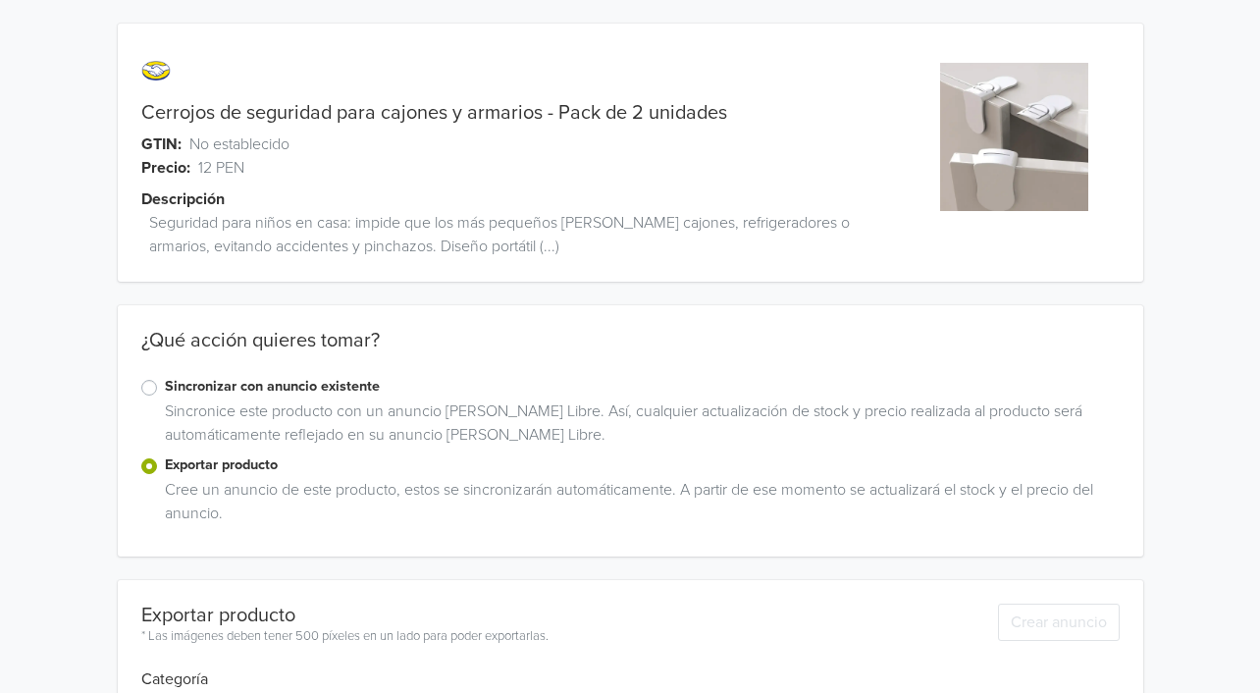
scroll to position [149, 0]
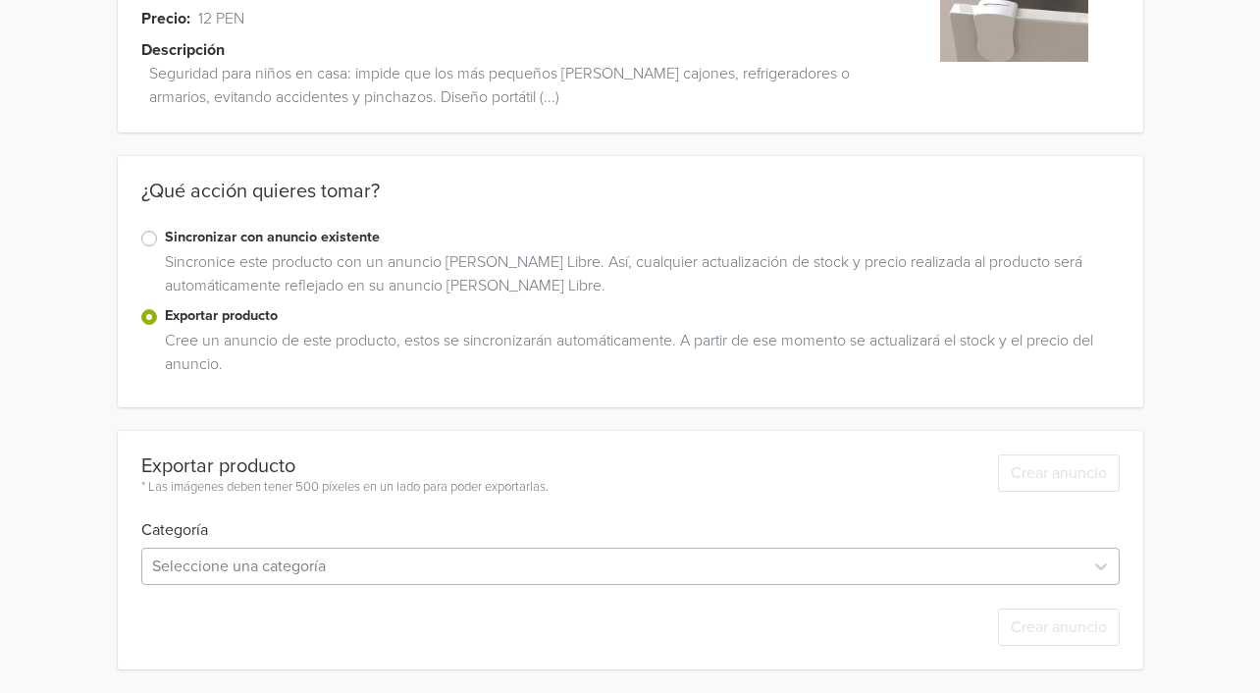
click at [216, 561] on div "Seleccione una categoría" at bounding box center [630, 565] width 978 height 37
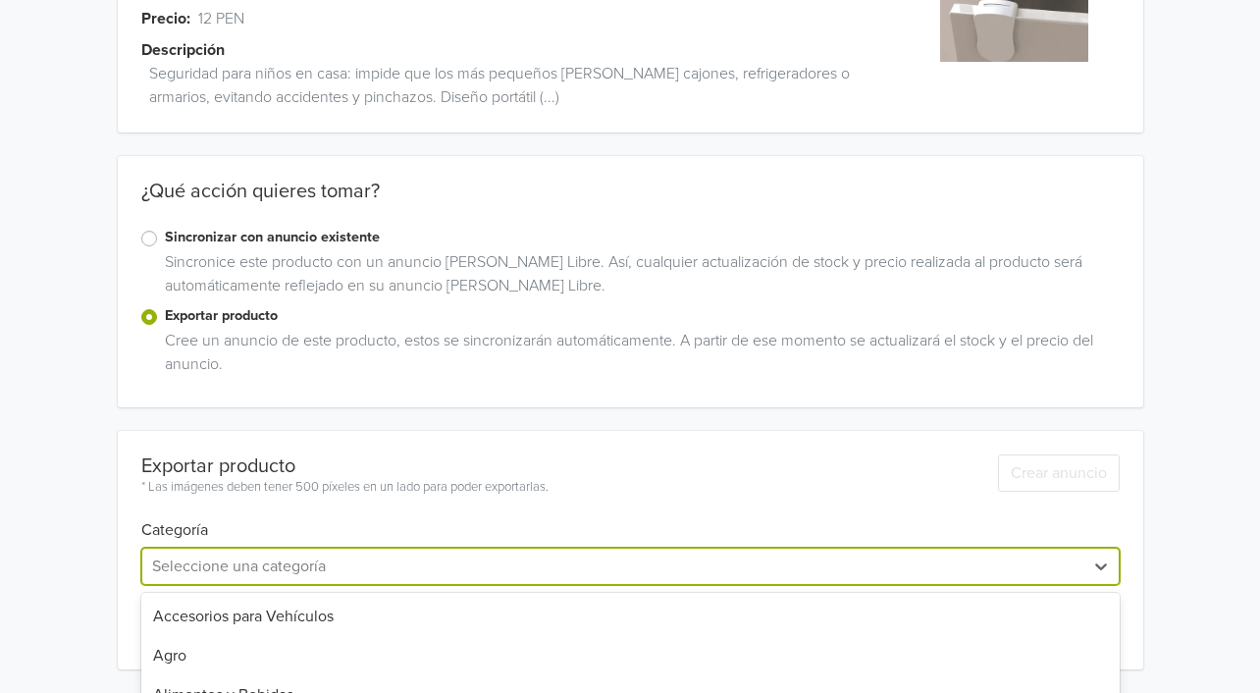
scroll to position [343, 0]
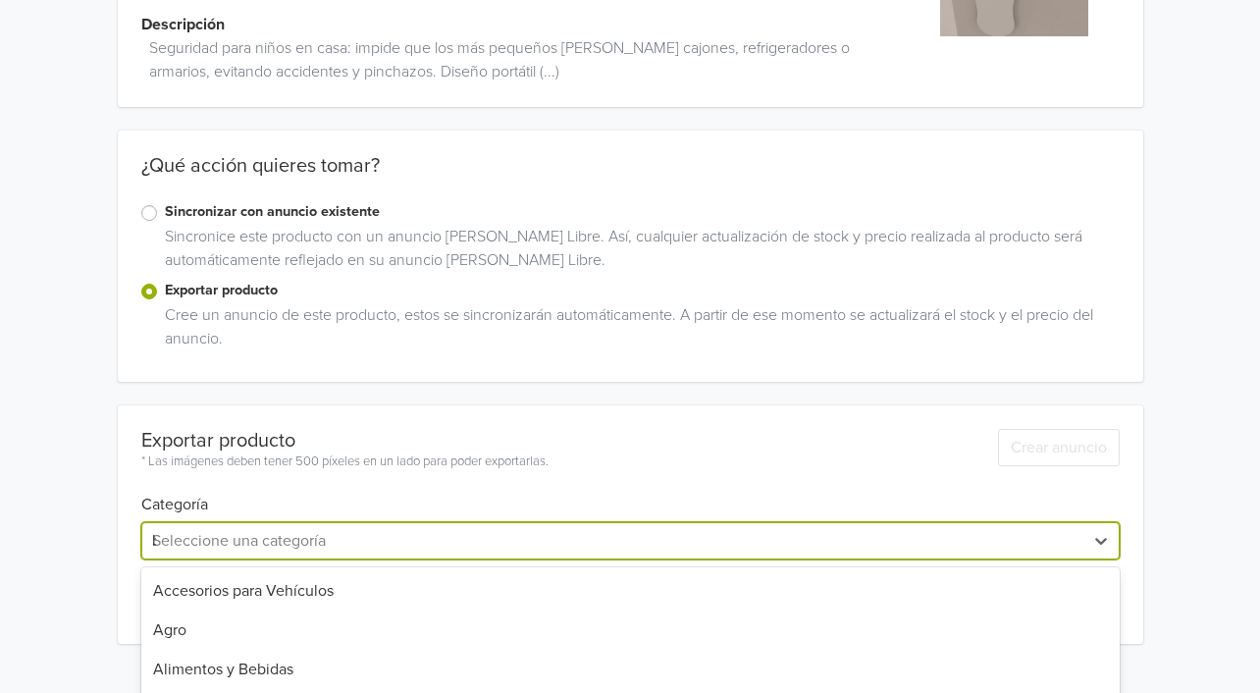
type input "beb"
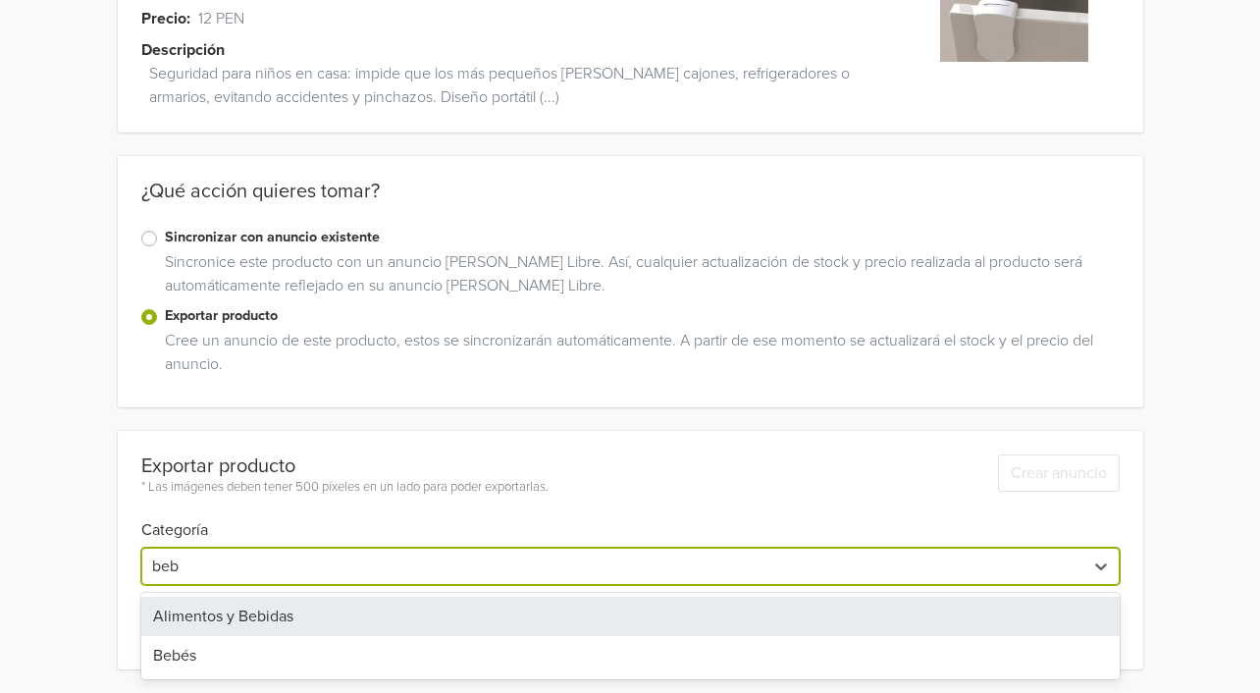
scroll to position [149, 0]
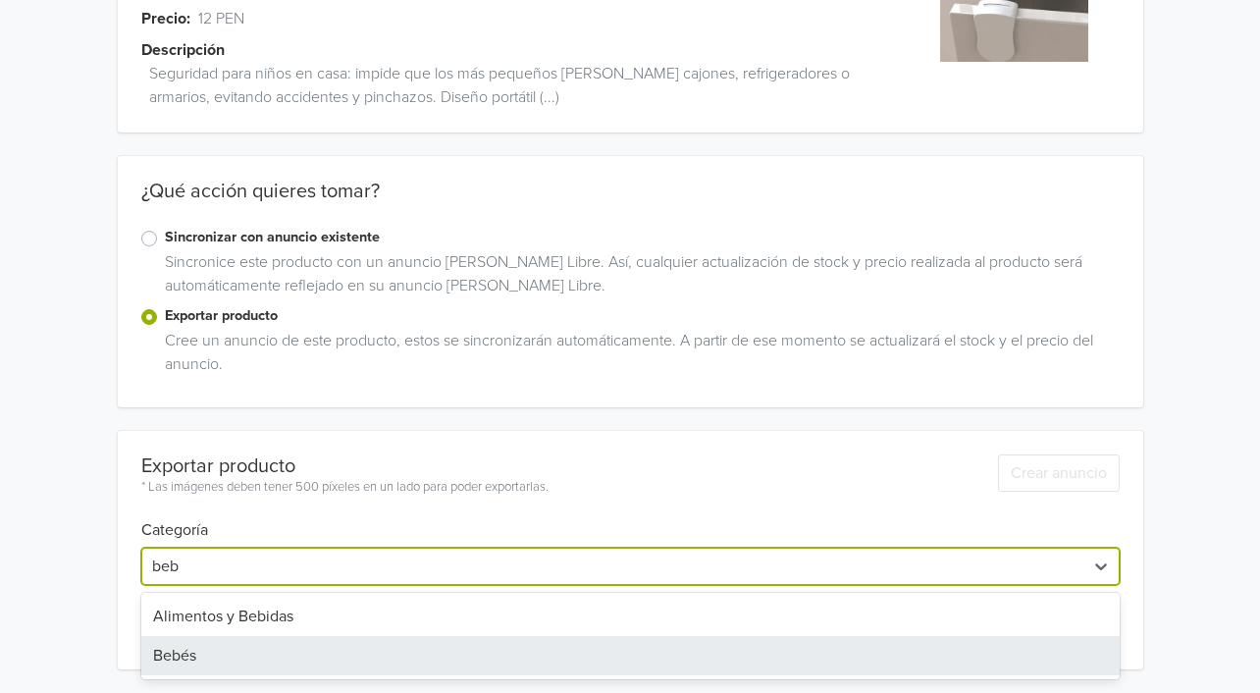
click at [247, 653] on div "Bebés" at bounding box center [630, 655] width 978 height 39
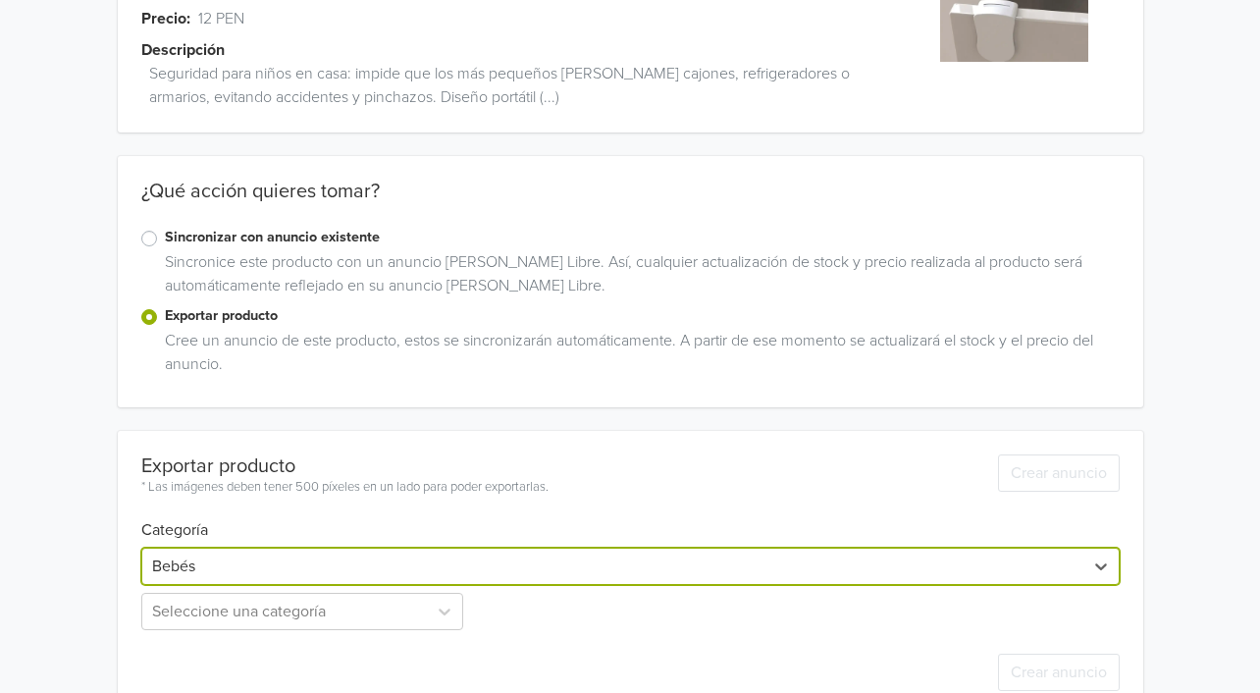
scroll to position [193, 0]
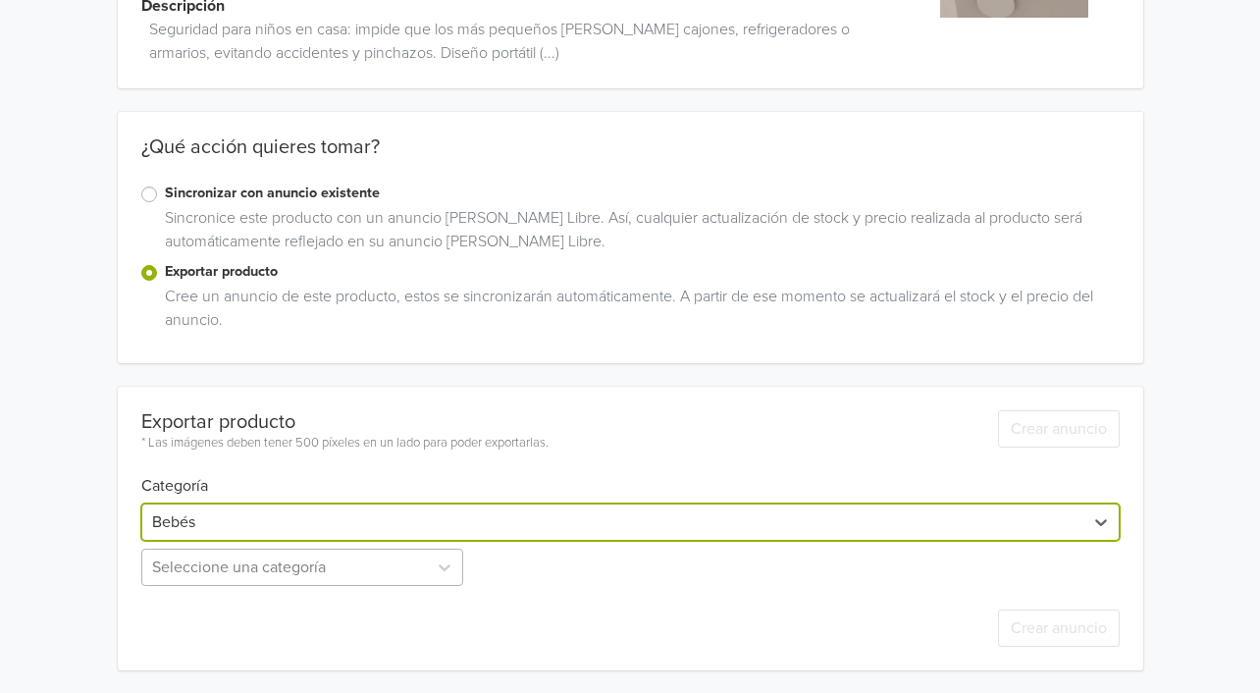
click at [270, 572] on div "Seleccione una categoría" at bounding box center [304, 566] width 326 height 37
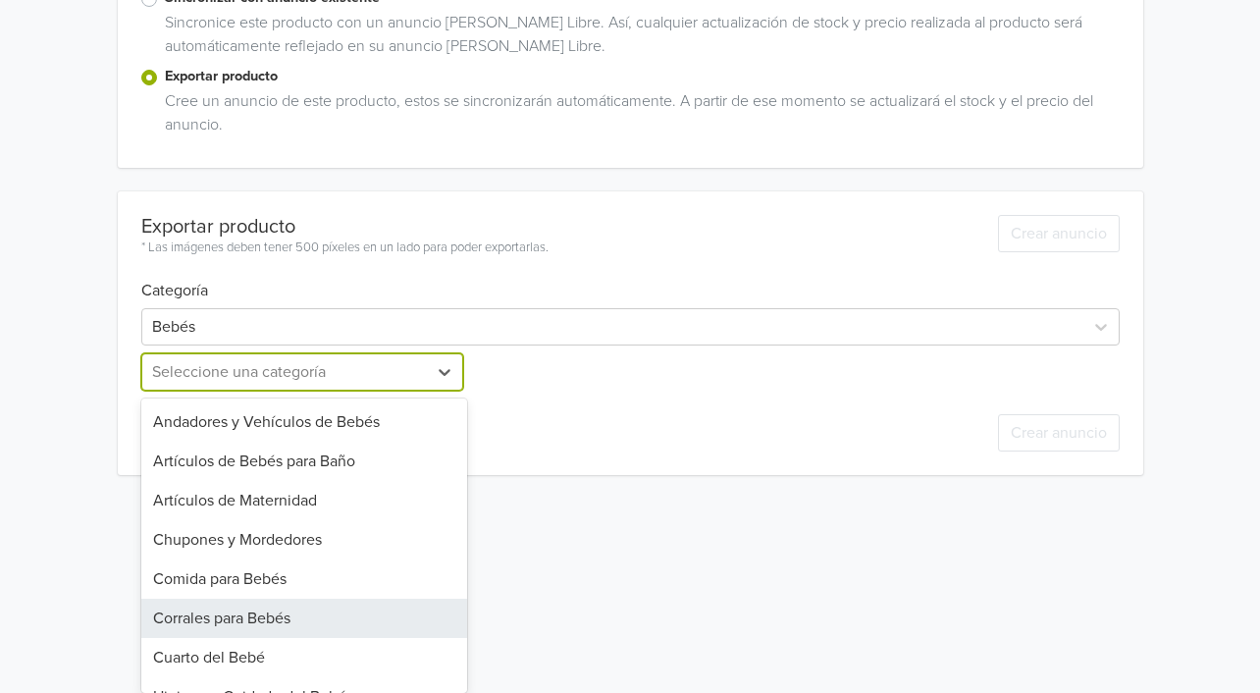
scroll to position [302, 0]
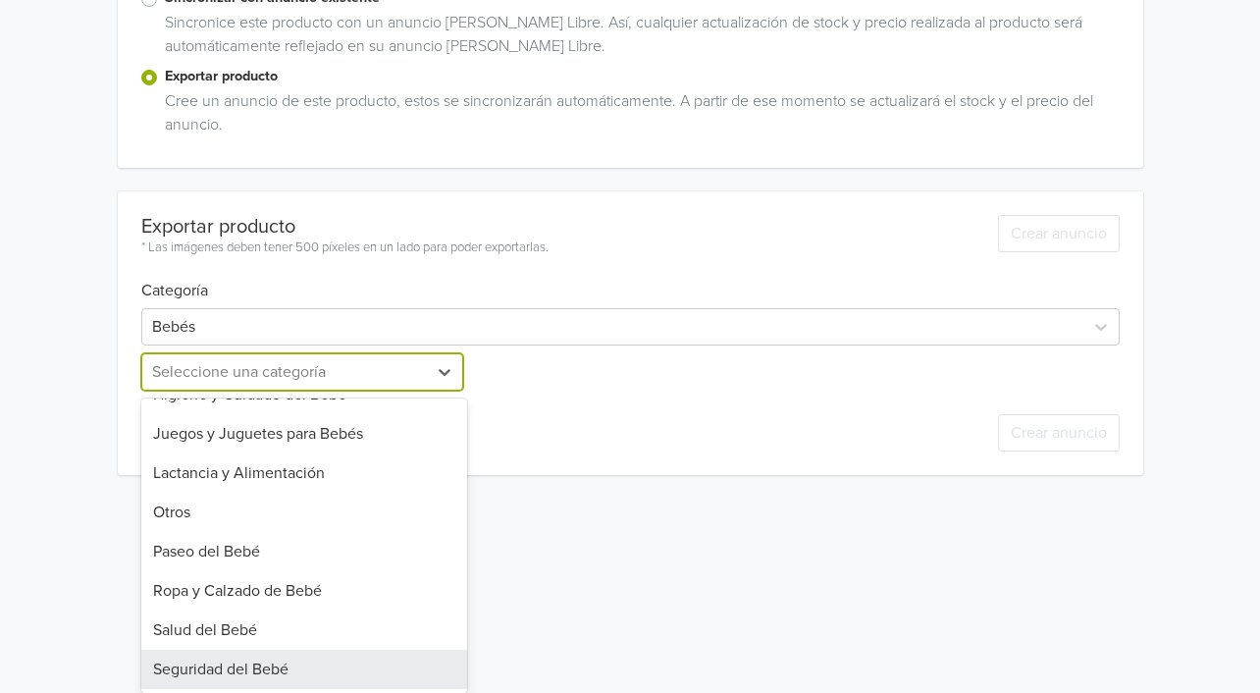
click at [243, 655] on div "Seguridad del Bebé" at bounding box center [304, 669] width 326 height 39
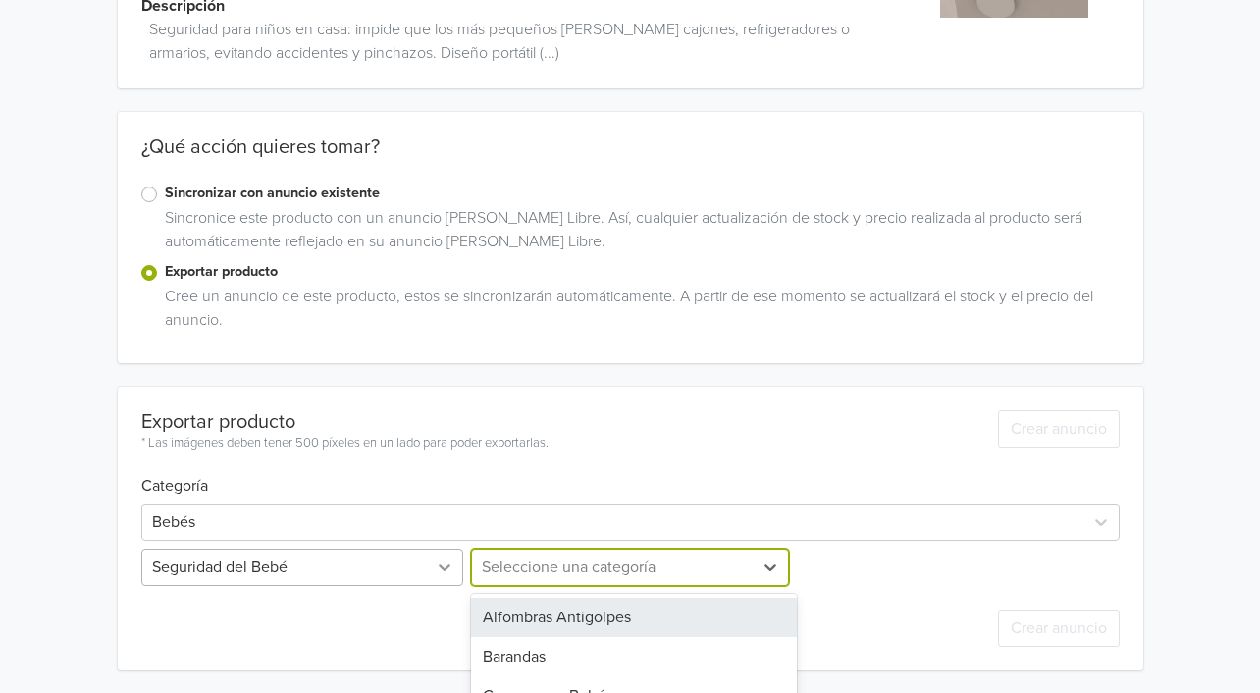
scroll to position [389, 0]
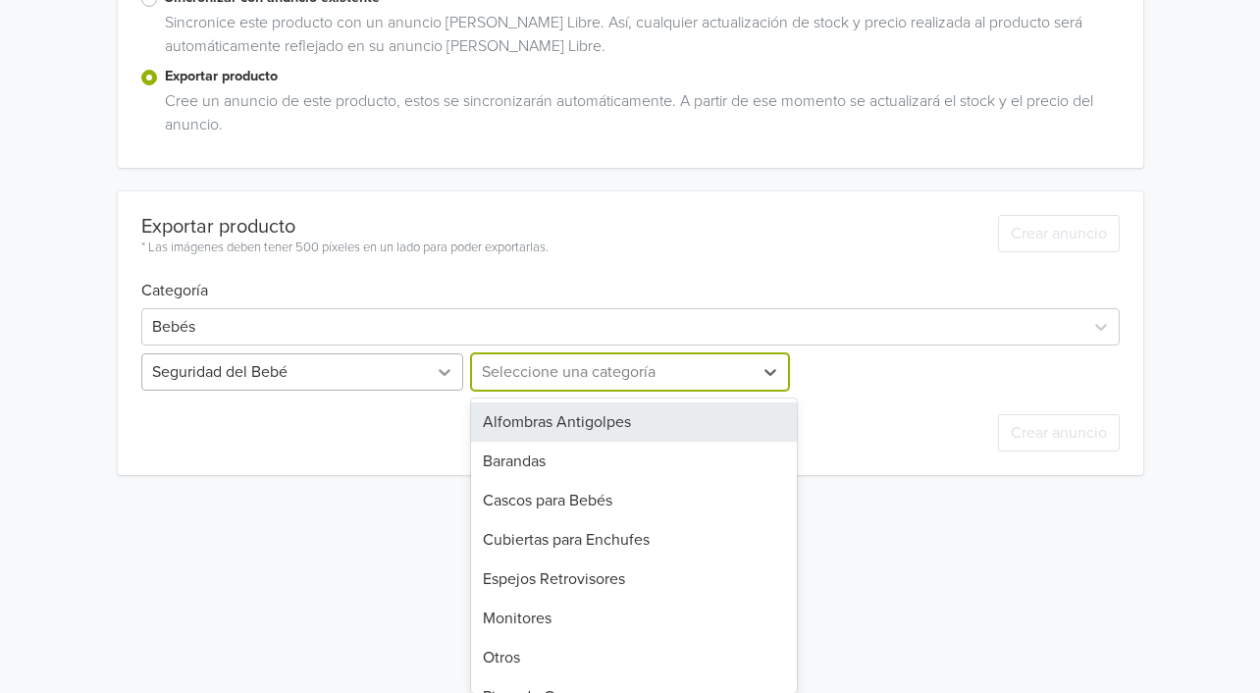
click at [510, 391] on div "13 results available. Use Up and Down to choose options, press Enter to select …" at bounding box center [630, 371] width 326 height 37
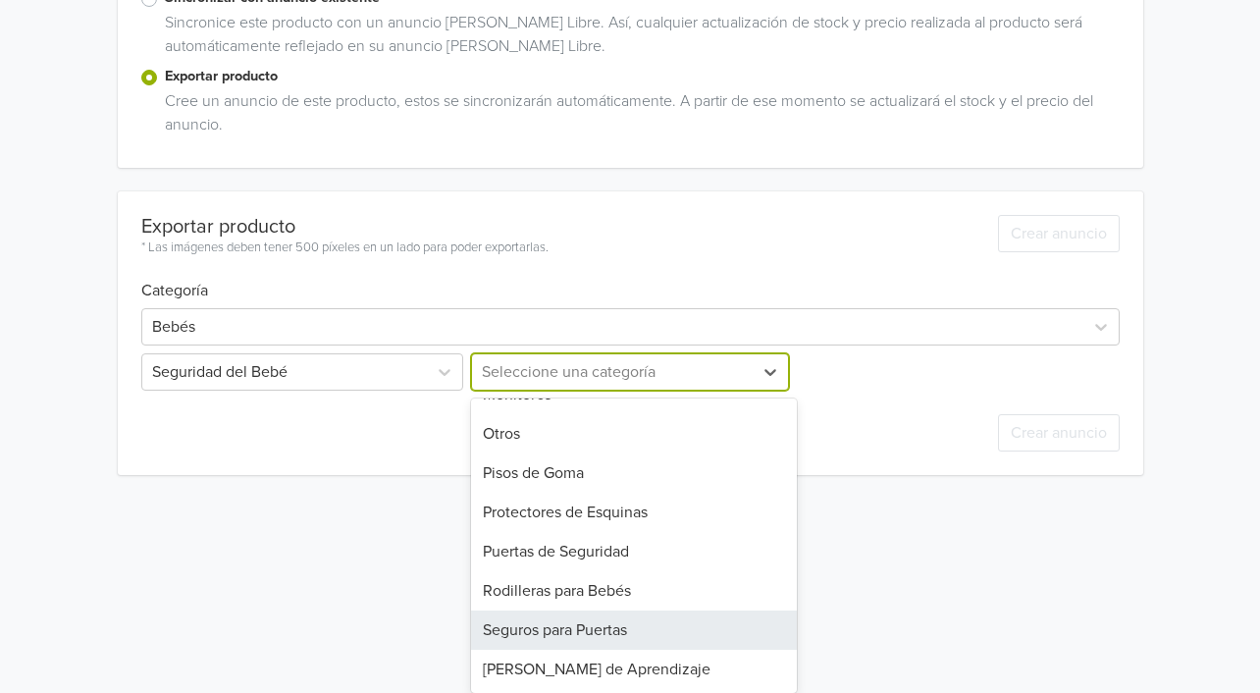
click at [583, 640] on div "Seguros para Puertas" at bounding box center [634, 629] width 326 height 39
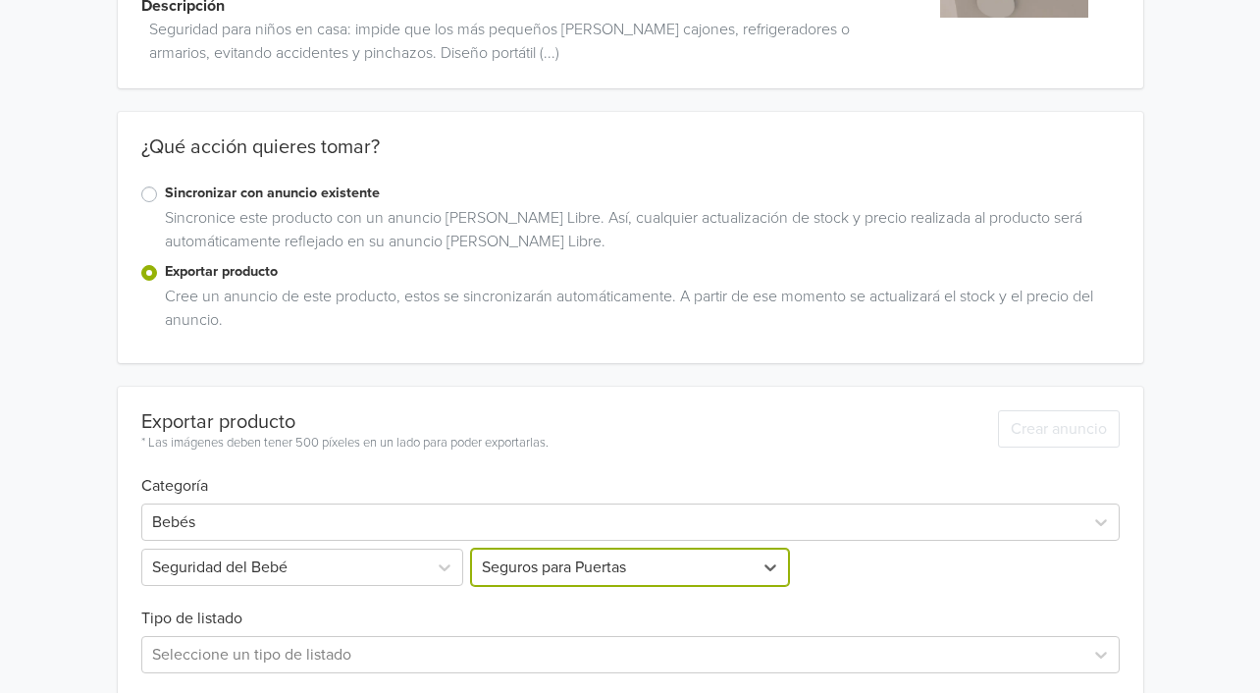
scroll to position [548, 0]
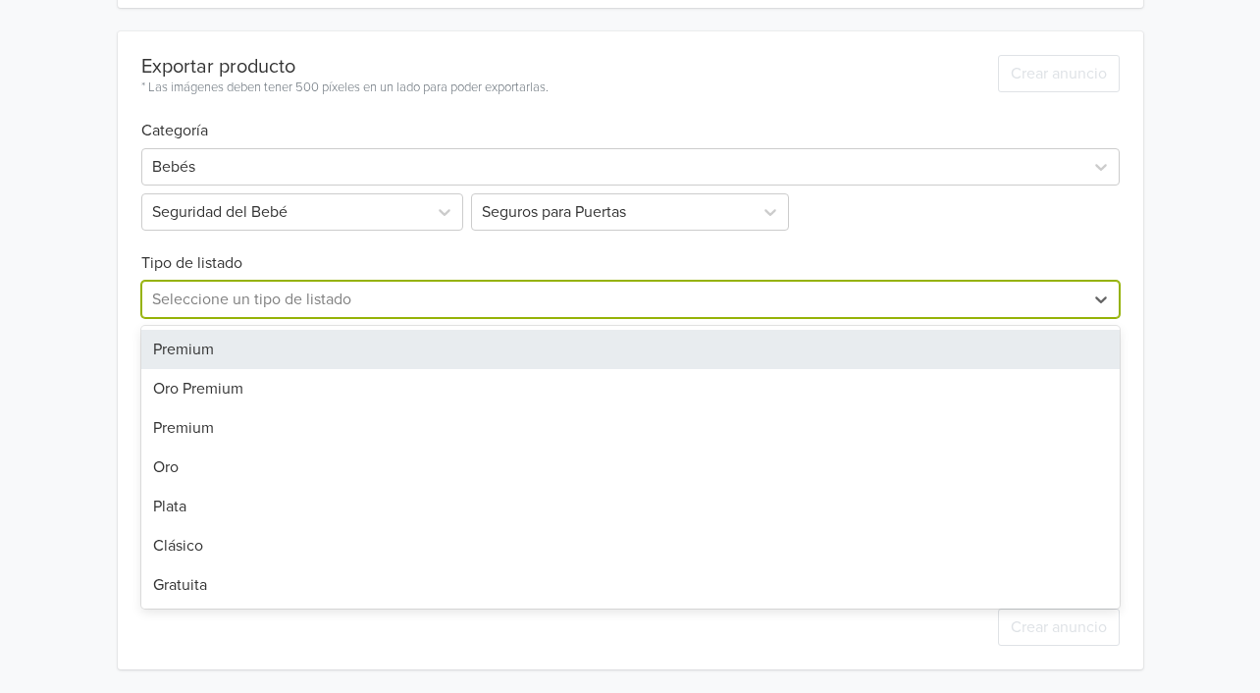
click at [247, 308] on div at bounding box center [612, 299] width 921 height 27
click at [234, 352] on div "Premium" at bounding box center [630, 349] width 978 height 39
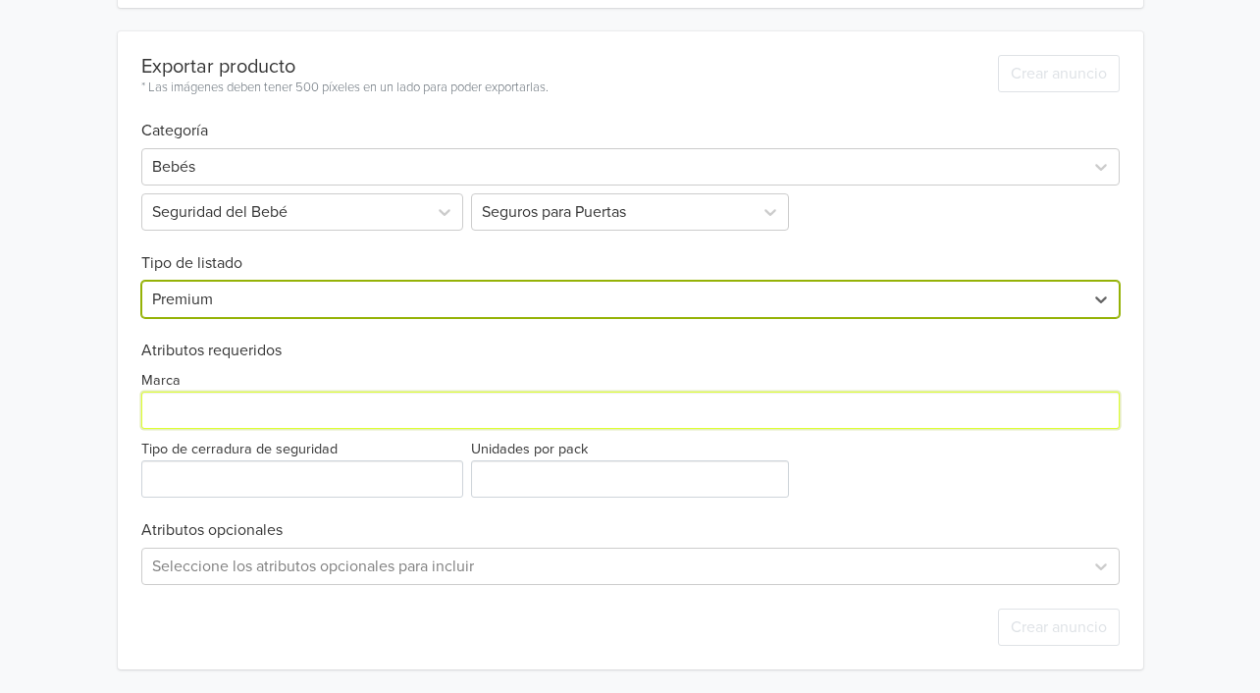
click at [208, 403] on input "Marca" at bounding box center [630, 409] width 978 height 37
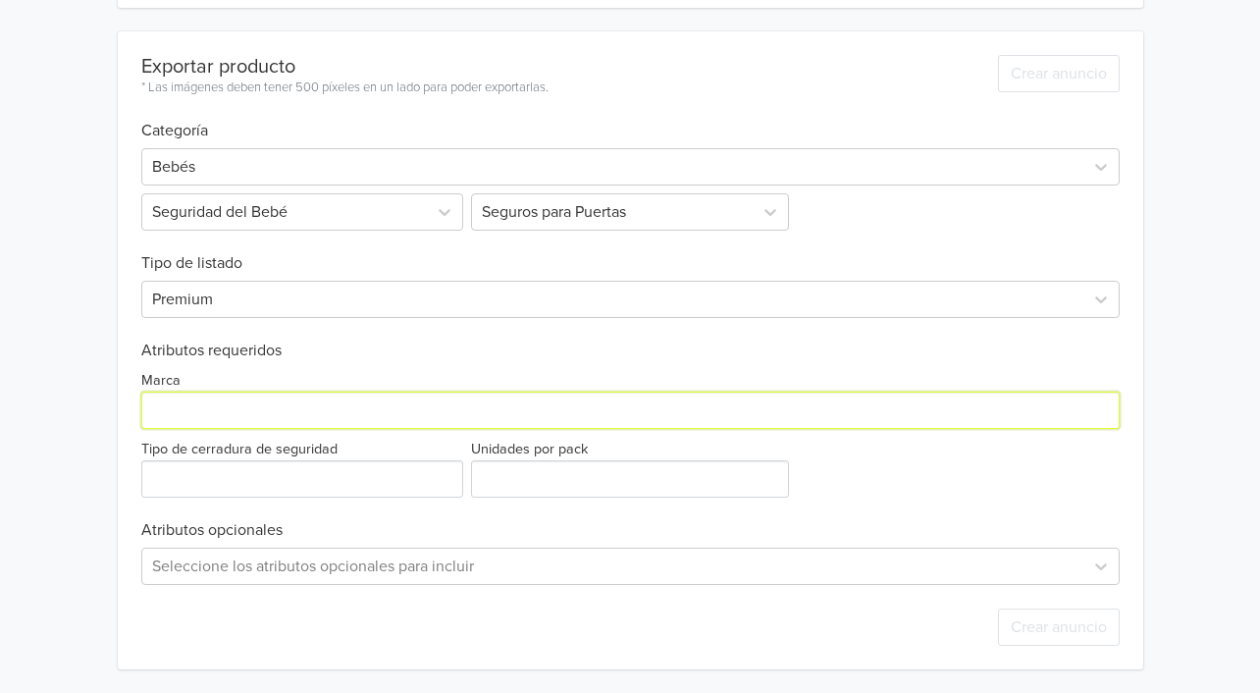
type input "Generico"
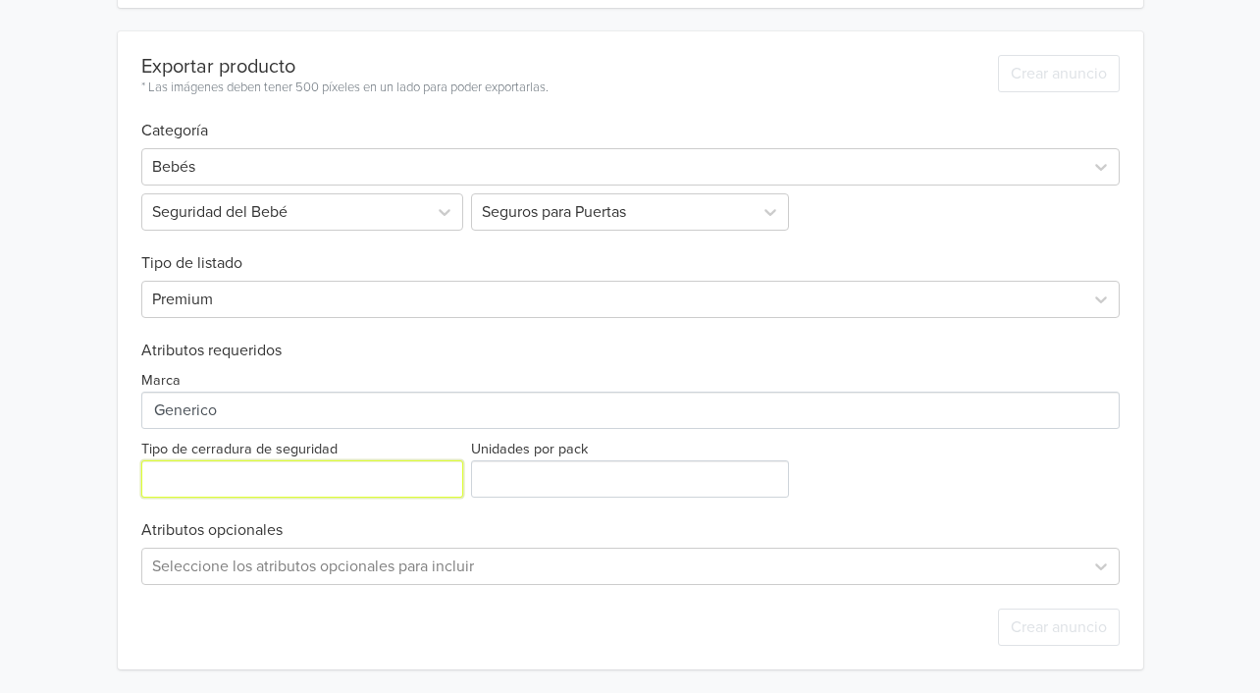
drag, startPoint x: 214, startPoint y: 447, endPoint x: 235, endPoint y: 494, distance: 50.9
click at [231, 474] on input "Tipo de cerradura de seguridad" at bounding box center [302, 478] width 322 height 37
type input "Plastico"
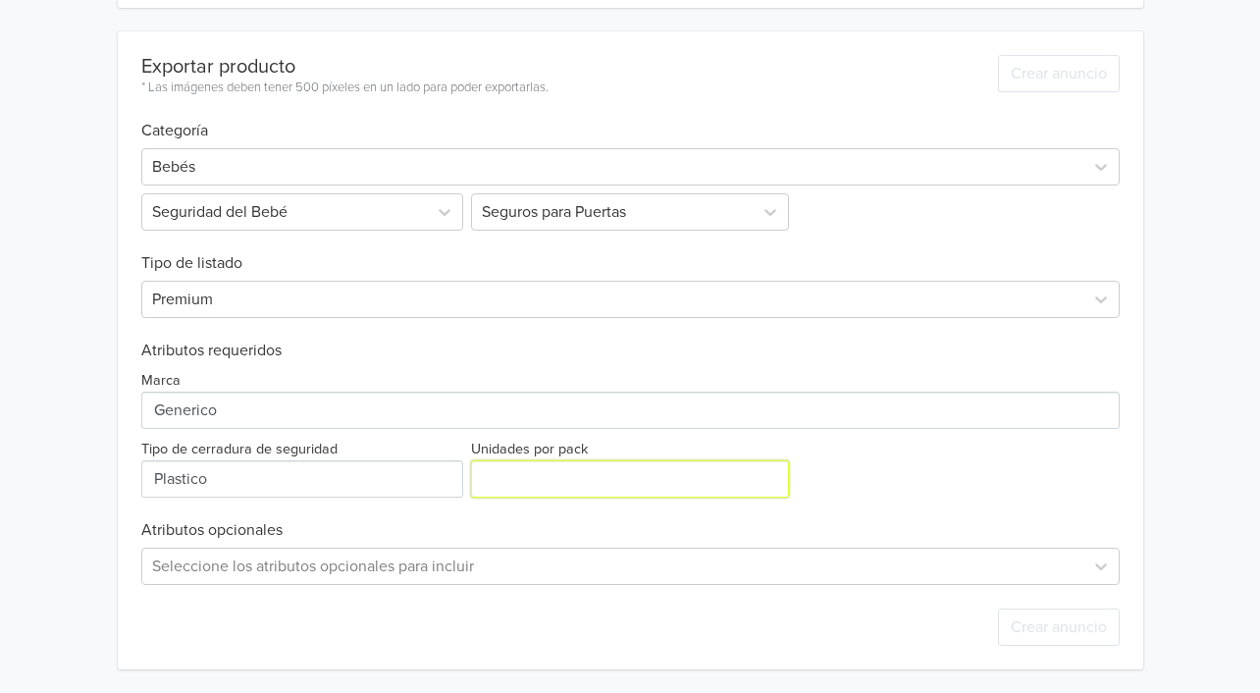
click at [518, 496] on input "Unidades por pack" at bounding box center [630, 478] width 318 height 37
type input "2"
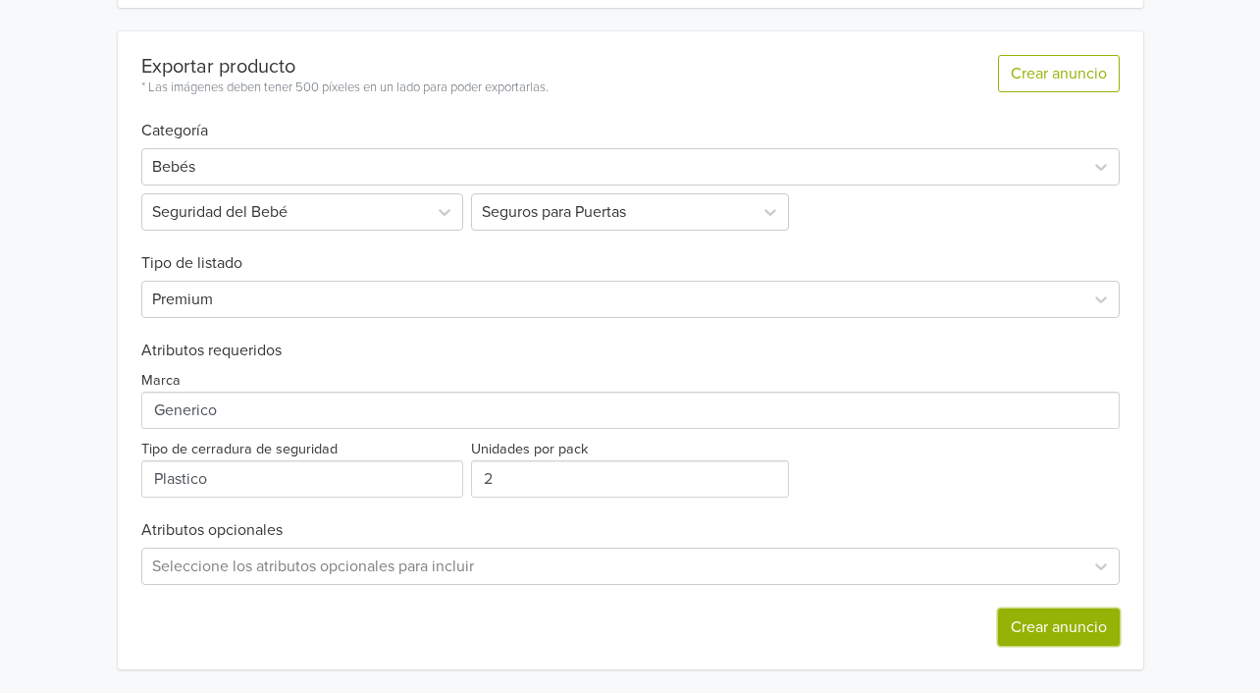
click at [1057, 635] on button "Crear anuncio" at bounding box center [1059, 626] width 122 height 37
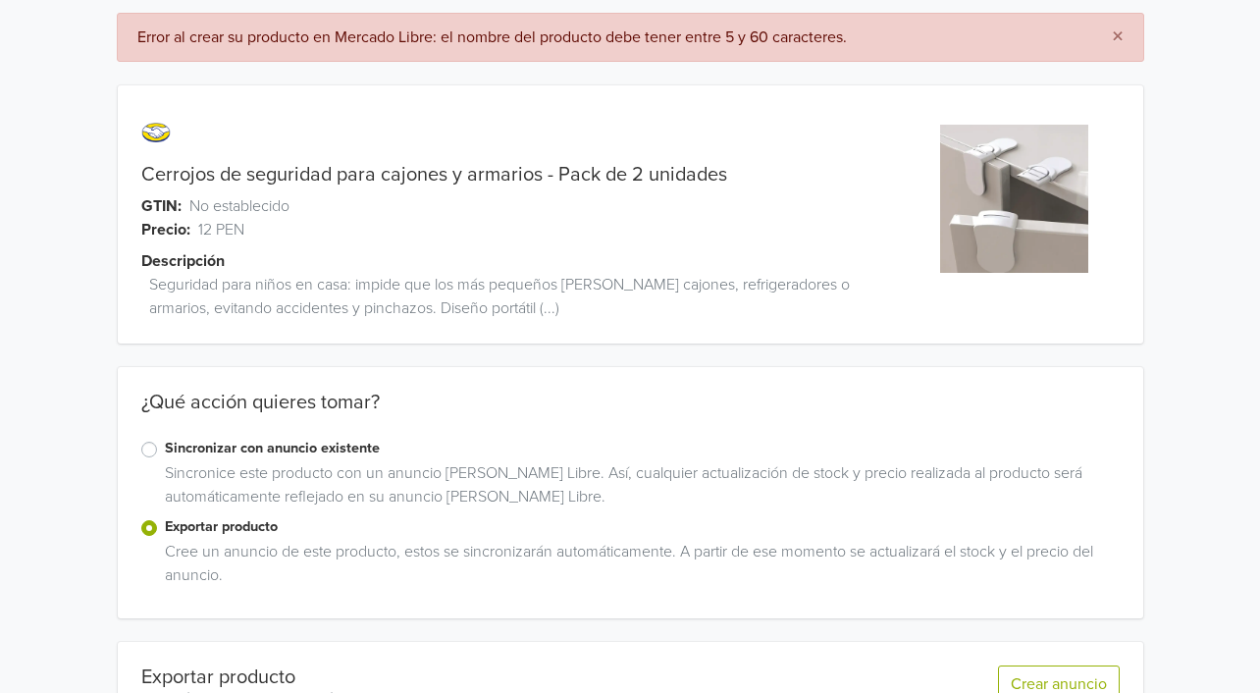
scroll to position [314, 0]
